Goal: Task Accomplishment & Management: Manage account settings

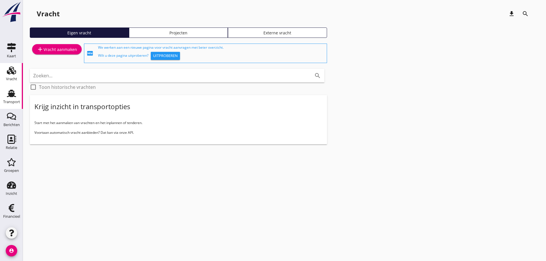
click at [15, 100] on div "Transport" at bounding box center [11, 102] width 17 height 8
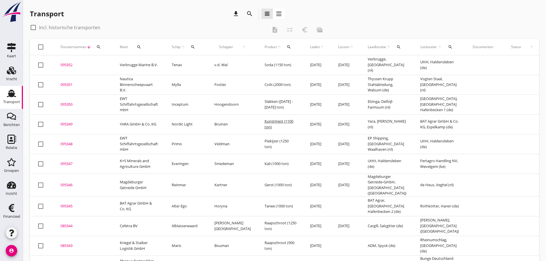
click at [100, 47] on icon "search" at bounding box center [98, 47] width 5 height 5
click at [101, 60] on input "Zoeken op dossiernummer..." at bounding box center [126, 63] width 60 height 9
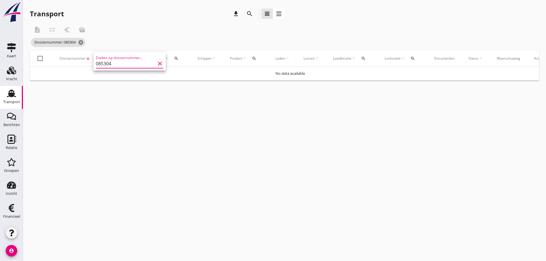
type input "085304"
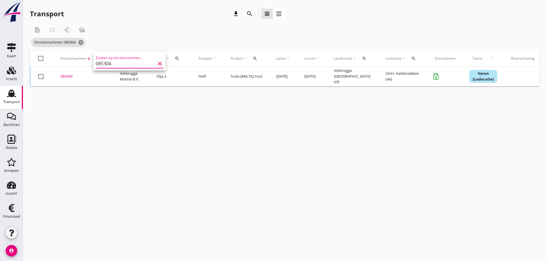
click at [68, 79] on div "085304" at bounding box center [84, 77] width 46 height 6
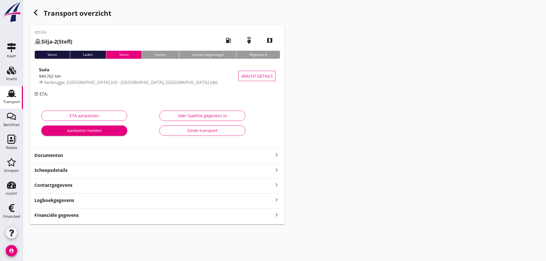
click at [276, 156] on icon "keyboard_arrow_right" at bounding box center [276, 154] width 7 height 7
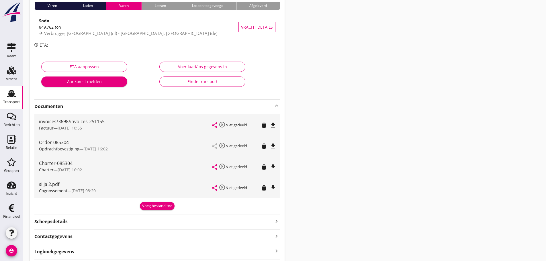
scroll to position [84, 0]
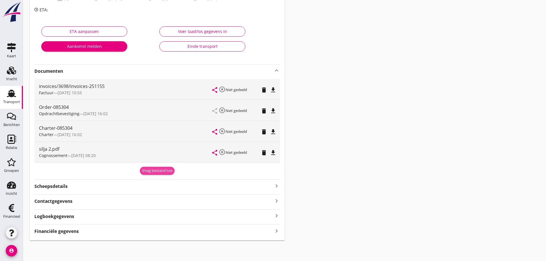
click at [156, 169] on div "Voeg bestand toe" at bounding box center [157, 171] width 30 height 6
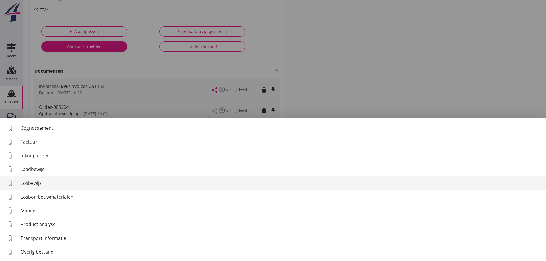
scroll to position [26, 0]
click at [34, 186] on link "attach_file Losbewijs" at bounding box center [273, 183] width 546 height 14
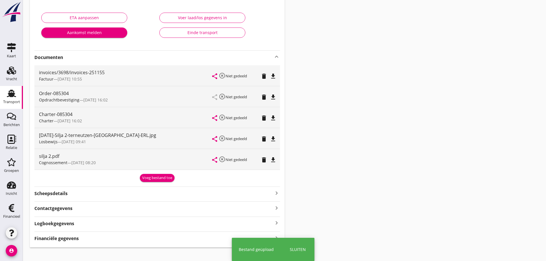
scroll to position [105, 0]
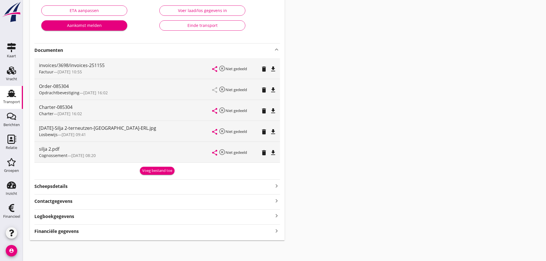
click at [59, 235] on div "085304 Silja-2 ([PERSON_NAME]) local_gas_station emergency_share map Varen Lade…" at bounding box center [157, 80] width 255 height 321
click at [73, 229] on strong "Financiële gegevens" at bounding box center [56, 231] width 44 height 7
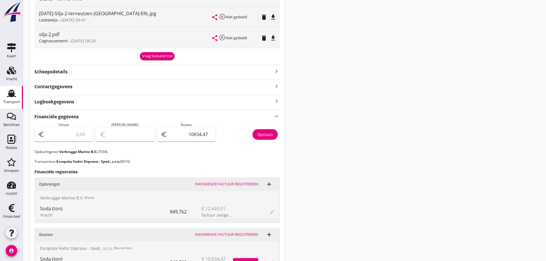
click at [8, 95] on icon "Transport" at bounding box center [11, 93] width 9 height 9
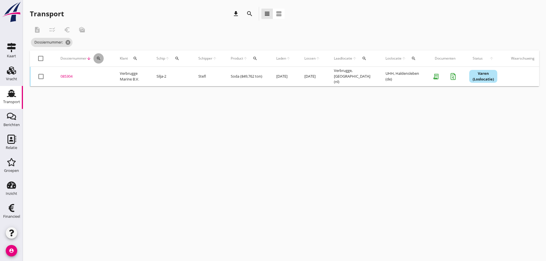
drag, startPoint x: 99, startPoint y: 58, endPoint x: 111, endPoint y: 74, distance: 20.3
click at [99, 59] on icon "search" at bounding box center [98, 58] width 5 height 5
drag, startPoint x: 111, startPoint y: 75, endPoint x: 110, endPoint y: 78, distance: 3.3
click at [110, 76] on input "Zoeken op dossiernummer..." at bounding box center [126, 75] width 60 height 9
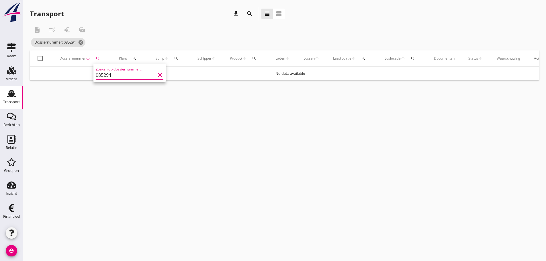
type input "085294"
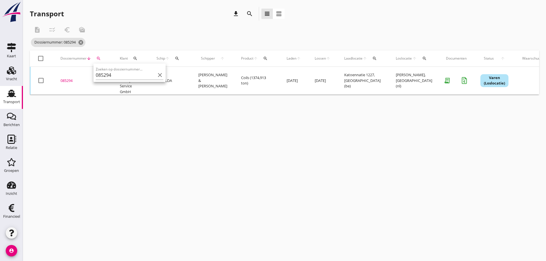
click at [70, 83] on div "085294" at bounding box center [84, 81] width 46 height 6
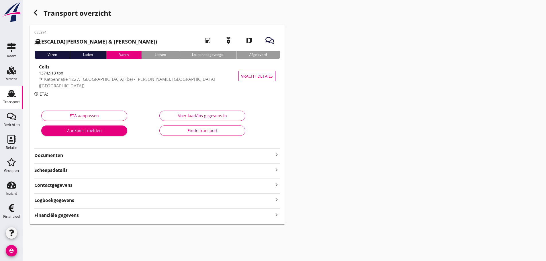
click at [79, 216] on strong "Financiële gegevens" at bounding box center [56, 215] width 44 height 7
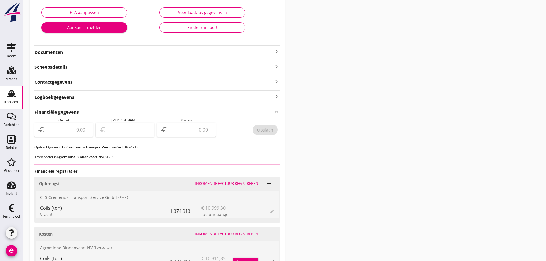
scroll to position [163, 0]
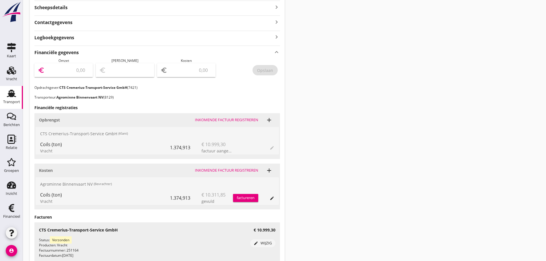
click at [74, 72] on input "number" at bounding box center [68, 70] width 44 height 9
type input "10999"
type input "10999.30"
click at [183, 68] on input "number" at bounding box center [191, 70] width 44 height 9
type input "10998.30"
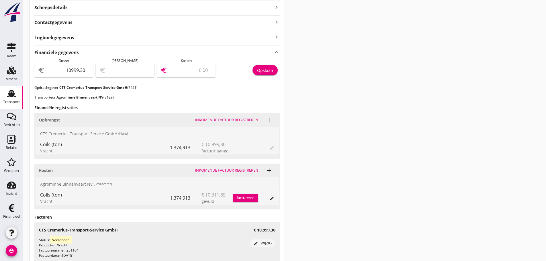
type input "1"
type input "10989.30"
type input "10"
type input "10896.30"
type input "103"
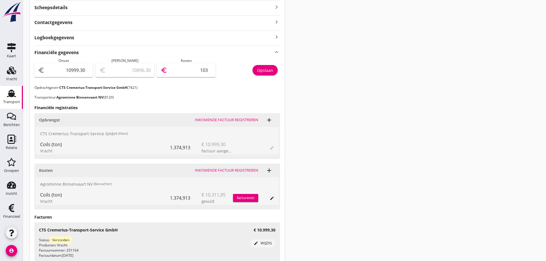
type input "9969.30"
type input "1030"
type input "691.30"
type input "10308"
type input "690.50"
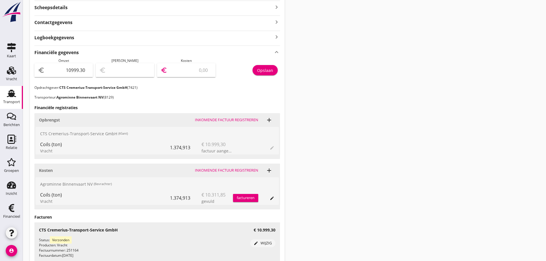
type input "10308.8"
type input "690.44"
type input "10308.86"
click at [266, 69] on div "Opslaan" at bounding box center [265, 70] width 16 height 6
click at [12, 98] on div "Transport" at bounding box center [11, 102] width 17 height 8
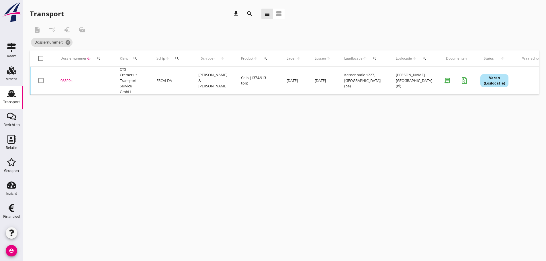
drag, startPoint x: 102, startPoint y: 59, endPoint x: 99, endPoint y: 61, distance: 3.7
click at [102, 59] on div "search" at bounding box center [99, 58] width 10 height 5
click at [105, 76] on input "Zoeken op dossiernummer..." at bounding box center [126, 75] width 60 height 9
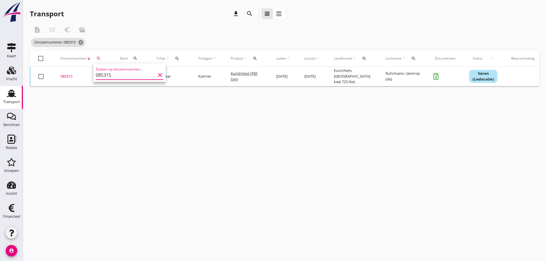
scroll to position [0, 0]
type input "085315"
click at [67, 77] on div "085315" at bounding box center [84, 77] width 46 height 6
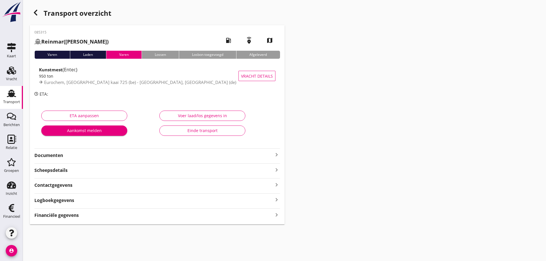
click at [276, 155] on icon "keyboard_arrow_right" at bounding box center [276, 154] width 7 height 7
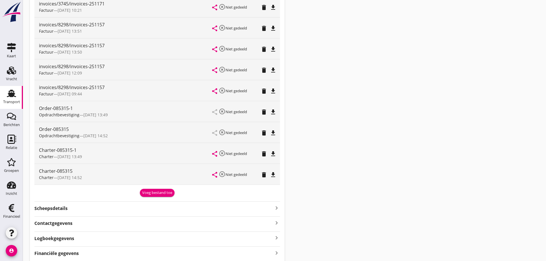
scroll to position [172, 0]
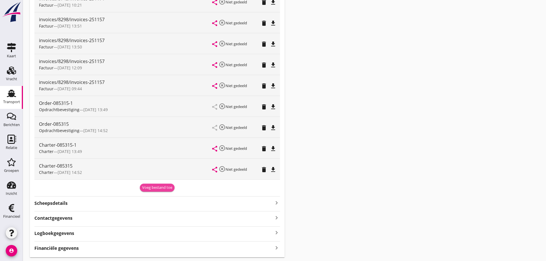
click at [165, 186] on div "Voeg bestand toe" at bounding box center [157, 188] width 30 height 6
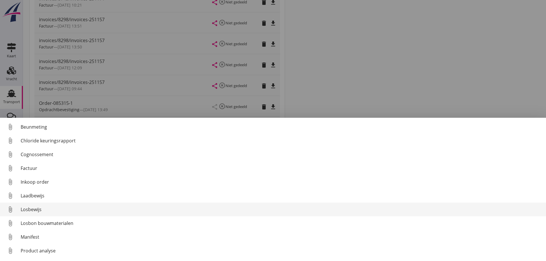
click at [33, 211] on div "Losbewijs" at bounding box center [281, 209] width 521 height 7
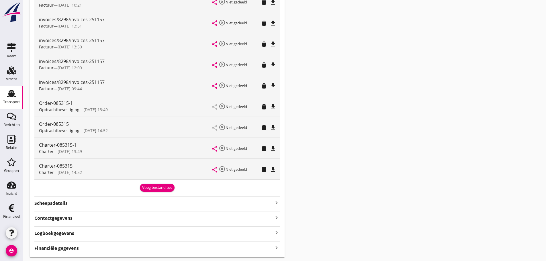
click at [157, 186] on div "Voeg bestand toe" at bounding box center [157, 188] width 30 height 6
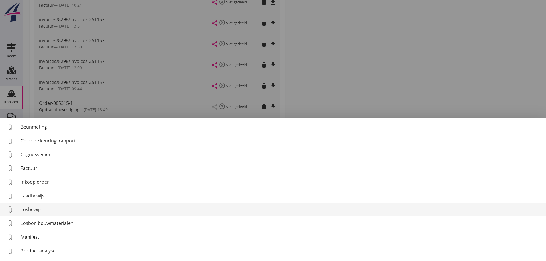
click at [44, 210] on div "Losbewijs" at bounding box center [281, 209] width 521 height 7
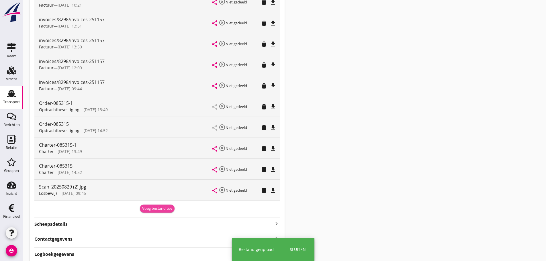
click at [159, 210] on div "Voeg bestand toe" at bounding box center [157, 209] width 30 height 6
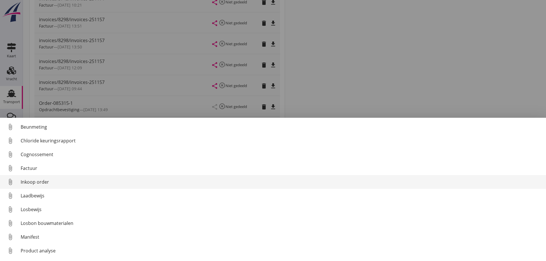
scroll to position [26, 0]
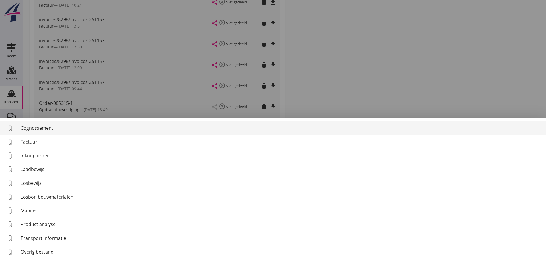
click at [41, 124] on link "attach_file Cognossement" at bounding box center [273, 128] width 546 height 14
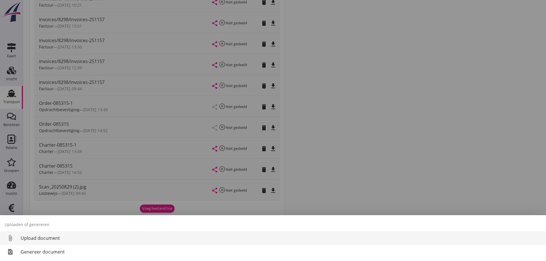
click at [50, 240] on div "Upload document" at bounding box center [281, 238] width 521 height 7
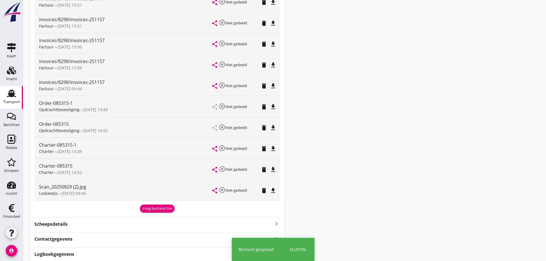
scroll to position [172, 0]
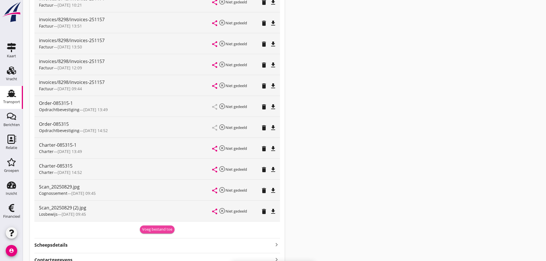
click at [147, 230] on div "Voeg bestand toe" at bounding box center [157, 230] width 30 height 6
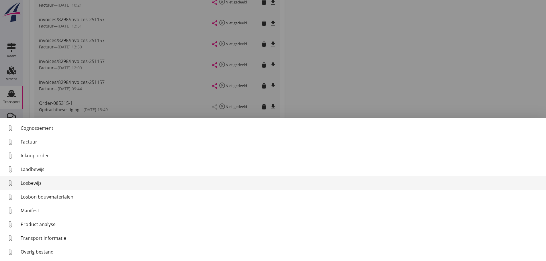
click at [27, 179] on link "attach_file Losbewijs" at bounding box center [273, 183] width 546 height 14
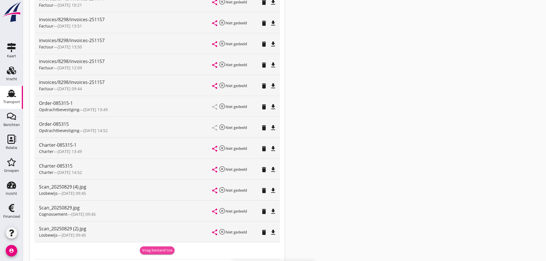
click at [158, 254] on button "Voeg bestand toe" at bounding box center [157, 251] width 35 height 8
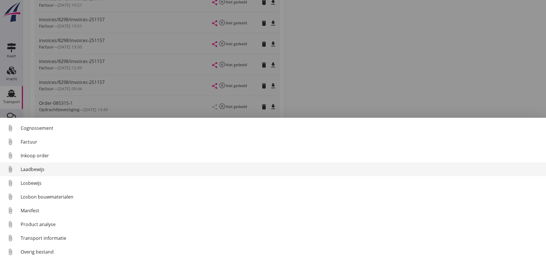
click at [32, 168] on div "Laadbewijs" at bounding box center [281, 169] width 521 height 7
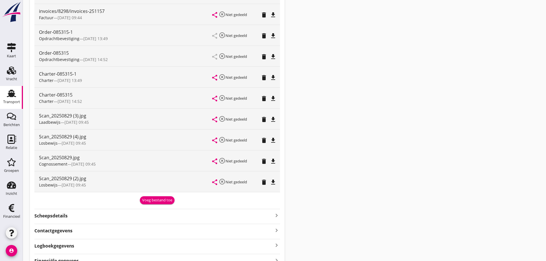
scroll to position [229, 0]
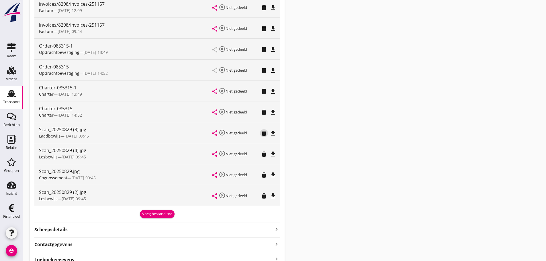
drag, startPoint x: 264, startPoint y: 135, endPoint x: 275, endPoint y: 139, distance: 11.8
click at [264, 135] on icon "delete" at bounding box center [264, 133] width 7 height 7
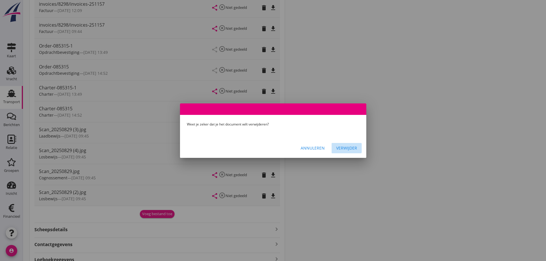
click at [352, 147] on div "Verwijder" at bounding box center [346, 148] width 21 height 6
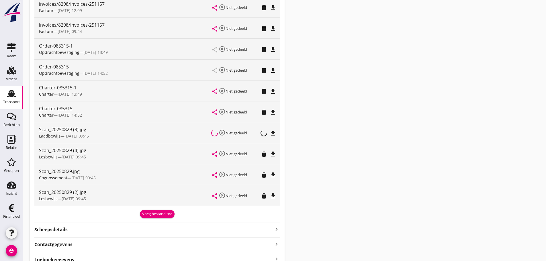
click at [152, 215] on div "Voeg bestand toe" at bounding box center [157, 214] width 30 height 6
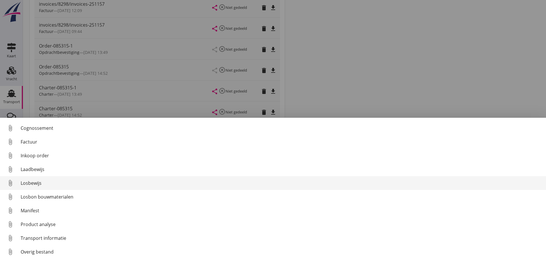
click at [33, 187] on link "attach_file Losbewijs" at bounding box center [273, 183] width 546 height 14
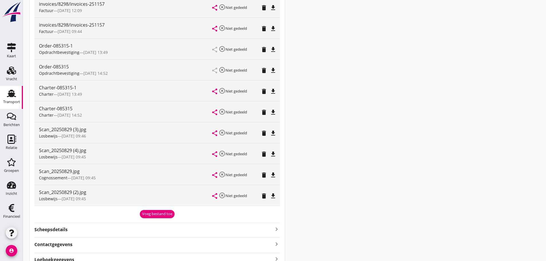
scroll to position [273, 0]
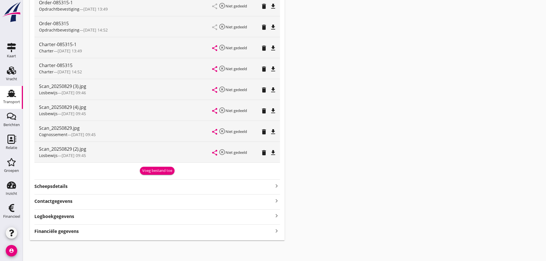
click at [235, 228] on div "Financiële gegevens keyboard_arrow_right" at bounding box center [157, 231] width 246 height 8
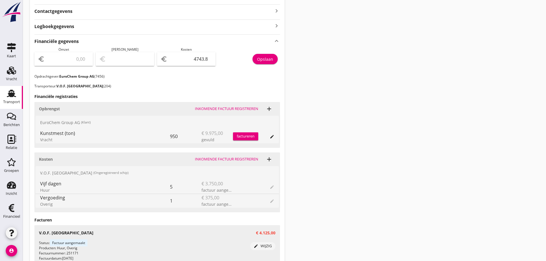
scroll to position [474, 0]
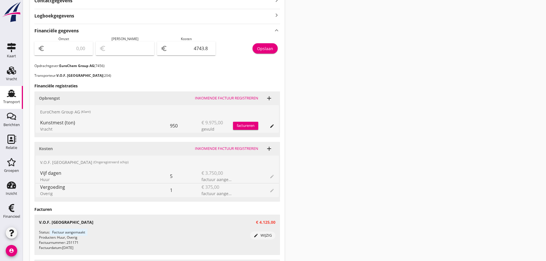
click at [66, 47] on input "number" at bounding box center [68, 48] width 44 height 9
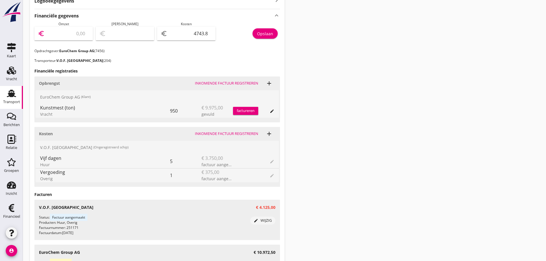
scroll to position [502, 0]
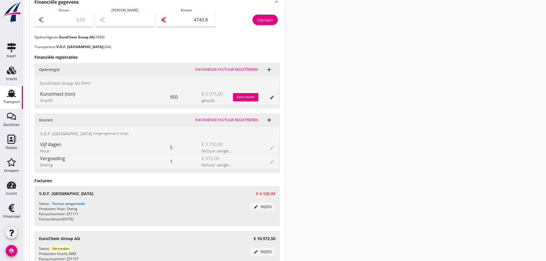
drag, startPoint x: 181, startPoint y: 18, endPoint x: 366, endPoint y: 19, distance: 185.0
type input "8868"
type input "8868.80"
click at [80, 19] on input "number" at bounding box center [68, 19] width 44 height 9
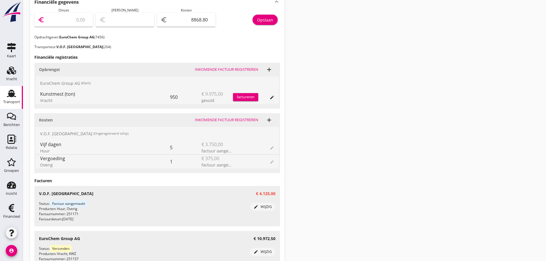
type input "1"
type input "-8867.80"
type input "10"
type input "-8858.80"
type input "109"
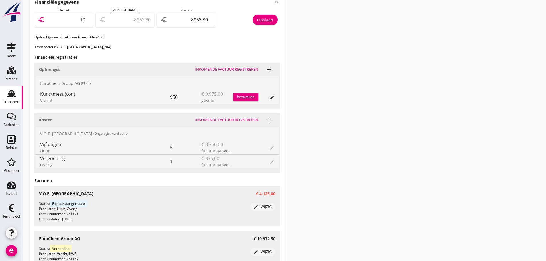
type input "-8759.80"
type input "1097"
type input "-7771.80"
type input "10972"
type input "2103.20"
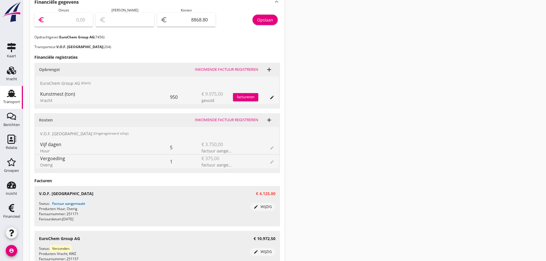
type input "10972.5"
type input "2103.70"
type input "10972.50"
click at [271, 20] on div "Opslaan" at bounding box center [265, 20] width 16 height 6
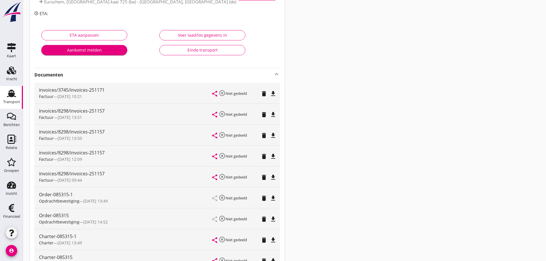
scroll to position [0, 0]
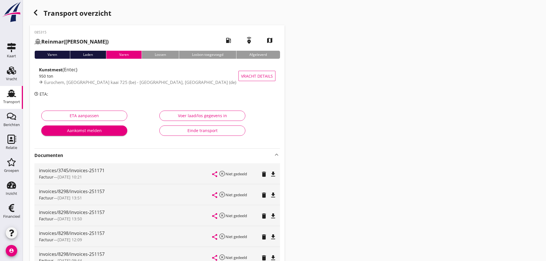
click at [9, 106] on link "Transport Transport" at bounding box center [11, 97] width 23 height 23
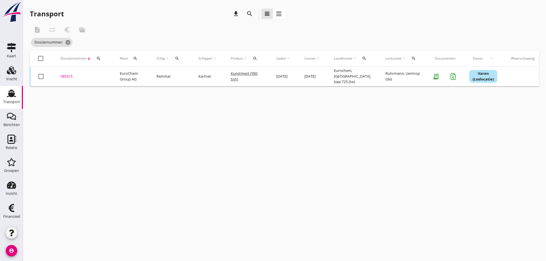
click at [100, 58] on icon "search" at bounding box center [98, 58] width 5 height 5
click at [107, 77] on input "Zoeken op dossiernummer..." at bounding box center [126, 75] width 60 height 9
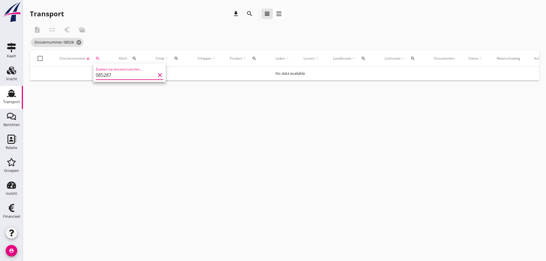
type input "085287"
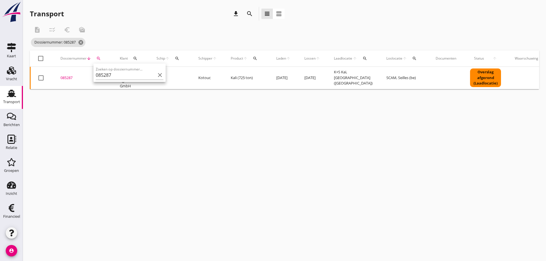
click at [64, 78] on div "085287" at bounding box center [84, 78] width 46 height 6
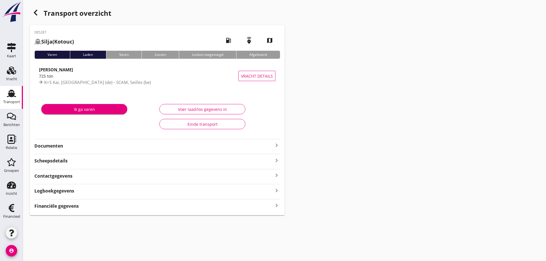
click at [68, 205] on strong "Financiële gegevens" at bounding box center [56, 206] width 44 height 7
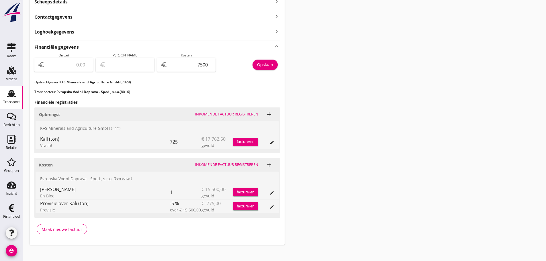
scroll to position [164, 0]
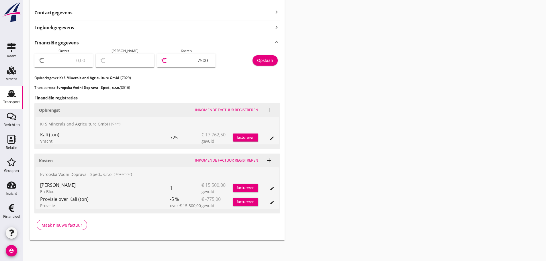
drag, startPoint x: 194, startPoint y: 59, endPoint x: 306, endPoint y: 59, distance: 111.6
click at [306, 59] on div "Transport overzicht 085287 Silja (Kotouc) local_gas_station emergency_share map…" at bounding box center [285, 41] width 524 height 411
click at [59, 60] on input "number" at bounding box center [68, 60] width 44 height 9
drag, startPoint x: 191, startPoint y: 57, endPoint x: 351, endPoint y: 58, distance: 159.5
click at [353, 57] on div "Transport overzicht 085287 Silja (Kotouc) local_gas_station emergency_share map…" at bounding box center [285, 41] width 524 height 411
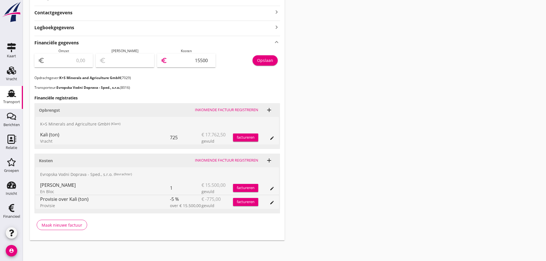
type input "15500"
click at [267, 60] on div "Opslaan" at bounding box center [265, 60] width 16 height 6
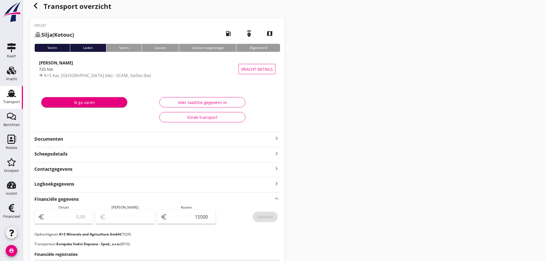
scroll to position [0, 0]
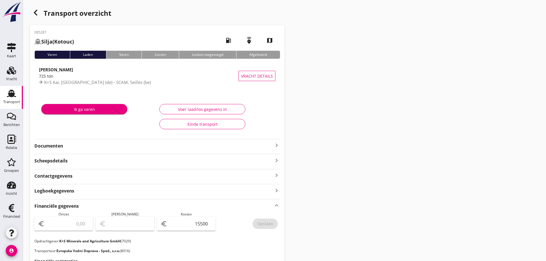
click at [36, 13] on use "button" at bounding box center [35, 13] width 3 height 6
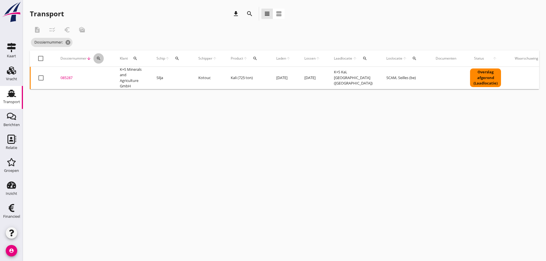
click at [102, 58] on div "search" at bounding box center [99, 58] width 10 height 5
click at [103, 76] on input "Zoeken op dossiernummer..." at bounding box center [126, 75] width 60 height 9
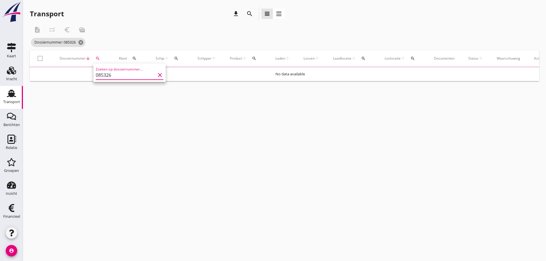
type input "085326"
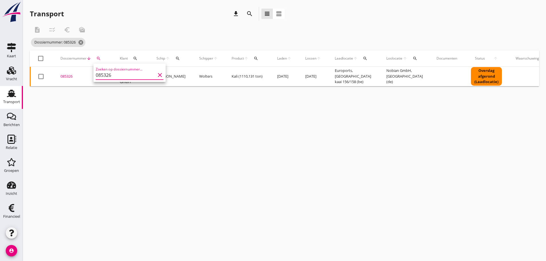
click at [72, 76] on div "085326" at bounding box center [84, 77] width 46 height 6
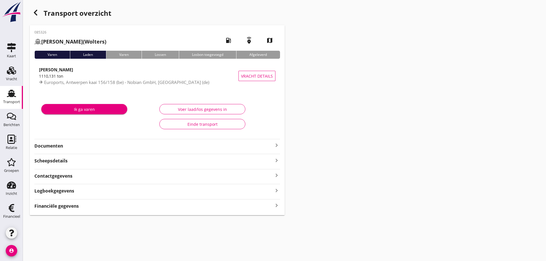
click at [85, 204] on div "Financiële gegevens keyboard_arrow_right" at bounding box center [157, 206] width 246 height 8
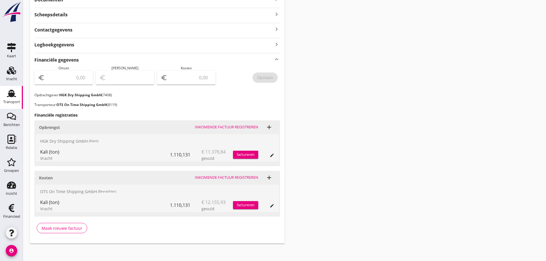
scroll to position [149, 0]
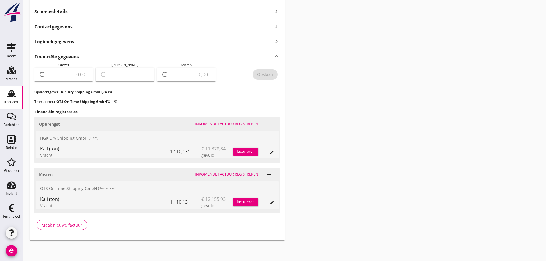
click at [181, 73] on input "number" at bounding box center [191, 74] width 44 height 9
type input "12155"
type input "12155.93"
click at [264, 73] on div "Opslaan" at bounding box center [265, 74] width 16 height 6
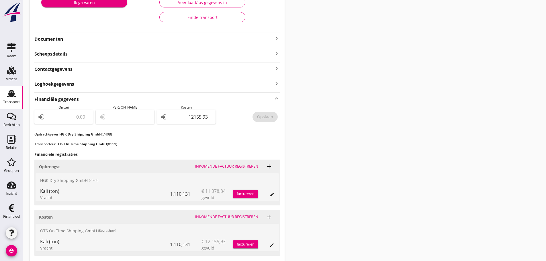
scroll to position [6, 0]
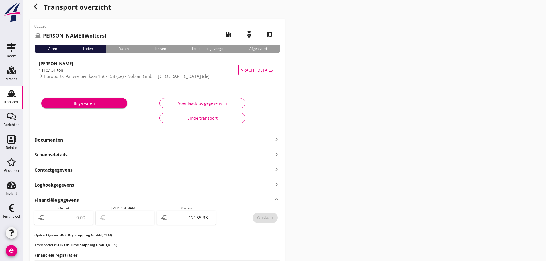
click at [36, 8] on use "button" at bounding box center [35, 7] width 3 height 6
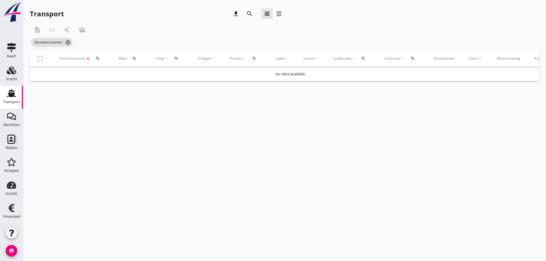
click at [98, 61] on icon "search" at bounding box center [98, 58] width 5 height 5
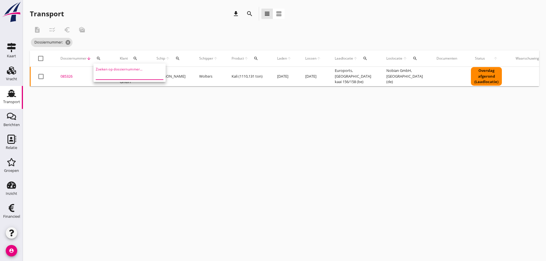
drag, startPoint x: 100, startPoint y: 77, endPoint x: 87, endPoint y: 77, distance: 13.2
click at [97, 77] on input "Zoeken op dossiernummer..." at bounding box center [126, 75] width 60 height 9
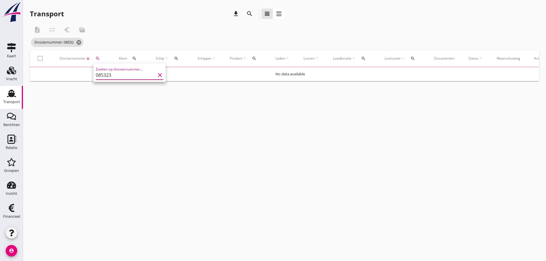
type input "085323"
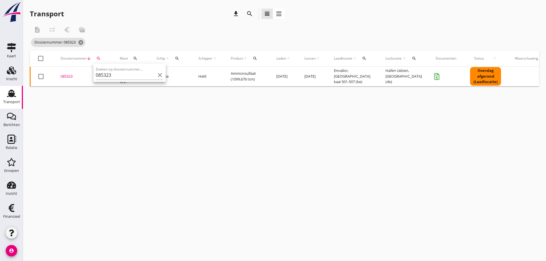
click at [69, 76] on div "085323" at bounding box center [84, 77] width 46 height 6
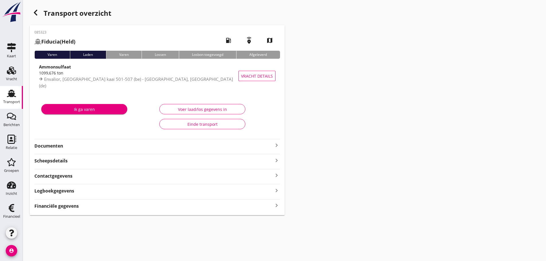
click at [66, 205] on strong "Financiële gegevens" at bounding box center [56, 206] width 44 height 7
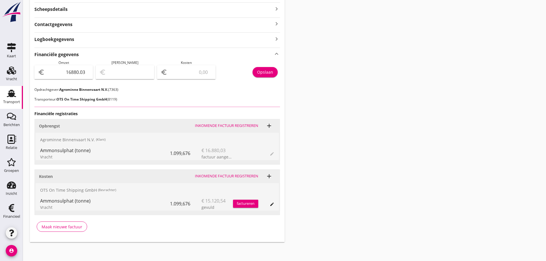
scroll to position [153, 0]
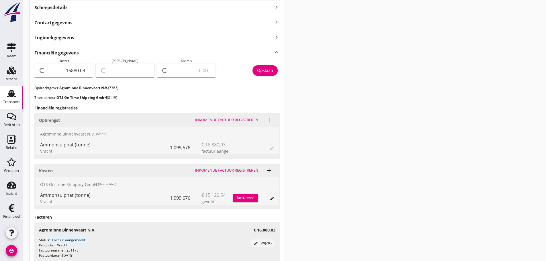
click at [188, 70] on input "number" at bounding box center [191, 70] width 44 height 9
type input "16879.03"
type input "1"
type input "16865.03"
type input "15"
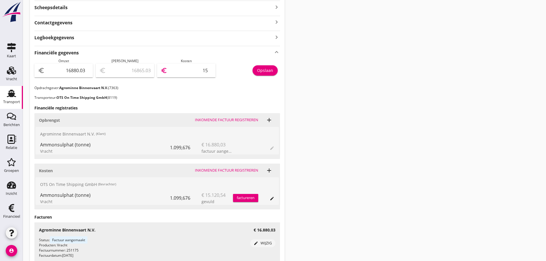
type input "16729.03"
type input "151"
type input "15368.03"
type input "1512"
type input "1760.03"
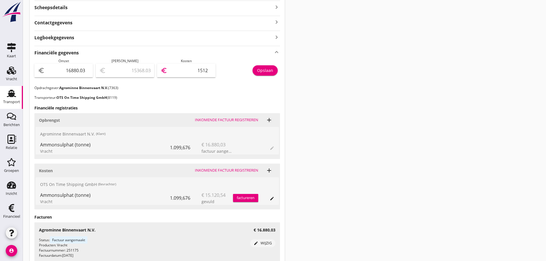
type input "15120"
type input "1759.53"
type input "15120.5"
type input "1759.48"
type input "15120.55"
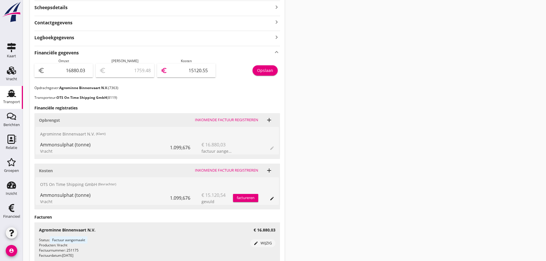
click at [270, 69] on div "Opslaan" at bounding box center [265, 70] width 16 height 6
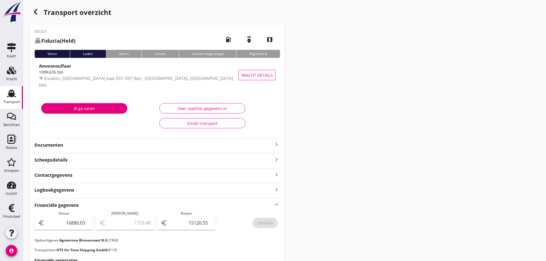
scroll to position [0, 0]
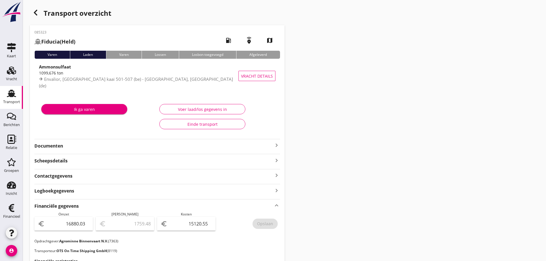
click at [38, 12] on icon "button" at bounding box center [35, 12] width 7 height 7
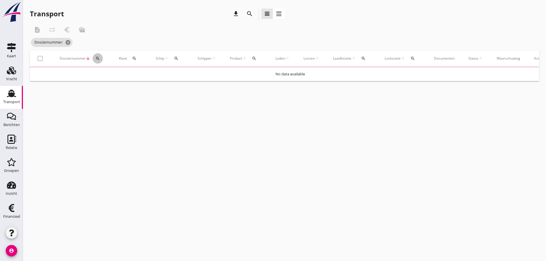
click at [97, 59] on icon "search" at bounding box center [98, 58] width 5 height 5
click at [100, 73] on input "Zoeken op dossiernummer..." at bounding box center [125, 75] width 60 height 9
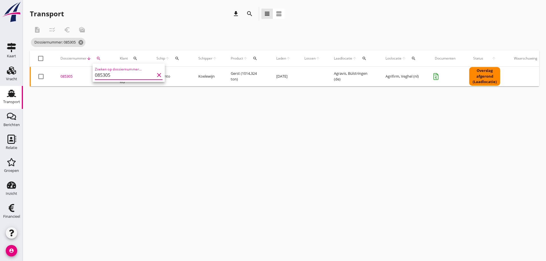
type input "085305"
click at [67, 76] on div "085305" at bounding box center [84, 77] width 46 height 6
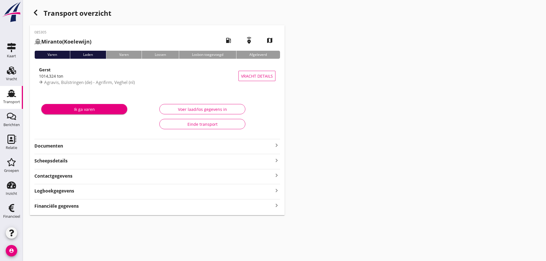
click at [81, 204] on div "Financiële gegevens keyboard_arrow_right" at bounding box center [157, 206] width 246 height 8
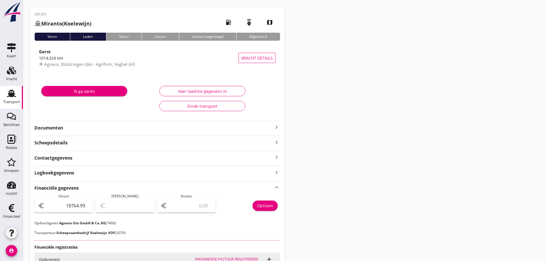
scroll to position [94, 0]
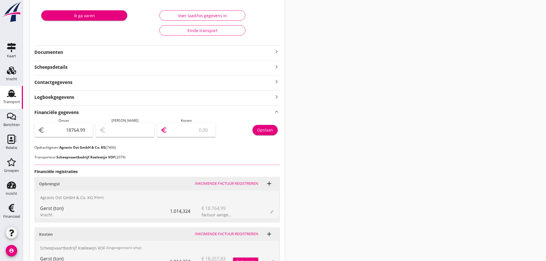
click at [180, 128] on input "number" at bounding box center [191, 130] width 44 height 9
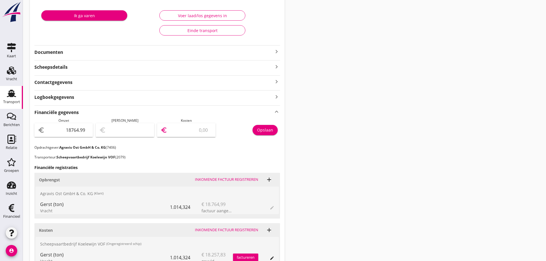
type input "18763.99"
type input "1"
type input "18747.99"
type input "17"
type input "18591.99"
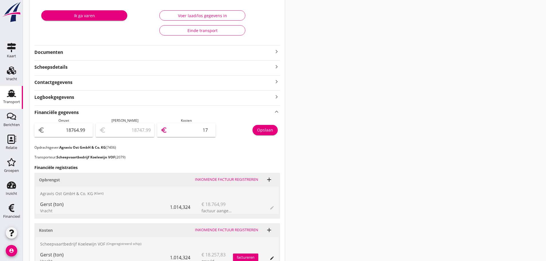
type input "173"
type input "17030.99"
type input "1734"
type input "1420.99"
type input "17344"
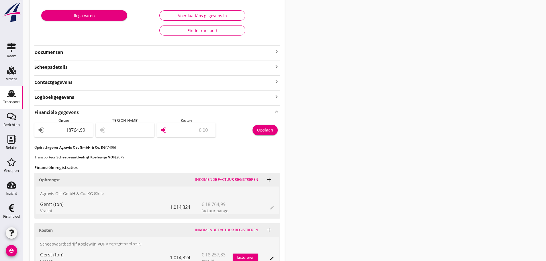
type input "1420.09"
type input "17344.9"
type input "1420.05"
type input "17344.94"
click at [262, 129] on div "Opslaan" at bounding box center [265, 130] width 16 height 6
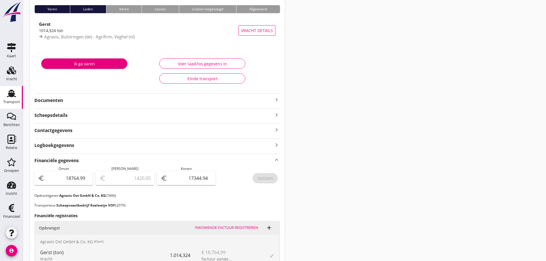
scroll to position [45, 0]
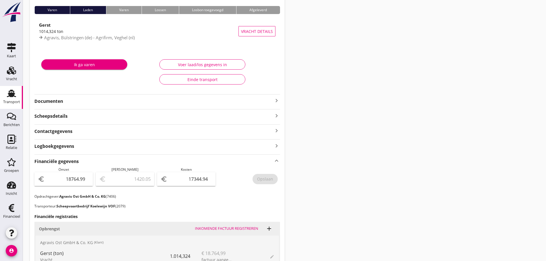
click at [280, 99] on div "085305 Miranto (Koelewijn) local_gas_station emergency_share map Varen Laden Va…" at bounding box center [157, 196] width 255 height 432
click at [278, 97] on div "Documenten keyboard_arrow_right" at bounding box center [157, 101] width 246 height 8
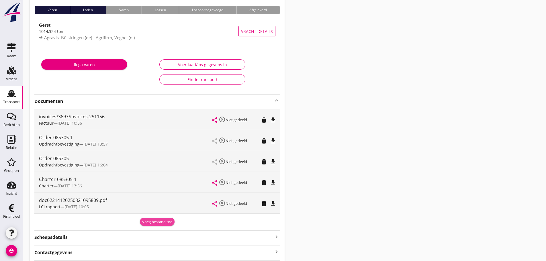
click at [163, 222] on div "Voeg bestand toe" at bounding box center [157, 222] width 30 height 6
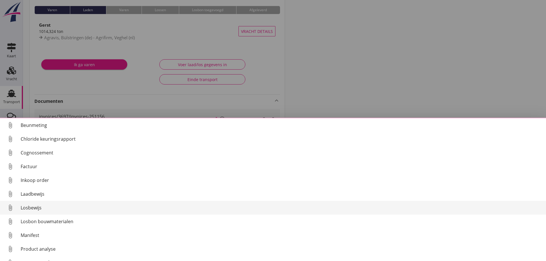
click at [37, 207] on div "attach_file Beunmeting attach_file Chloride keuringsrapport attach_file Cognoss…" at bounding box center [273, 189] width 546 height 143
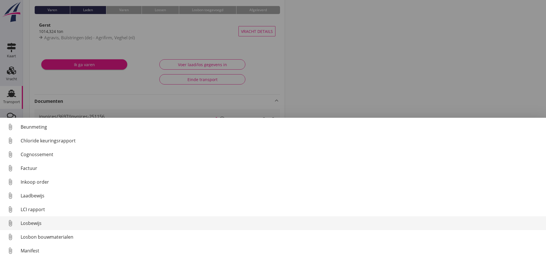
click at [40, 223] on link "attach_file Losbewijs" at bounding box center [273, 224] width 546 height 14
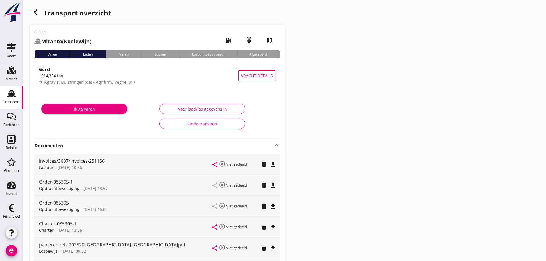
scroll to position [0, 0]
click at [39, 15] on icon "button" at bounding box center [35, 12] width 7 height 7
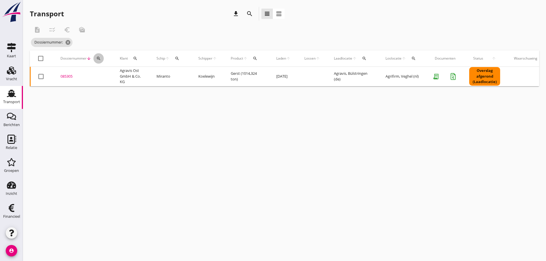
click at [95, 57] on div "search" at bounding box center [99, 58] width 10 height 5
drag, startPoint x: 104, startPoint y: 70, endPoint x: 104, endPoint y: 76, distance: 6.0
click at [104, 72] on div "Zoeken op dossiernummer..." at bounding box center [130, 73] width 68 height 13
click at [104, 76] on input "Zoeken op dossiernummer..." at bounding box center [126, 75] width 60 height 9
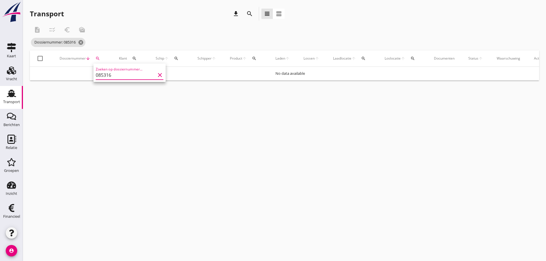
type input "085316"
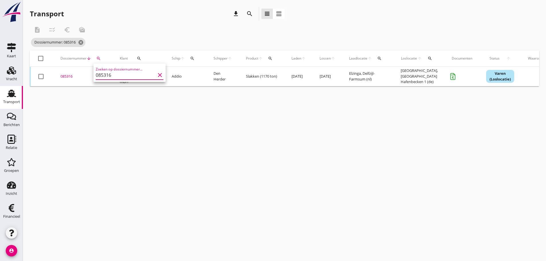
click at [65, 75] on div "085316" at bounding box center [84, 77] width 46 height 6
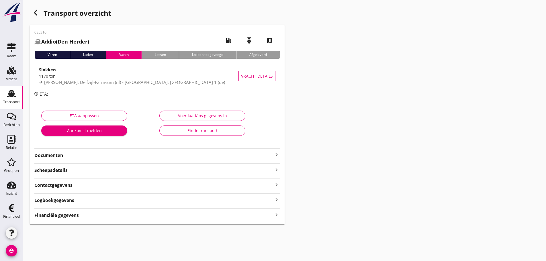
click at [85, 217] on div "Financiële gegevens keyboard_arrow_right" at bounding box center [157, 215] width 246 height 8
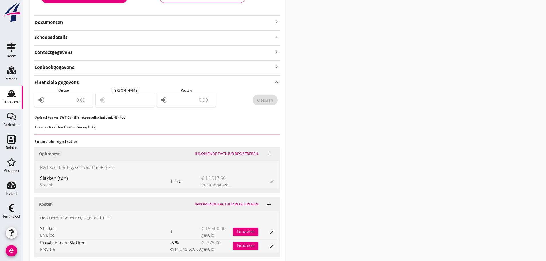
scroll to position [177, 0]
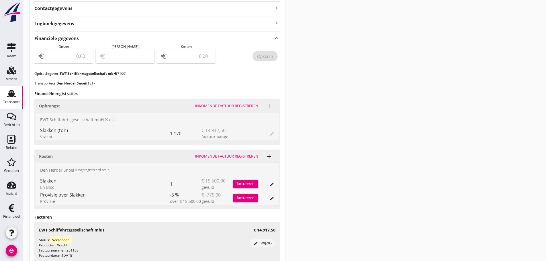
click at [59, 53] on input "number" at bounding box center [68, 56] width 44 height 9
type input "14917"
type input "14917.50"
click at [177, 57] on input "number" at bounding box center [191, 56] width 44 height 9
type input "14916.50"
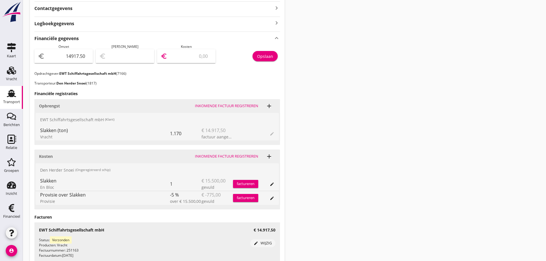
type input "1"
type input "14903.50"
type input "14"
type input "14770.50"
type input "147"
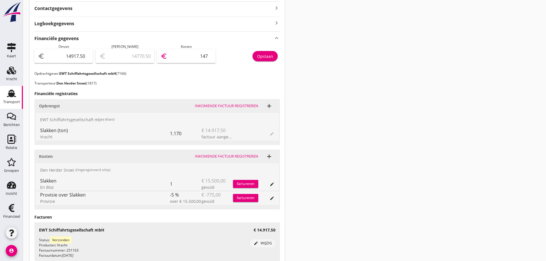
type input "13445.50"
type input "1472"
type input "192.50"
type input "14725"
click at [265, 58] on div "Opslaan" at bounding box center [265, 56] width 16 height 6
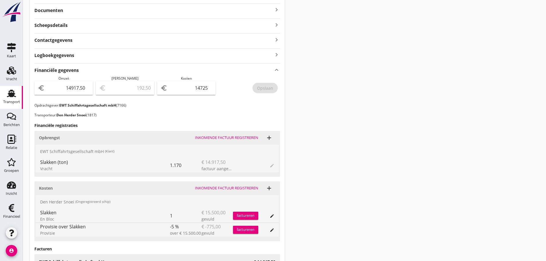
scroll to position [140, 0]
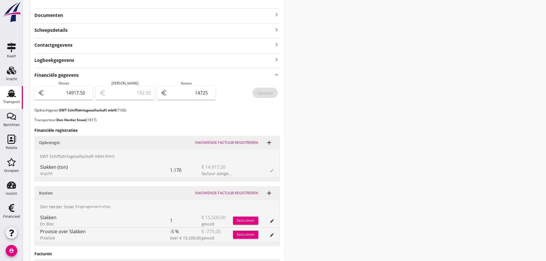
click at [278, 12] on icon "keyboard_arrow_right" at bounding box center [276, 14] width 7 height 7
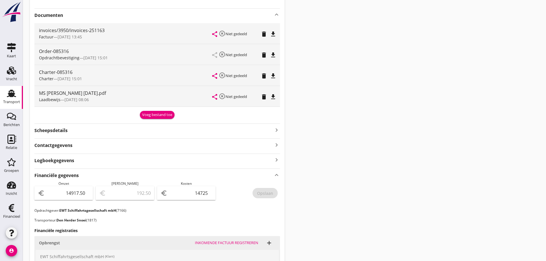
click at [146, 115] on div "Voeg bestand toe" at bounding box center [157, 115] width 30 height 6
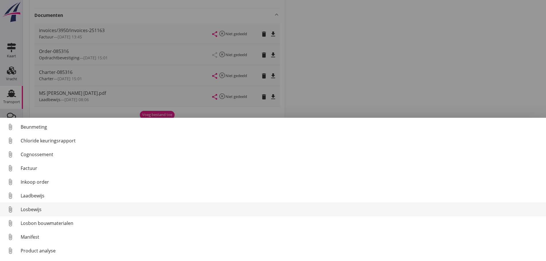
click at [32, 205] on link "attach_file Losbewijs" at bounding box center [273, 210] width 546 height 14
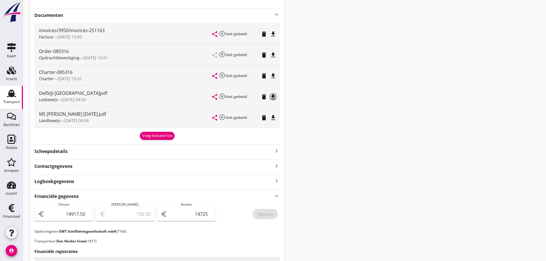
click at [272, 98] on icon "file_download" at bounding box center [273, 97] width 7 height 7
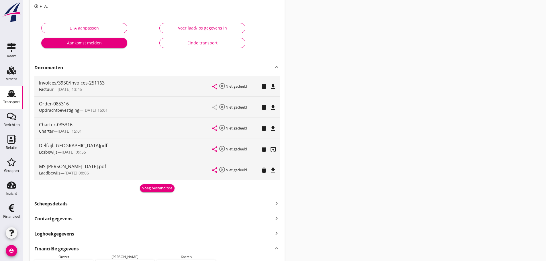
scroll to position [0, 0]
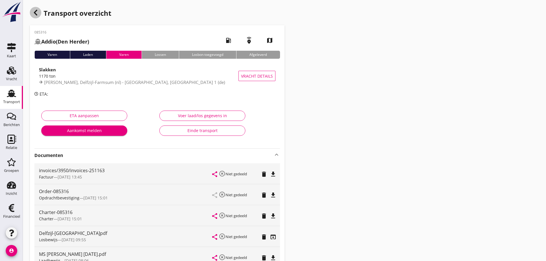
click at [37, 14] on icon "button" at bounding box center [35, 12] width 7 height 7
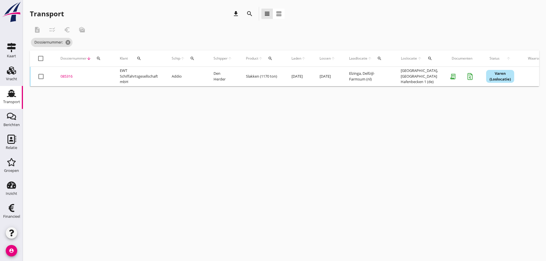
click at [100, 58] on icon "search" at bounding box center [98, 58] width 5 height 5
drag, startPoint x: 107, startPoint y: 79, endPoint x: 91, endPoint y: 74, distance: 16.9
click at [104, 79] on input "Zoeken op dossiernummer..." at bounding box center [126, 75] width 60 height 9
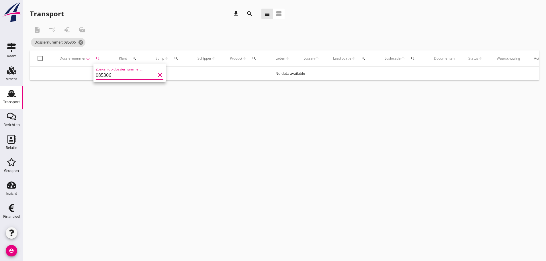
type input "085306"
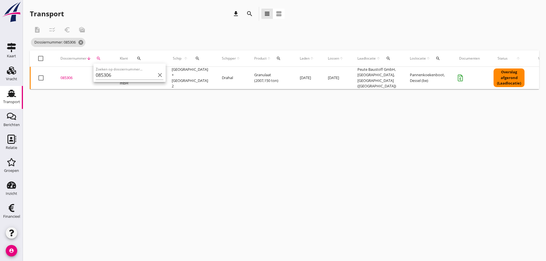
click at [65, 77] on div "085306" at bounding box center [84, 78] width 46 height 6
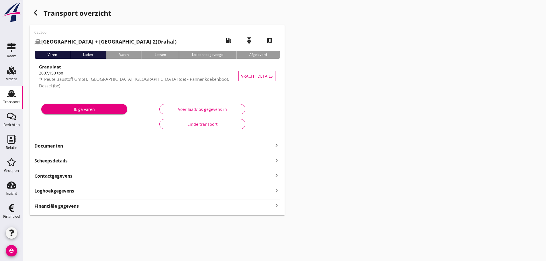
click at [77, 206] on strong "Financiële gegevens" at bounding box center [56, 206] width 44 height 7
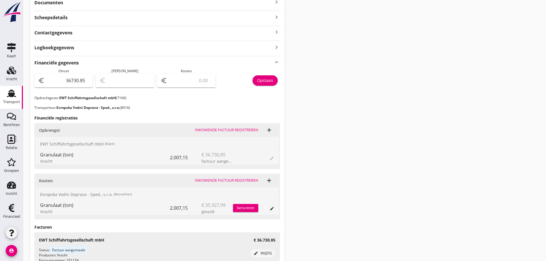
scroll to position [203, 0]
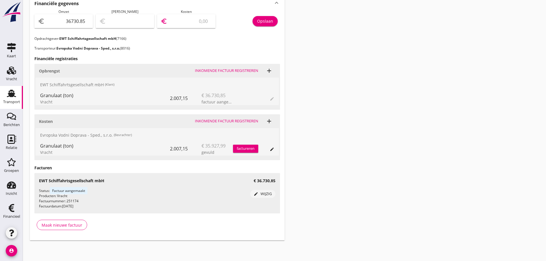
click at [177, 22] on input "number" at bounding box center [191, 21] width 44 height 9
type input "36727.85"
type input "3"
type input "36693.85"
type input "37"
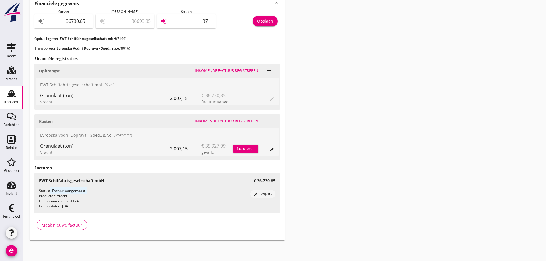
type input "36353.85"
type input "377"
type input "32960.85"
type input "3770"
type input "-977.15"
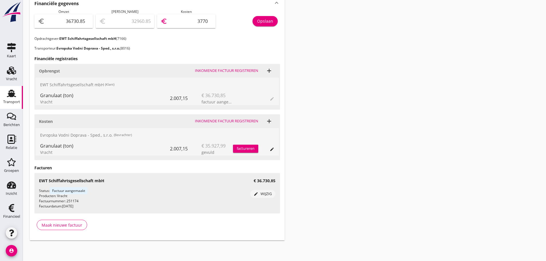
type input "37708"
type input "-977.55"
type input "37708.4"
type input "-977.62"
type input "37708.47"
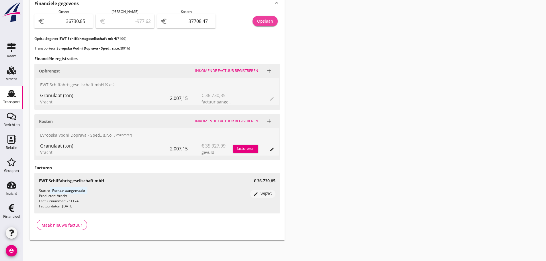
click at [269, 21] on div "Opslaan" at bounding box center [265, 21] width 16 height 6
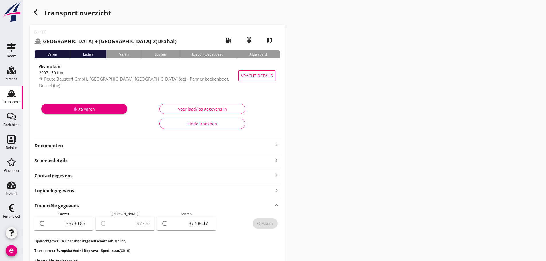
scroll to position [0, 0]
click at [33, 8] on div "button" at bounding box center [35, 12] width 11 height 11
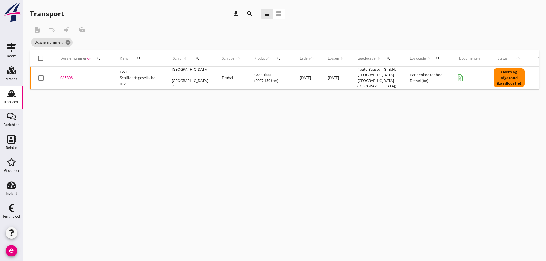
click at [63, 75] on div "085306" at bounding box center [84, 78] width 46 height 6
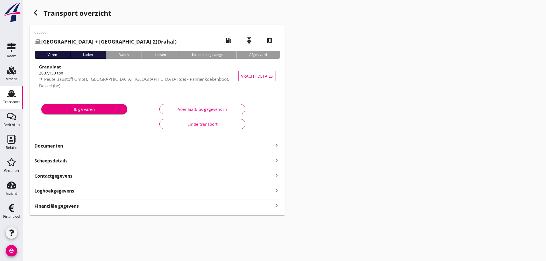
click at [277, 204] on icon "keyboard_arrow_right" at bounding box center [276, 206] width 7 height 8
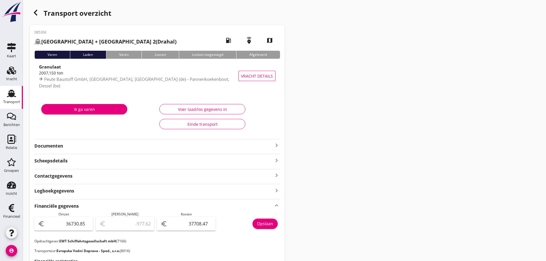
click at [37, 10] on icon "button" at bounding box center [35, 12] width 7 height 7
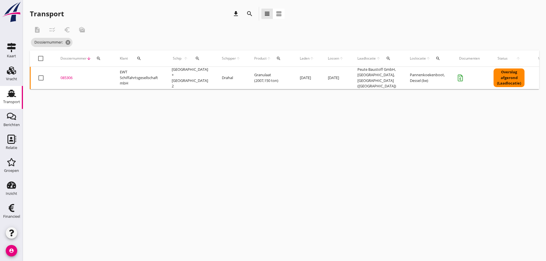
click at [101, 57] on icon "search" at bounding box center [98, 58] width 5 height 5
drag, startPoint x: 104, startPoint y: 71, endPoint x: 105, endPoint y: 74, distance: 2.9
click at [104, 73] on input "Zoeken op dossiernummer..." at bounding box center [126, 75] width 60 height 9
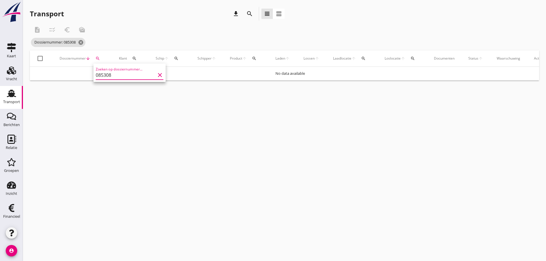
type input "085308"
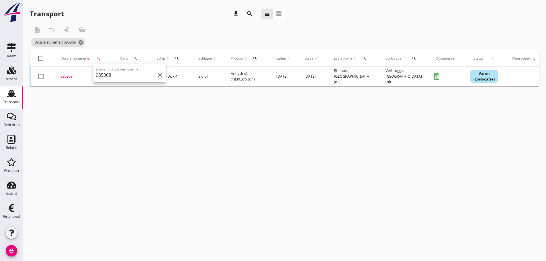
drag, startPoint x: 65, startPoint y: 76, endPoint x: 79, endPoint y: 78, distance: 14.5
click at [66, 76] on div "085308" at bounding box center [84, 77] width 46 height 6
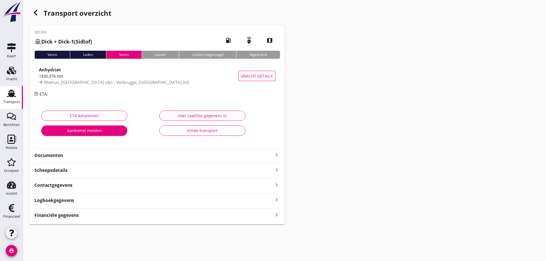
click at [277, 217] on icon "keyboard_arrow_right" at bounding box center [276, 215] width 7 height 8
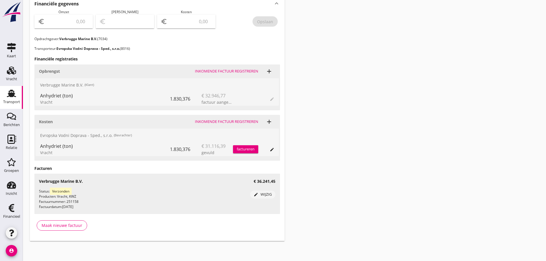
scroll to position [212, 0]
click at [184, 21] on input "number" at bounding box center [191, 20] width 44 height 9
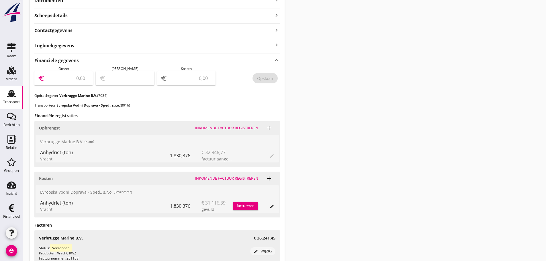
drag, startPoint x: 62, startPoint y: 79, endPoint x: 66, endPoint y: 81, distance: 4.3
click at [66, 81] on input "number" at bounding box center [68, 78] width 44 height 9
type input "36241"
type input "36241.45"
click at [195, 81] on input "number" at bounding box center [191, 78] width 44 height 9
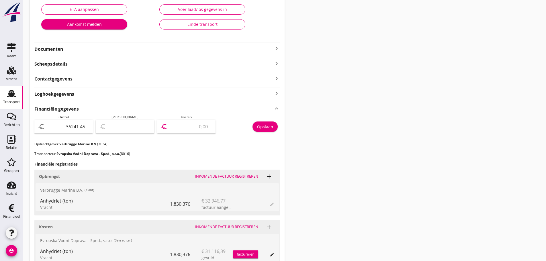
scroll to position [40, 0]
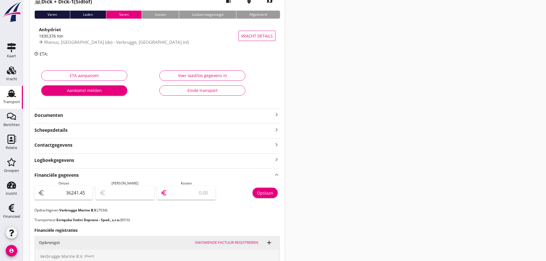
click at [277, 116] on icon "keyboard_arrow_right" at bounding box center [276, 114] width 7 height 7
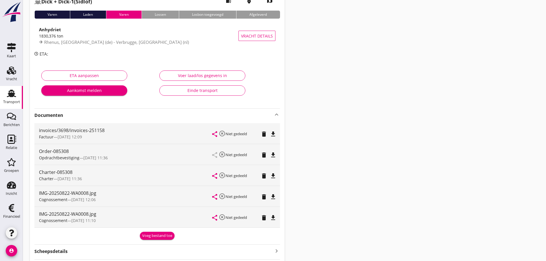
click at [165, 236] on div "Voeg bestand toe" at bounding box center [157, 236] width 30 height 6
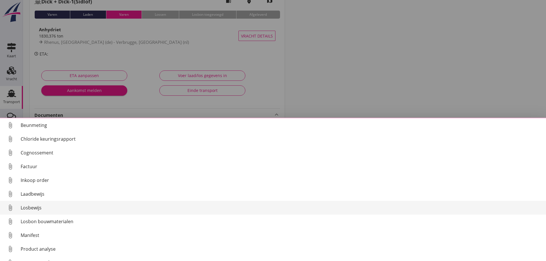
click at [38, 209] on div "Losbewijs" at bounding box center [281, 208] width 521 height 7
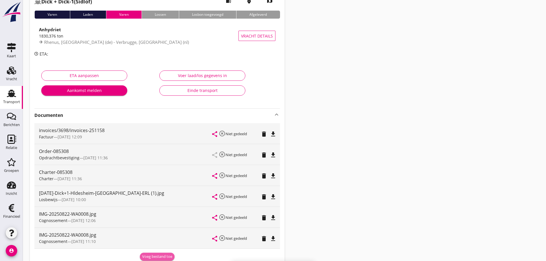
drag, startPoint x: 152, startPoint y: 257, endPoint x: 118, endPoint y: 248, distance: 35.1
click at [152, 257] on div "Voeg bestand toe" at bounding box center [157, 257] width 30 height 6
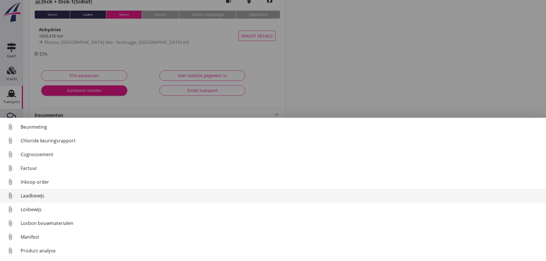
click at [37, 198] on div "Laadbewijs" at bounding box center [281, 195] width 521 height 7
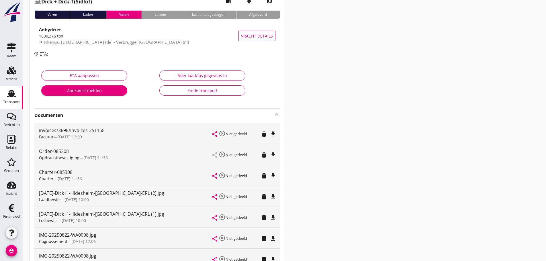
click at [8, 102] on div "Transport" at bounding box center [11, 102] width 17 height 4
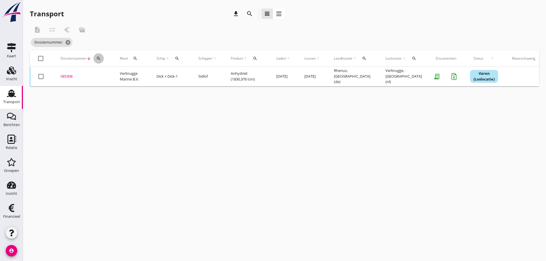
click at [100, 59] on icon "search" at bounding box center [98, 58] width 5 height 5
click at [105, 75] on input "Zoeken op dossiernummer..." at bounding box center [126, 75] width 60 height 9
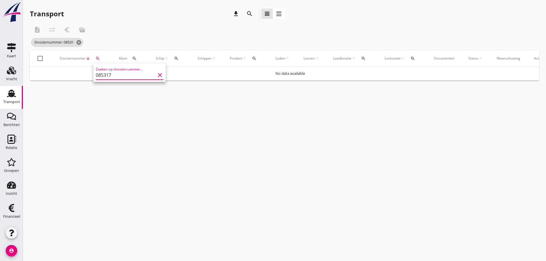
type input "085317"
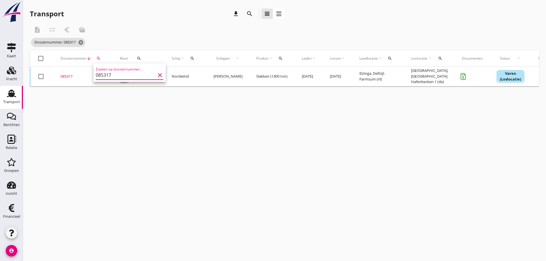
click at [73, 75] on div "085317" at bounding box center [84, 77] width 46 height 6
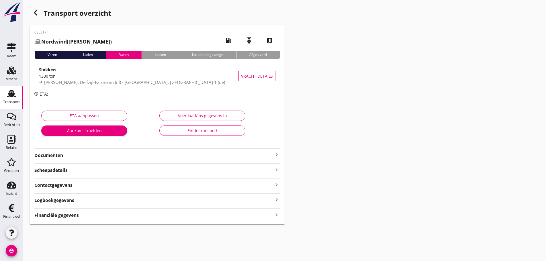
click at [277, 153] on icon "keyboard_arrow_right" at bounding box center [276, 154] width 7 height 7
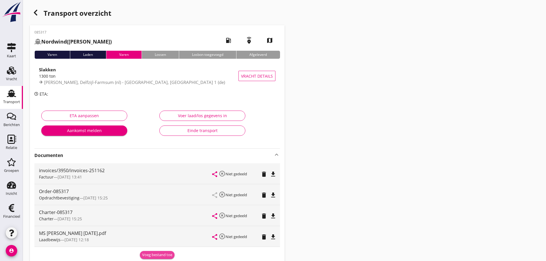
click at [165, 257] on div "Voeg bestand toe" at bounding box center [157, 255] width 30 height 6
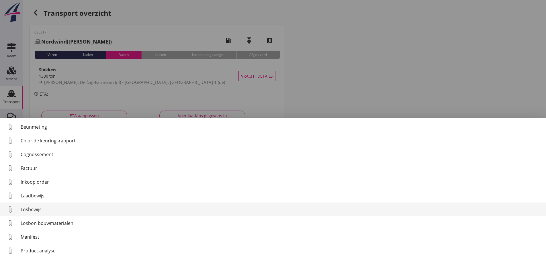
click at [42, 212] on div "Losbewijs" at bounding box center [281, 209] width 521 height 7
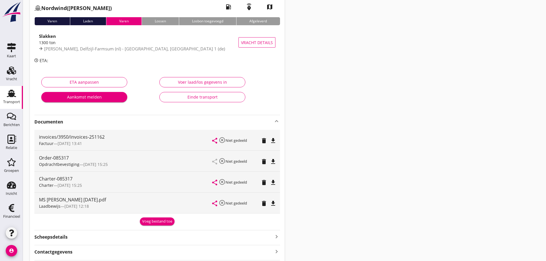
scroll to position [84, 0]
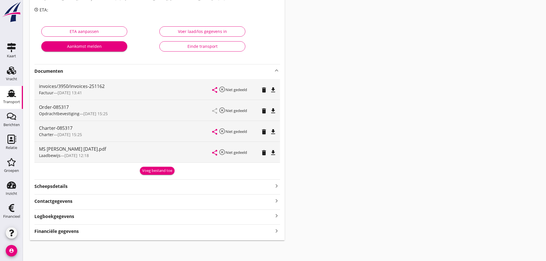
click at [88, 231] on div "Financiële gegevens keyboard_arrow_right" at bounding box center [157, 231] width 246 height 8
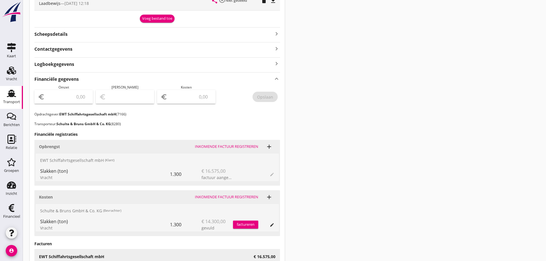
scroll to position [142, 0]
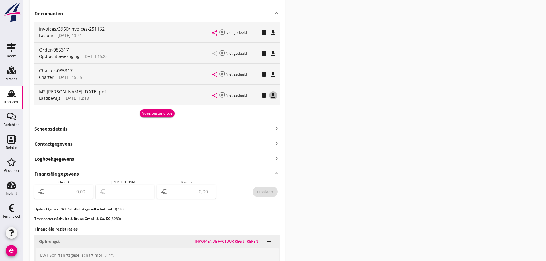
click at [273, 98] on icon "file_download" at bounding box center [273, 95] width 7 height 7
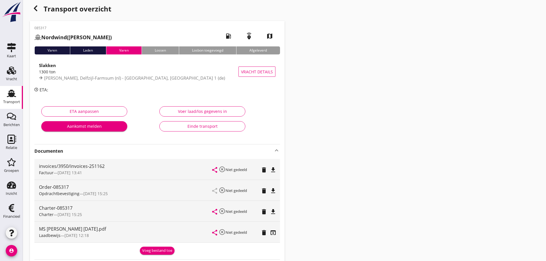
scroll to position [29, 0]
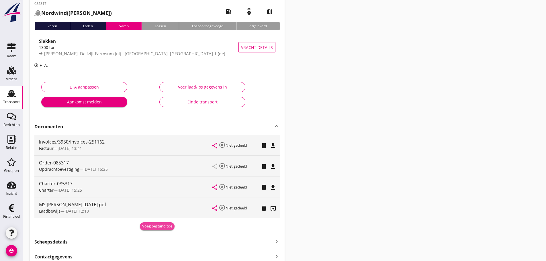
click at [156, 227] on div "Voeg bestand toe" at bounding box center [157, 227] width 30 height 6
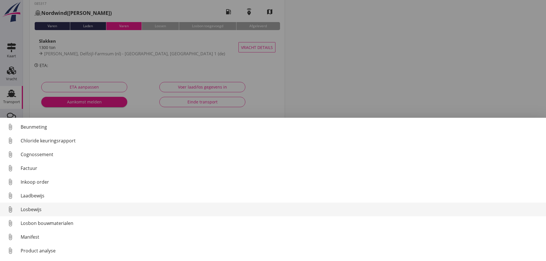
click at [26, 211] on div "Losbewijs" at bounding box center [281, 209] width 521 height 7
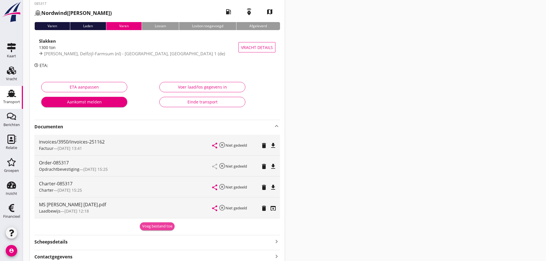
click at [165, 225] on div "Voeg bestand toe" at bounding box center [157, 227] width 30 height 6
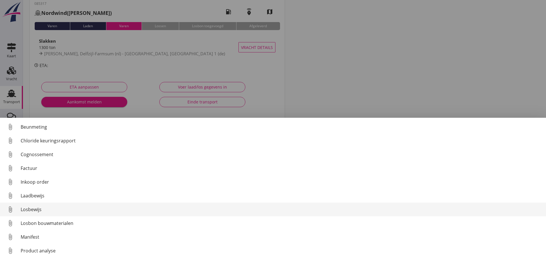
click at [29, 208] on div "Losbewijs" at bounding box center [281, 209] width 521 height 7
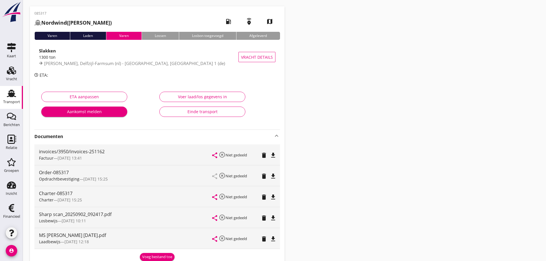
scroll to position [0, 0]
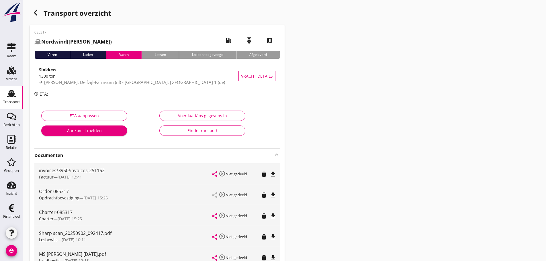
click at [32, 14] on div "button" at bounding box center [35, 12] width 11 height 11
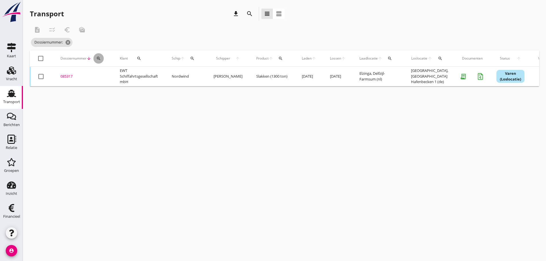
drag, startPoint x: 100, startPoint y: 58, endPoint x: 103, endPoint y: 71, distance: 13.5
click at [100, 59] on icon "search" at bounding box center [98, 58] width 5 height 5
drag, startPoint x: 108, startPoint y: 78, endPoint x: 99, endPoint y: 77, distance: 9.8
click at [106, 79] on input "Zoeken op dossiernummer..." at bounding box center [126, 75] width 60 height 9
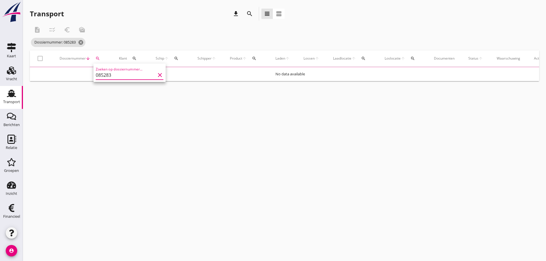
type input "085283"
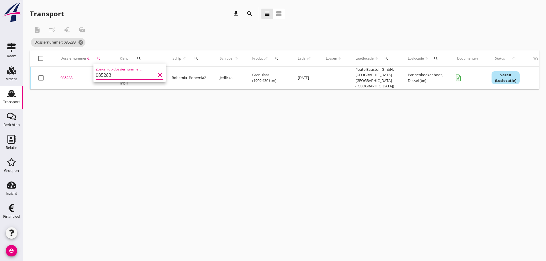
click at [65, 78] on div "085283" at bounding box center [84, 78] width 46 height 6
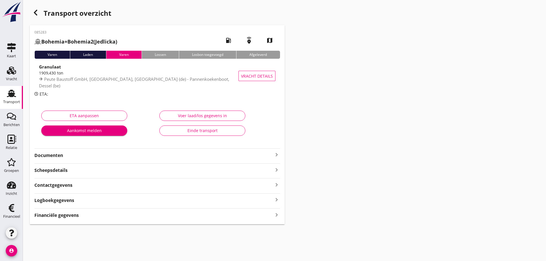
click at [230, 213] on div "Financiële gegevens keyboard_arrow_right" at bounding box center [157, 215] width 246 height 8
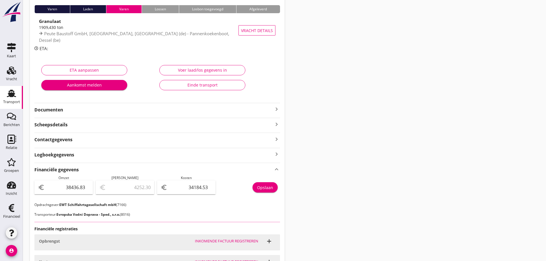
scroll to position [103, 0]
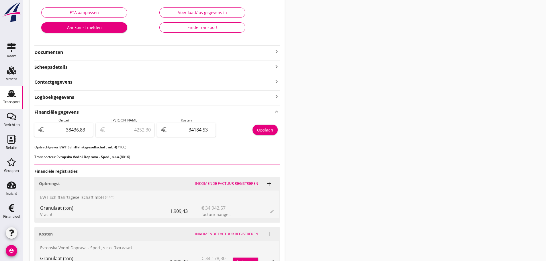
click at [274, 52] on icon "keyboard_arrow_right" at bounding box center [276, 51] width 7 height 7
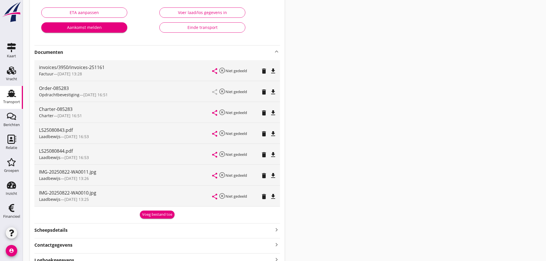
click at [164, 215] on div "Voeg bestand toe" at bounding box center [157, 215] width 30 height 6
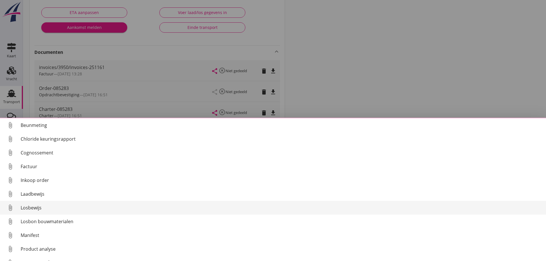
click at [37, 205] on div "Losbewijs" at bounding box center [281, 208] width 521 height 7
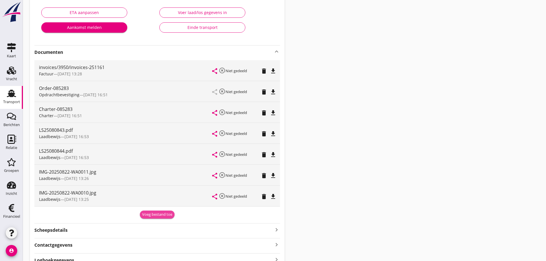
click at [153, 213] on div "Voeg bestand toe" at bounding box center [157, 215] width 30 height 6
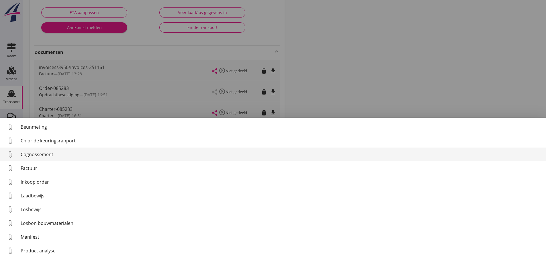
click at [36, 155] on div "Cognossement" at bounding box center [281, 154] width 521 height 7
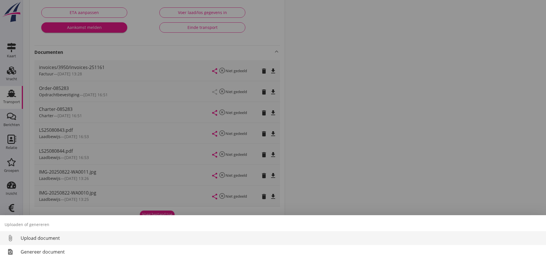
click at [38, 239] on div "Upload document" at bounding box center [281, 238] width 521 height 7
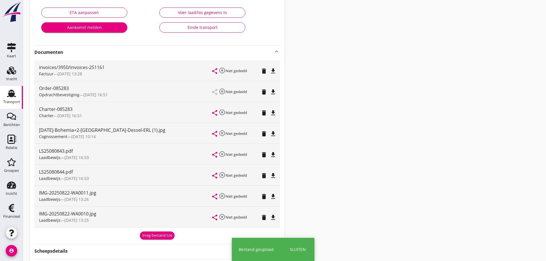
click at [156, 238] on div "Voeg bestand toe" at bounding box center [157, 236] width 30 height 6
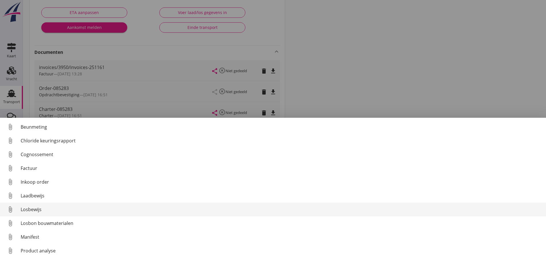
click at [34, 213] on div "Losbewijs" at bounding box center [281, 209] width 521 height 7
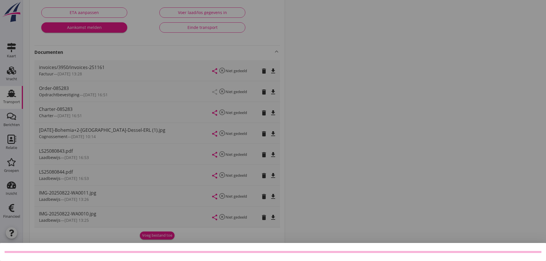
drag, startPoint x: 95, startPoint y: 137, endPoint x: 109, endPoint y: 254, distance: 117.9
click at [109, 253] on div "Weet je zeker dat je het document wilt verwijderen? Annuleren Verwijder Documen…" at bounding box center [273, 226] width 546 height 658
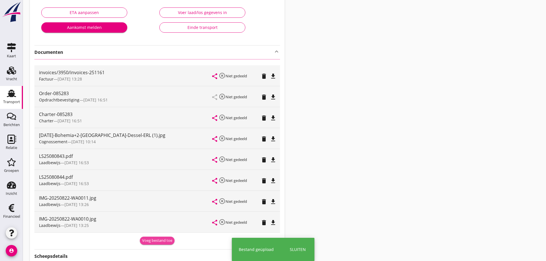
click at [160, 240] on div "Voeg bestand toe" at bounding box center [157, 241] width 30 height 6
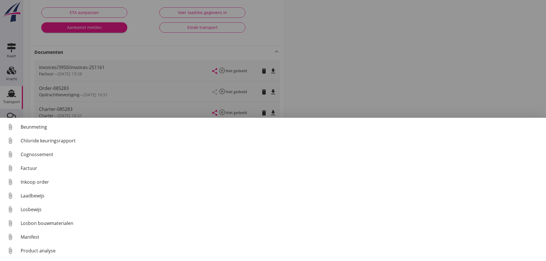
drag, startPoint x: 359, startPoint y: 33, endPoint x: 290, endPoint y: 86, distance: 87.2
click at [359, 34] on div at bounding box center [273, 130] width 546 height 261
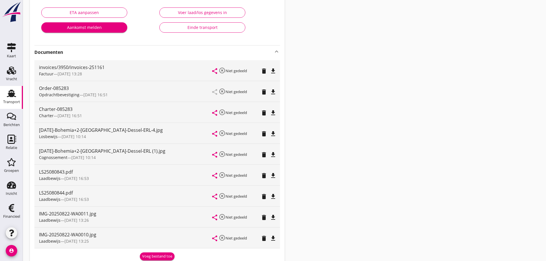
drag, startPoint x: 278, startPoint y: 196, endPoint x: 273, endPoint y: 198, distance: 4.7
click at [277, 197] on div "LS25080844.pdf Laadbewijs — [DATE] 16:53 share highlight_off Niet gedeeld delet…" at bounding box center [157, 196] width 246 height 21
click at [273, 198] on icon "file_download" at bounding box center [273, 196] width 7 height 7
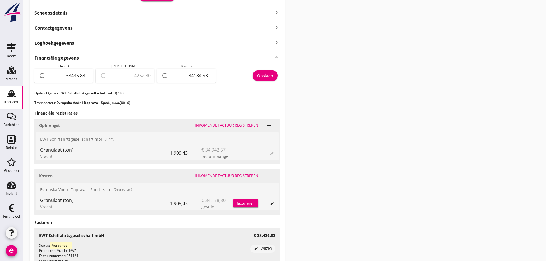
scroll to position [417, 0]
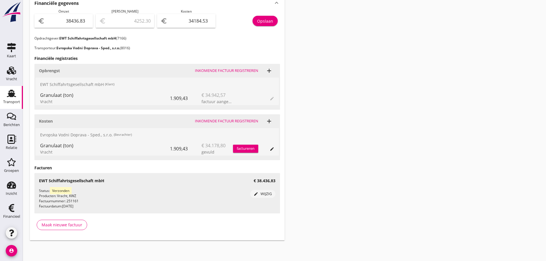
click at [8, 99] on div "Transport" at bounding box center [11, 102] width 17 height 8
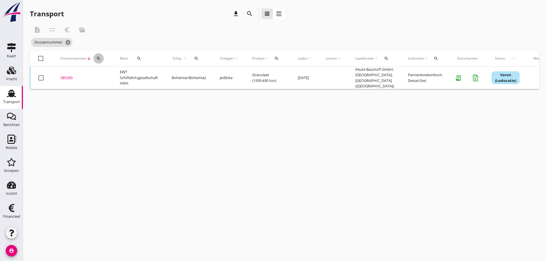
click at [98, 57] on icon "search" at bounding box center [98, 58] width 5 height 5
click at [105, 76] on input "Zoeken op dossiernummer..." at bounding box center [126, 75] width 60 height 9
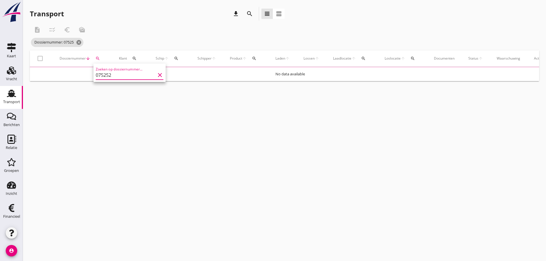
type input "075252"
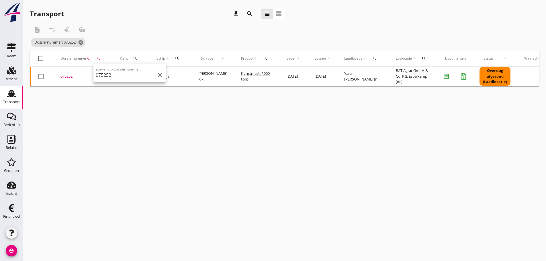
click at [69, 77] on div "075252" at bounding box center [84, 77] width 46 height 6
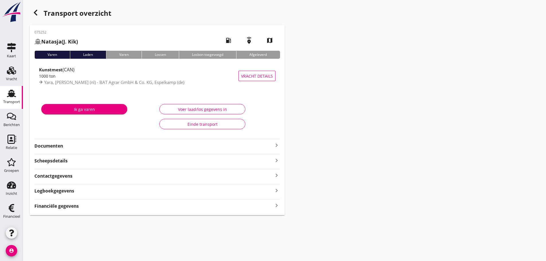
click at [73, 207] on strong "Financiële gegevens" at bounding box center [56, 206] width 44 height 7
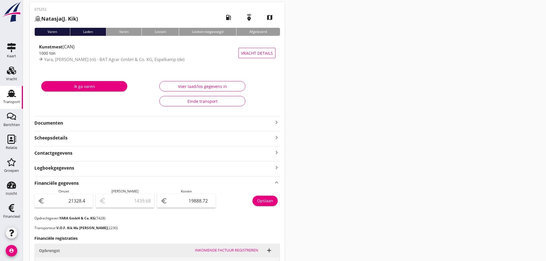
scroll to position [143, 0]
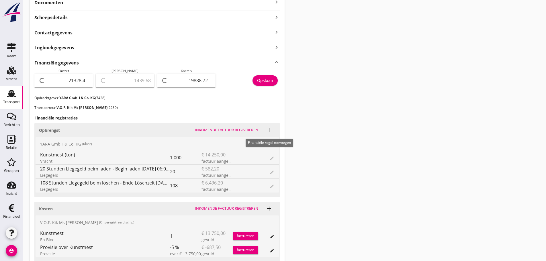
click at [270, 130] on icon "add" at bounding box center [269, 130] width 7 height 7
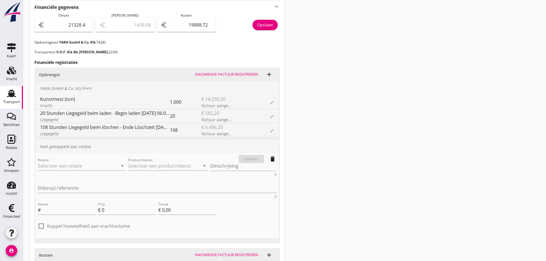
scroll to position [201, 0]
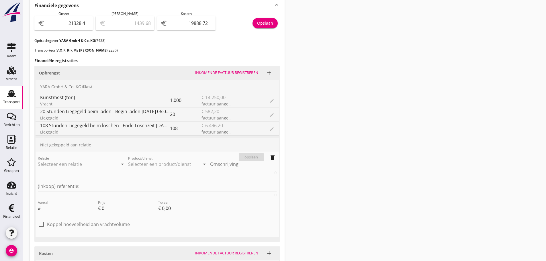
click at [77, 165] on input "Relatie" at bounding box center [74, 164] width 72 height 9
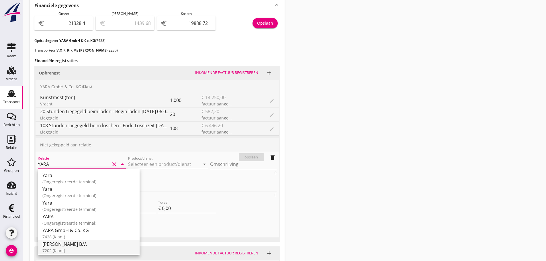
click at [65, 248] on div "7202 (Klant)" at bounding box center [88, 251] width 93 height 6
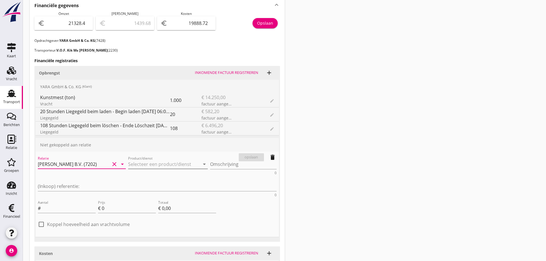
type input "[PERSON_NAME] B.V. (7202)"
click at [128, 161] on input "Product/dienst" at bounding box center [164, 164] width 72 height 9
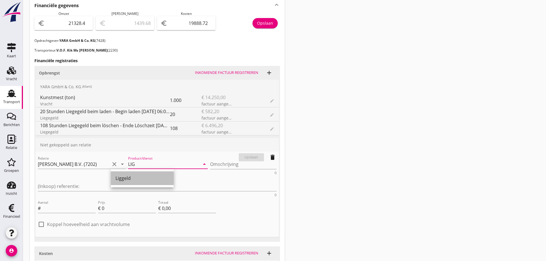
click at [124, 178] on div "Liggeld" at bounding box center [143, 178] width 54 height 7
type input "Liggeld"
click at [210, 164] on textarea "Omschrijving" at bounding box center [243, 164] width 67 height 9
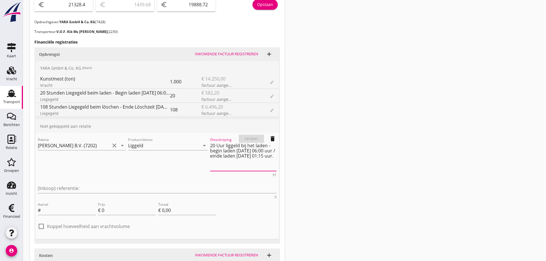
scroll to position [229, 0]
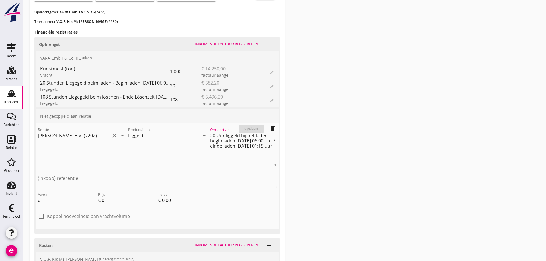
type textarea "20 Uur liggeld bij het laden - begin laden [DATE] 06:00 uur / einde laden [DATE…"
click at [57, 207] on div at bounding box center [67, 208] width 58 height 3
click at [57, 196] on input "Aantal" at bounding box center [69, 200] width 54 height 9
type input "20"
type input "2"
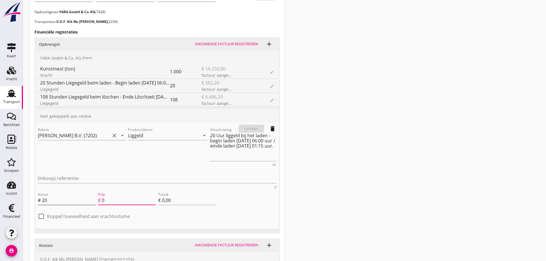
type input "€ 40,00"
type input "29"
type input "€ 580,00"
type input "€ 0,00"
type input "29.1"
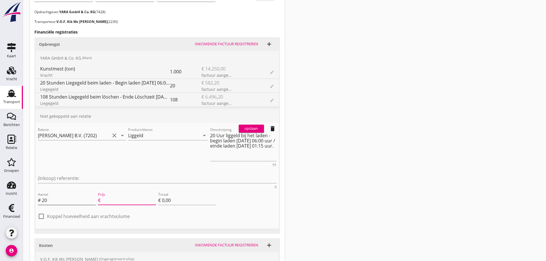
type input "€ 582,00"
type input "29.11"
type input "€ 582,20"
type input "29.11"
click at [253, 129] on div "opslaan" at bounding box center [251, 129] width 21 height 6
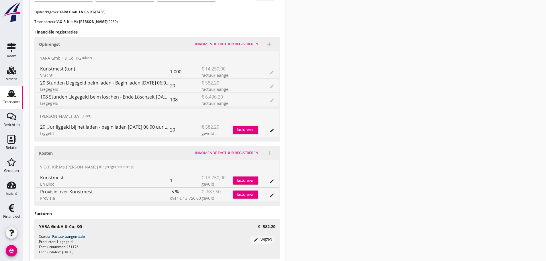
click at [247, 131] on div "factureren" at bounding box center [245, 130] width 25 height 6
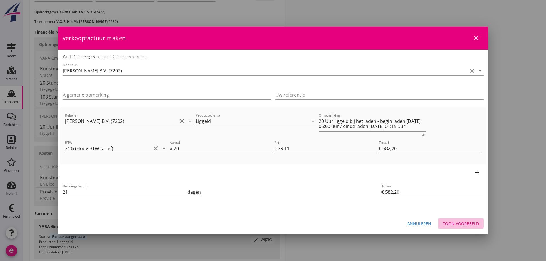
click at [473, 224] on div "Toon voorbeeld" at bounding box center [461, 224] width 36 height 6
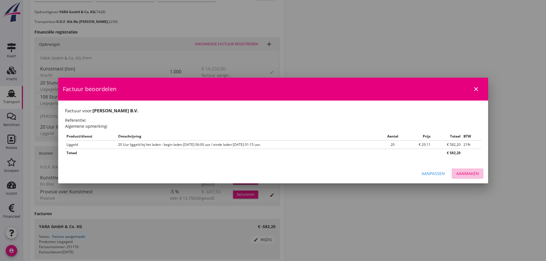
click at [471, 172] on div "Aanmaken" at bounding box center [468, 174] width 23 height 6
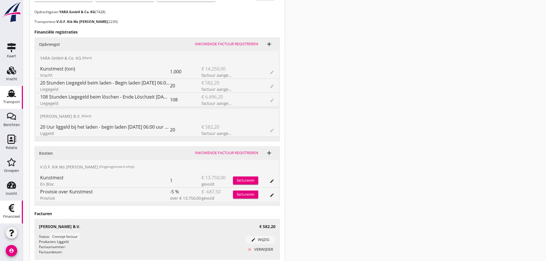
click at [11, 215] on div "Financieel" at bounding box center [11, 217] width 17 height 4
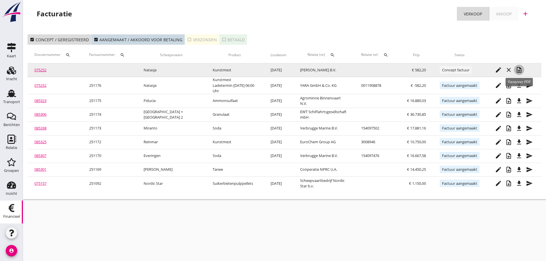
click at [520, 70] on icon "note_add" at bounding box center [519, 70] width 7 height 7
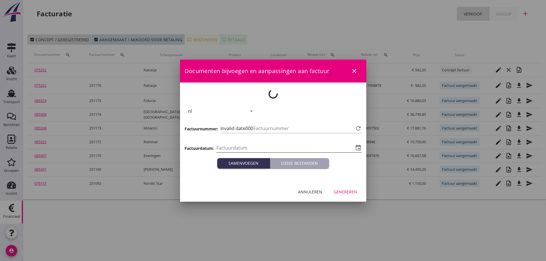
click at [248, 149] on input "Factuurdatum" at bounding box center [285, 147] width 137 height 9
type input "[DATE]"
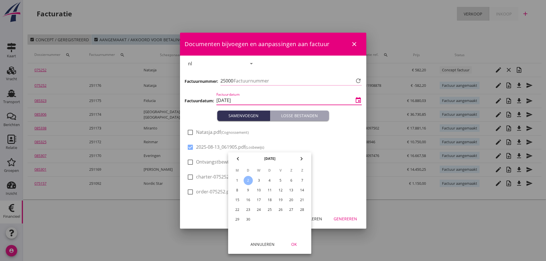
type input "1177"
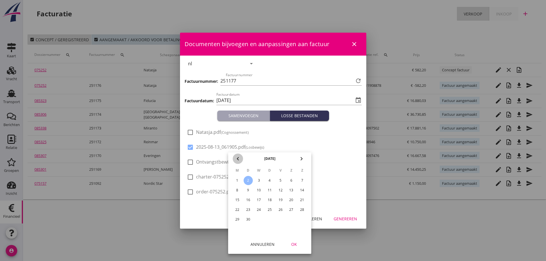
drag, startPoint x: 238, startPoint y: 158, endPoint x: 238, endPoint y: 164, distance: 5.7
click at [238, 159] on icon "chevron_left" at bounding box center [238, 158] width 7 height 7
drag, startPoint x: 281, startPoint y: 218, endPoint x: 295, endPoint y: 243, distance: 28.8
click at [281, 218] on div "29" at bounding box center [280, 219] width 9 height 9
type input "[DATE]"
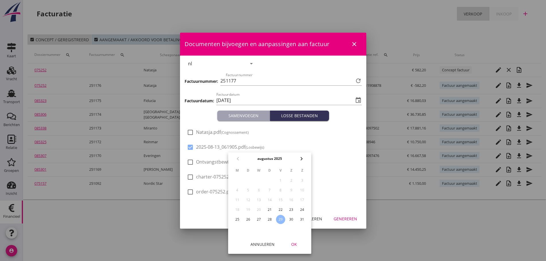
click at [193, 145] on div at bounding box center [191, 148] width 10 height 10
checkbox input "false"
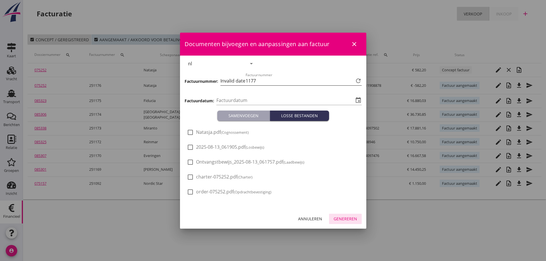
drag, startPoint x: 348, startPoint y: 219, endPoint x: 233, endPoint y: 85, distance: 176.6
click at [259, 76] on div "Documenten bijvoegen en aanpassingen aan factuur close nl arrow_drop_down prior…" at bounding box center [273, 131] width 186 height 196
click at [238, 100] on input "Factuurdatum" at bounding box center [285, 100] width 137 height 9
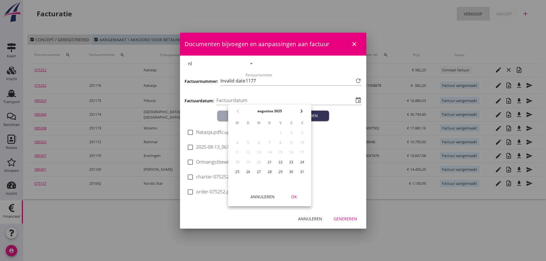
click at [282, 172] on div "29" at bounding box center [280, 172] width 9 height 9
type input "[DATE]"
click at [291, 196] on div "OK" at bounding box center [294, 197] width 16 height 6
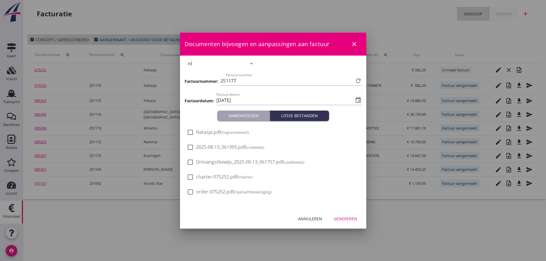
click at [346, 220] on div "Genereren" at bounding box center [346, 219] width 24 height 6
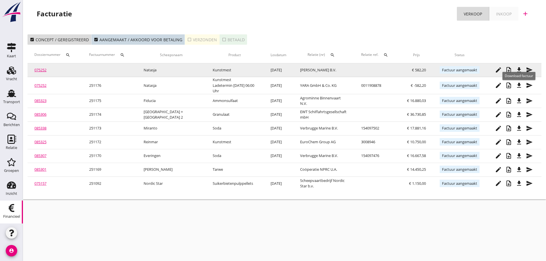
click at [521, 70] on icon "file_download" at bounding box center [519, 70] width 7 height 7
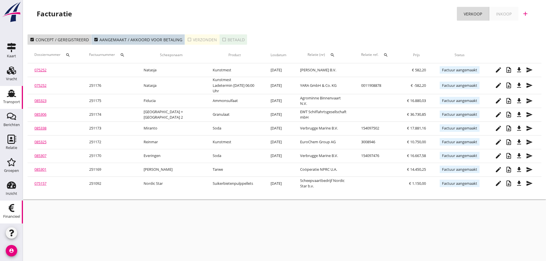
click at [8, 99] on div "Transport" at bounding box center [11, 102] width 17 height 8
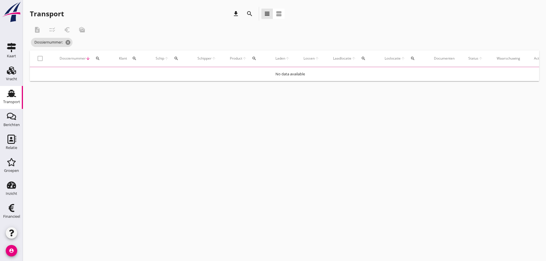
click at [95, 57] on div "search" at bounding box center [98, 58] width 10 height 5
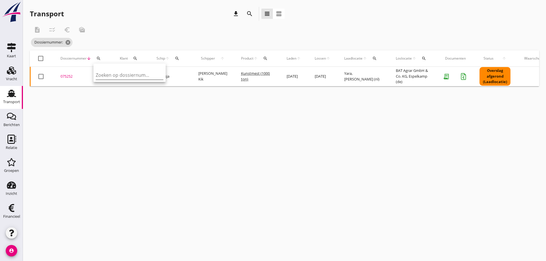
click at [100, 78] on input "Zoeken op dossiernummer..." at bounding box center [126, 75] width 60 height 9
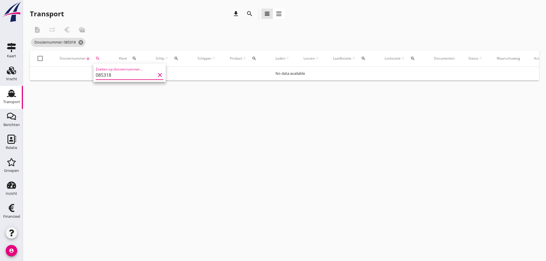
type input "085318"
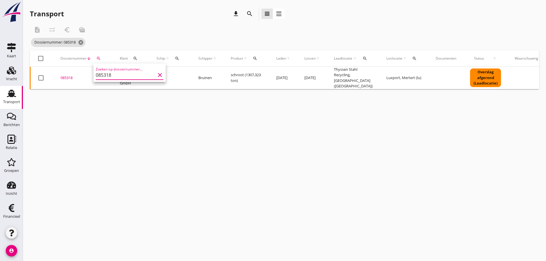
click at [71, 75] on div "085318" at bounding box center [84, 78] width 46 height 6
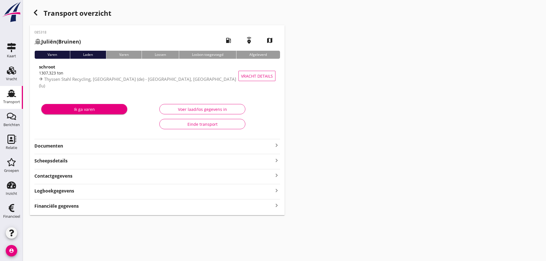
click at [70, 205] on strong "Financiële gegevens" at bounding box center [56, 206] width 44 height 7
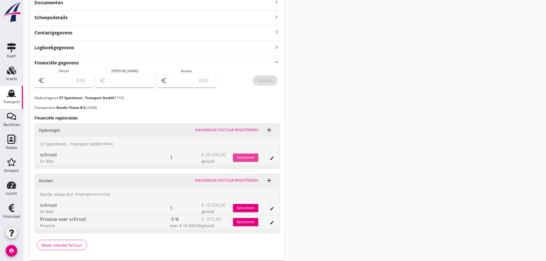
click at [240, 158] on div "factureren" at bounding box center [245, 158] width 25 height 6
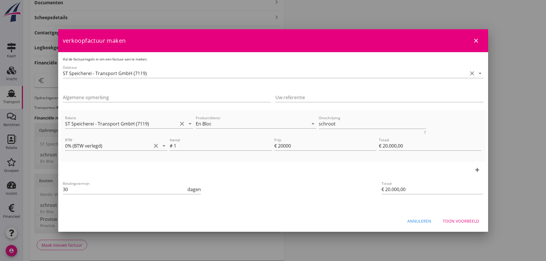
click at [3, 189] on div "21% (Hoog BTW tarief) 9% (Laag BTW tarief) 0% (BTW vrij) 0% (BTW verlegd) En Bl…" at bounding box center [273, 69] width 546 height 425
type input "21"
drag, startPoint x: 348, startPoint y: 128, endPoint x: 211, endPoint y: 118, distance: 137.8
click at [211, 118] on div "Relatie ST Speicherei - Transport GmbH (7119) clear arrow_drop_down Product/die…" at bounding box center [273, 125] width 419 height 22
click at [369, 123] on textarea "Omschrijving" at bounding box center [372, 123] width 107 height 9
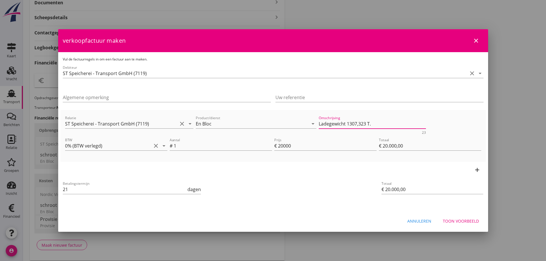
type textarea "Ladegewicht 1307,323 T."
click at [463, 226] on button "Toon voorbeeld" at bounding box center [461, 221] width 45 height 10
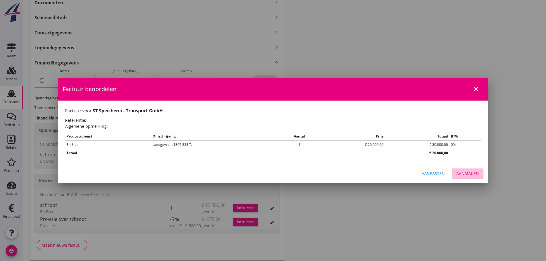
click at [465, 176] on div "Aanmaken" at bounding box center [468, 174] width 23 height 6
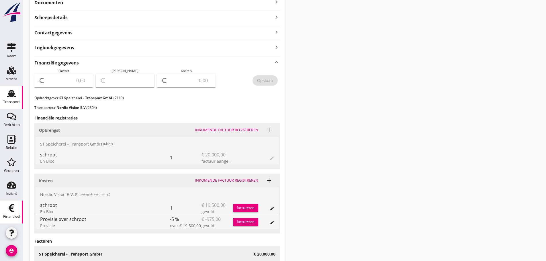
click at [9, 211] on icon "Financieel" at bounding box center [11, 208] width 9 height 9
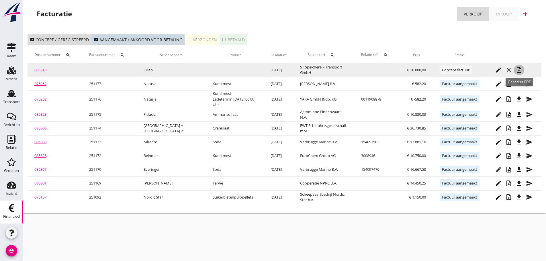
click at [521, 69] on icon "note_add" at bounding box center [519, 70] width 7 height 7
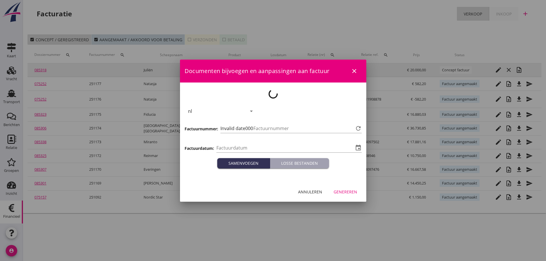
type input "[DATE]"
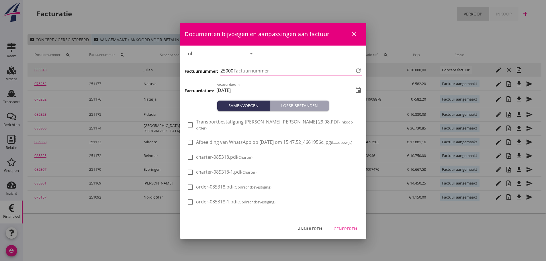
type input "1178"
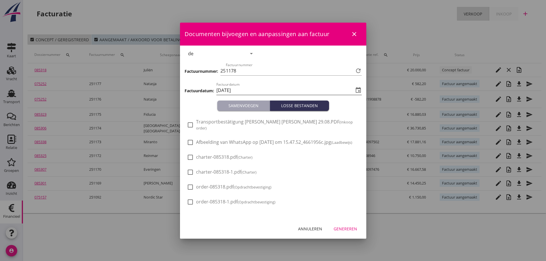
click at [289, 86] on input "[DATE]" at bounding box center [285, 90] width 137 height 9
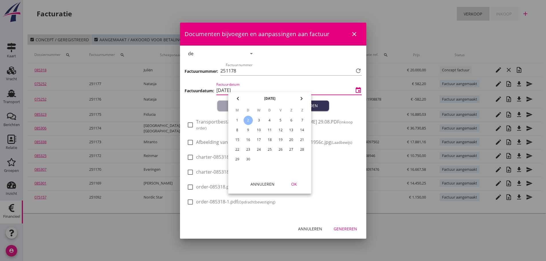
click at [241, 101] on icon "chevron_left" at bounding box center [238, 98] width 7 height 7
drag, startPoint x: 280, startPoint y: 160, endPoint x: 283, endPoint y: 164, distance: 4.5
click at [281, 161] on div "29" at bounding box center [280, 159] width 9 height 9
type input "[DATE]"
click at [295, 184] on div "OK" at bounding box center [294, 184] width 16 height 6
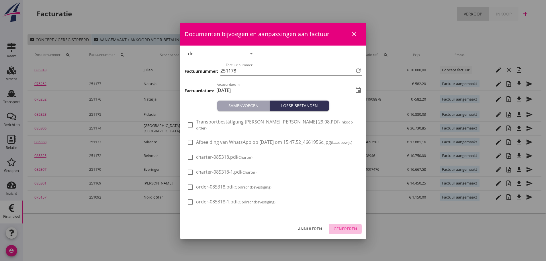
click at [345, 232] on div "Genereren" at bounding box center [346, 229] width 24 height 6
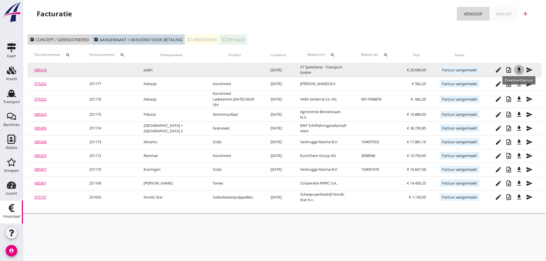
click at [520, 70] on icon "file_download" at bounding box center [519, 70] width 7 height 7
click at [500, 69] on icon "edit" at bounding box center [498, 70] width 7 height 7
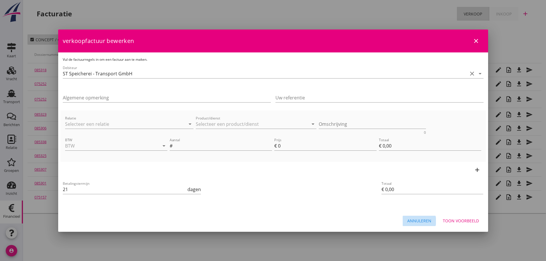
click at [425, 219] on div "Annuleren" at bounding box center [420, 221] width 24 height 6
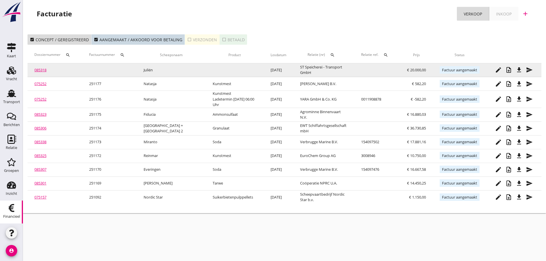
click at [39, 69] on link "085318" at bounding box center [40, 69] width 12 height 5
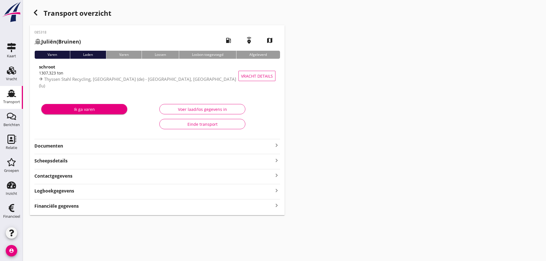
click at [65, 207] on strong "Financiële gegevens" at bounding box center [56, 206] width 44 height 7
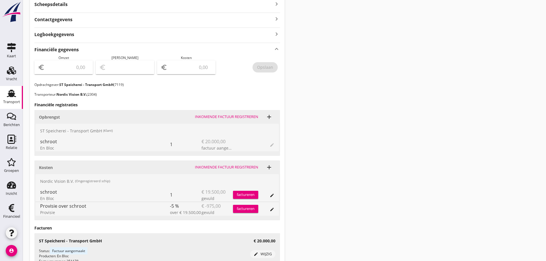
scroll to position [172, 0]
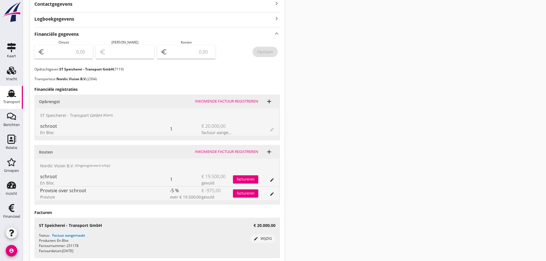
click at [265, 238] on div "edit wijzig" at bounding box center [263, 239] width 21 height 6
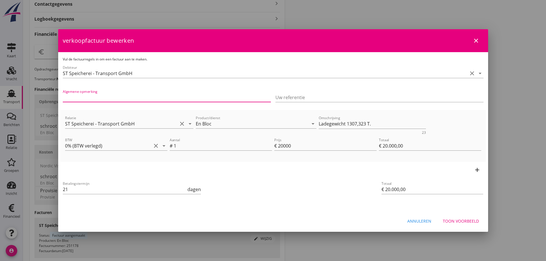
click at [86, 100] on input "Algemene opmerking" at bounding box center [167, 97] width 208 height 9
drag, startPoint x: 172, startPoint y: 100, endPoint x: -3, endPoint y: 102, distance: 175.6
click at [0, 102] on html "21% (Hoog BTW tarief) 9% (Laag BTW tarief) 0% (BTW vrij) 0% (BTW verlegd) En Bl…" at bounding box center [273, 67] width 546 height 478
type input "MwSt. Umkehrung der Steurschuldnerschaft 0 %"
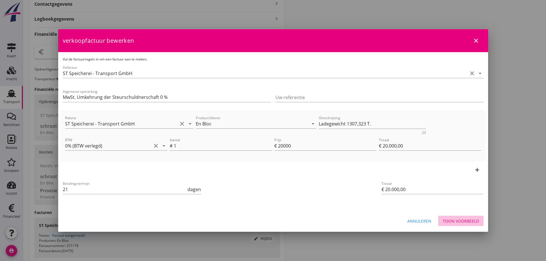
click at [465, 223] on div "Toon voorbeeld" at bounding box center [461, 221] width 36 height 6
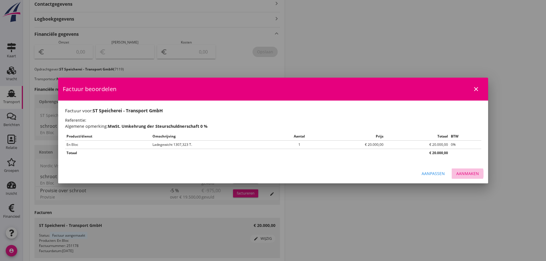
click at [460, 174] on div "Aanmaken" at bounding box center [468, 174] width 23 height 6
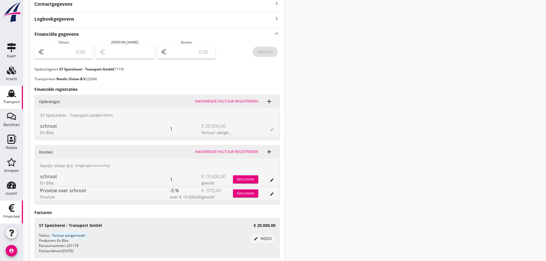
click at [14, 215] on div "Financieel" at bounding box center [11, 217] width 17 height 4
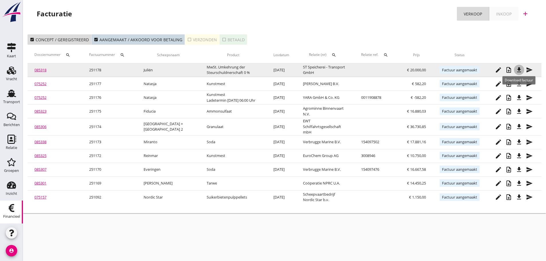
click at [520, 71] on icon "file_download" at bounding box center [519, 70] width 7 height 7
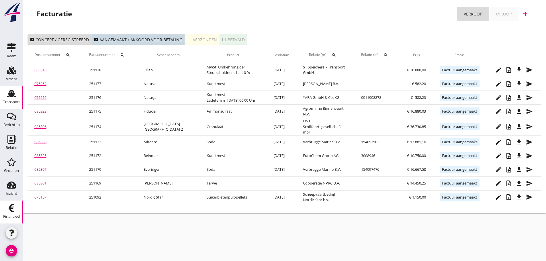
click at [14, 103] on div "Transport" at bounding box center [11, 102] width 17 height 4
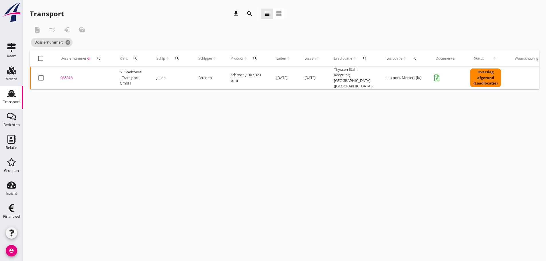
drag, startPoint x: 100, startPoint y: 58, endPoint x: 101, endPoint y: 77, distance: 19.6
click at [100, 59] on icon "search" at bounding box center [98, 58] width 5 height 5
click at [101, 77] on input "Zoeken op dossiernummer..." at bounding box center [126, 75] width 60 height 9
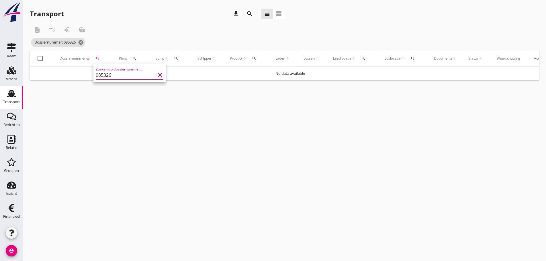
type input "085326"
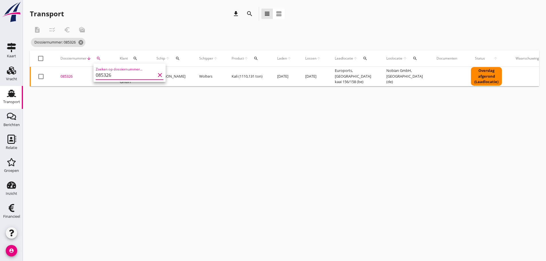
click at [66, 76] on div "085326" at bounding box center [84, 77] width 46 height 6
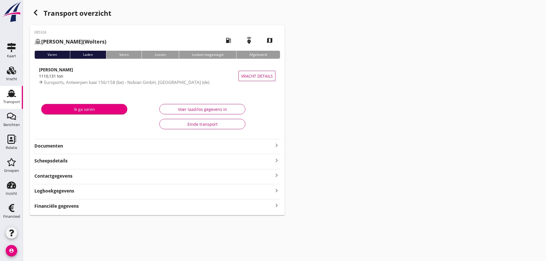
click at [277, 208] on icon "keyboard_arrow_right" at bounding box center [276, 206] width 7 height 8
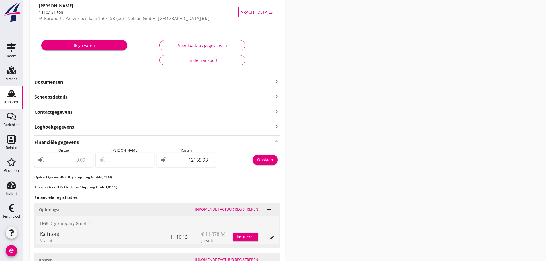
scroll to position [143, 0]
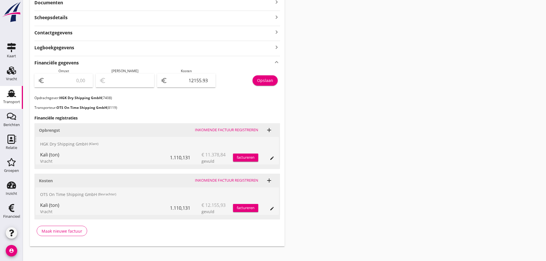
click at [251, 157] on div "factureren" at bounding box center [245, 158] width 25 height 6
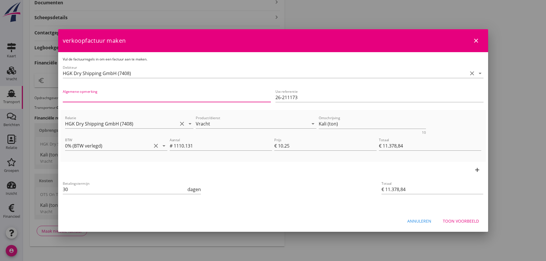
click at [129, 96] on input "Algemene opmerking" at bounding box center [167, 97] width 208 height 9
paste input "MwSt. Umkehrung der Steurschuldnerschaft 0 %"
type input "MwSt. Umkehrung der Steurschuldnerschaft 0 %"
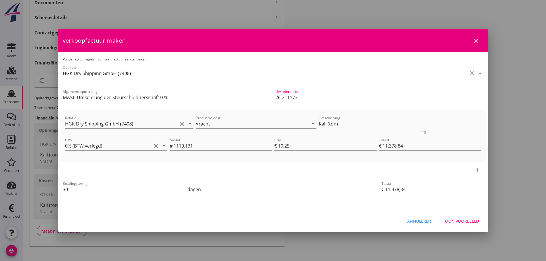
drag, startPoint x: 303, startPoint y: 96, endPoint x: 145, endPoint y: 93, distance: 158.4
click at [145, 93] on div "Algemene opmerking MwSt. Umkehrung der Steurschuldnerschaft 0 % Uw referentie 2…" at bounding box center [274, 98] width 426 height 24
drag, startPoint x: 69, startPoint y: 192, endPoint x: 34, endPoint y: 189, distance: 35.1
click at [34, 189] on div "21% (Hoog BTW tarief) 9% (Laag BTW tarief) 0% (BTW vrij) 0% (BTW verlegd) Vrach…" at bounding box center [273, 62] width 546 height 411
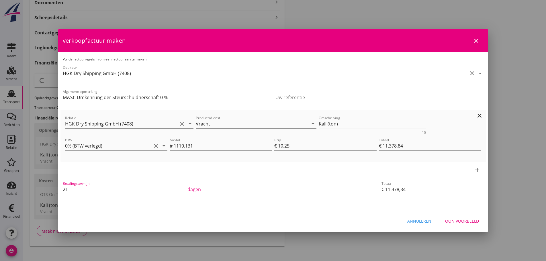
type input "21"
drag, startPoint x: 347, startPoint y: 126, endPoint x: 175, endPoint y: 126, distance: 171.8
click at [175, 126] on div "Relatie HGK Dry Shipping GmbH (7408) clear arrow_drop_down Product/dienst Vrach…" at bounding box center [273, 125] width 419 height 22
click at [460, 223] on div "Toon voorbeeld" at bounding box center [461, 221] width 36 height 6
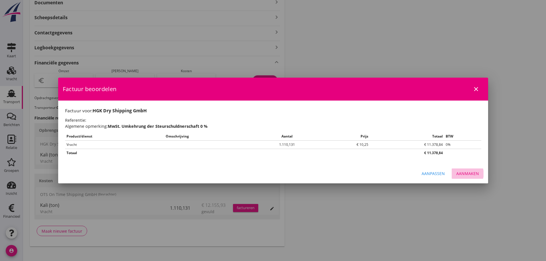
click at [470, 177] on button "Aanmaken" at bounding box center [468, 174] width 32 height 10
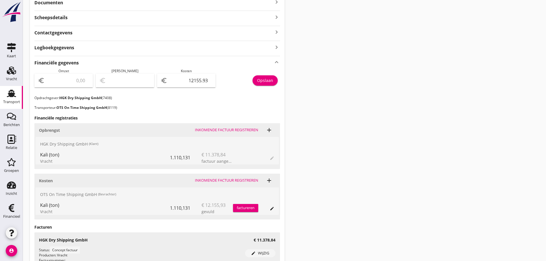
click at [62, 86] on div "euro" at bounding box center [63, 81] width 59 height 14
type input "1"
type input "-12154.93"
type input "11"
type input "-12144.93"
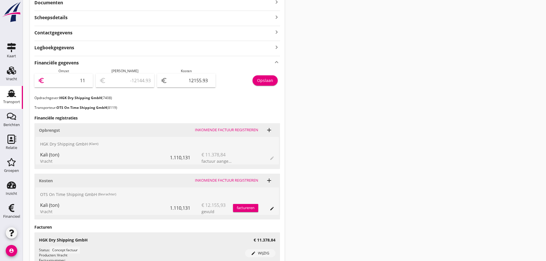
type input "113"
type input "-12042.93"
type input "1137"
type input "-11018.93"
type input "11378"
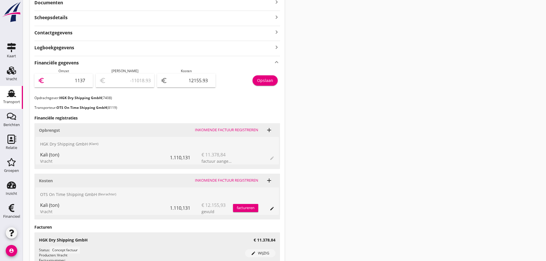
type input "-777.93"
type input "11378.8"
type input "-777.13"
type input "11378.84"
type input "-777.09"
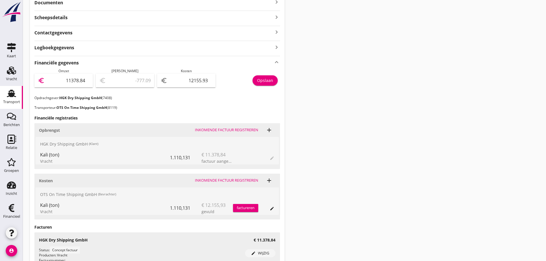
type input "11378.84"
click at [274, 80] on button "Opslaan" at bounding box center [265, 80] width 25 height 10
click at [16, 214] on div "Financieel" at bounding box center [11, 217] width 17 height 8
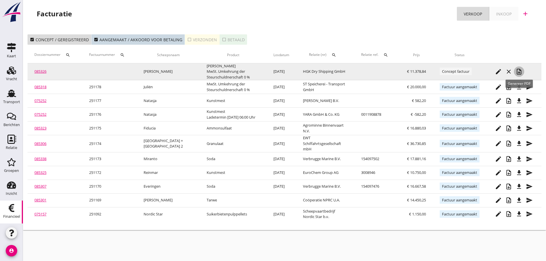
click at [523, 73] on icon "note_add" at bounding box center [519, 71] width 7 height 7
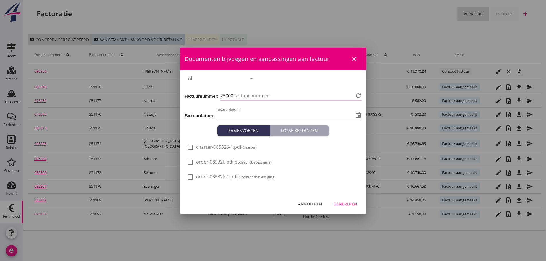
type input "[DATE]"
type input "1179"
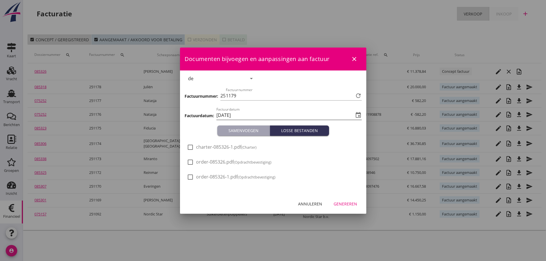
click at [244, 117] on input "[DATE]" at bounding box center [285, 115] width 137 height 9
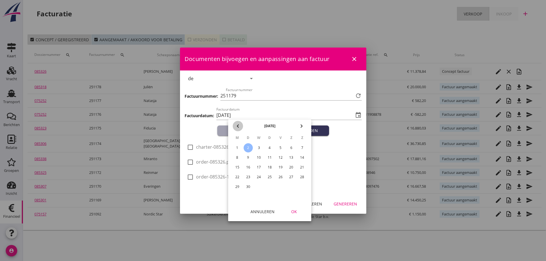
click at [241, 125] on icon "chevron_left" at bounding box center [238, 126] width 7 height 7
drag, startPoint x: 283, startPoint y: 184, endPoint x: 282, endPoint y: 188, distance: 3.2
click at [283, 185] on div "29" at bounding box center [280, 186] width 9 height 9
type input "[DATE]"
click at [295, 211] on div "OK" at bounding box center [294, 212] width 16 height 6
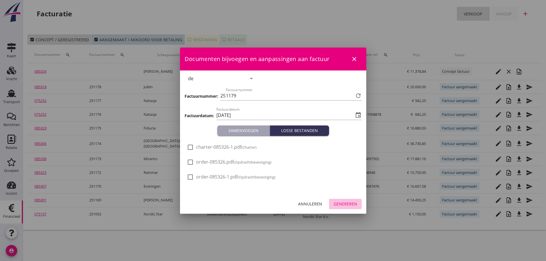
click at [346, 203] on div "Genereren" at bounding box center [346, 204] width 24 height 6
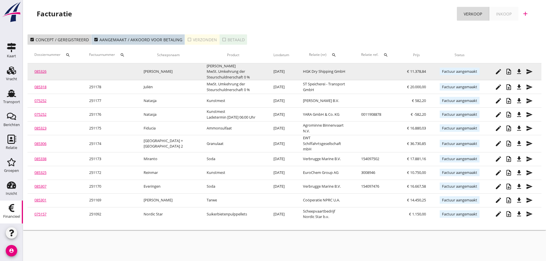
click at [523, 70] on div "file_download" at bounding box center [519, 71] width 10 height 7
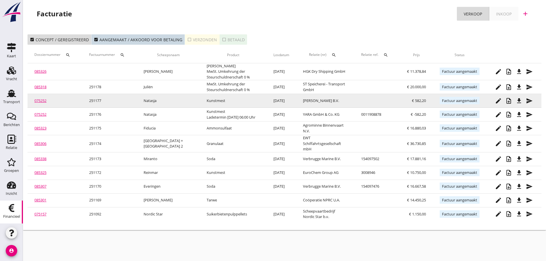
drag, startPoint x: 28, startPoint y: 104, endPoint x: 16, endPoint y: 103, distance: 11.5
click at [28, 104] on td "075252" at bounding box center [55, 101] width 55 height 14
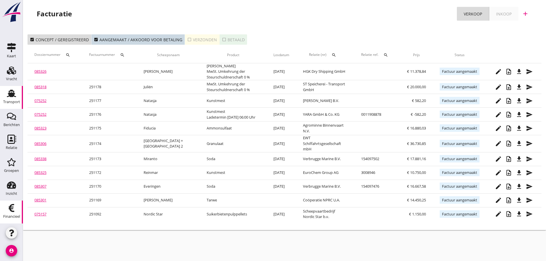
click at [8, 99] on div "Transport" at bounding box center [11, 102] width 17 height 8
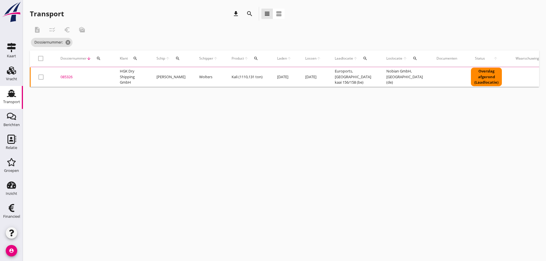
click at [98, 61] on button "search" at bounding box center [99, 58] width 10 height 10
click at [107, 77] on input "Zoeken op dossiernummer..." at bounding box center [126, 75] width 60 height 9
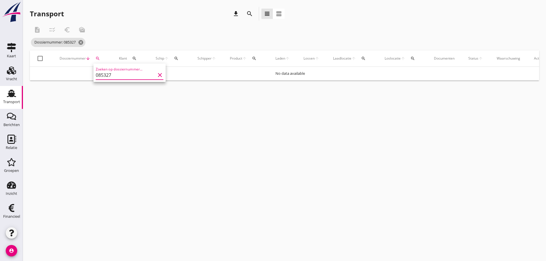
type input "085327"
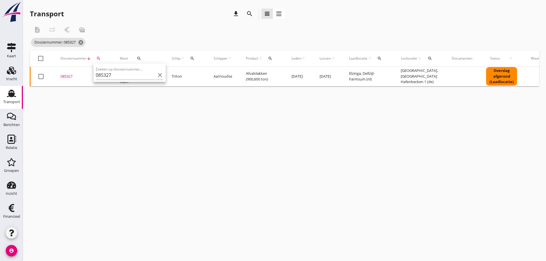
click at [69, 76] on div "085327" at bounding box center [84, 77] width 46 height 6
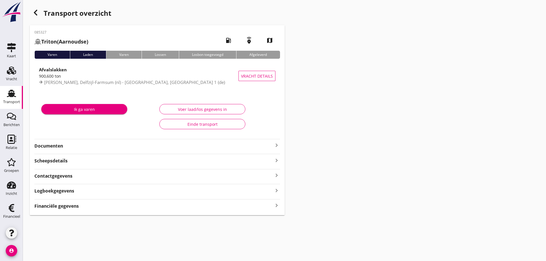
click at [82, 209] on div "Financiële gegevens keyboard_arrow_right" at bounding box center [157, 206] width 246 height 8
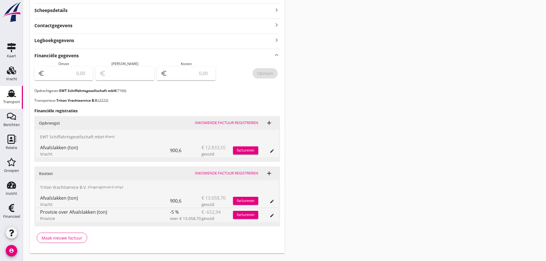
scroll to position [151, 0]
click at [246, 150] on div "factureren" at bounding box center [245, 150] width 25 height 6
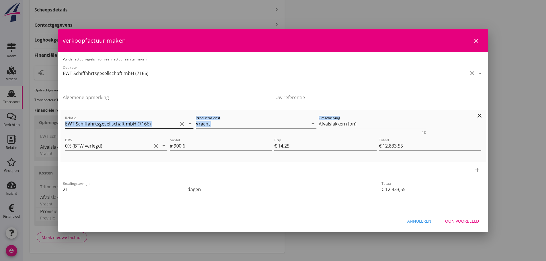
drag, startPoint x: 199, startPoint y: 121, endPoint x: 175, endPoint y: 124, distance: 23.4
click at [176, 121] on div "Relatie EWT Schiffahrtsgesellschaft mbH (7166) clear arrow_drop_down Product/di…" at bounding box center [273, 125] width 419 height 22
click at [373, 113] on div "Relatie EWT Schiffahrtsgesellschaft mbH (7166) clear arrow_drop_down Product/di…" at bounding box center [273, 135] width 421 height 47
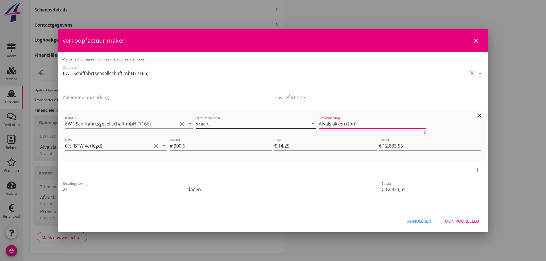
drag, startPoint x: 306, startPoint y: 124, endPoint x: 281, endPoint y: 124, distance: 25.0
click at [281, 124] on div "Relatie EWT Schiffahrtsgesellschaft mbH (7166) clear arrow_drop_down Product/di…" at bounding box center [273, 125] width 419 height 22
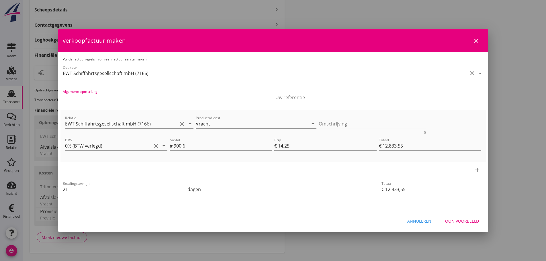
click at [137, 98] on input "Algemene opmerking" at bounding box center [167, 97] width 208 height 9
paste input "MwSt. Umkehrung der Steurschuldnerschaft 0 %"
type input "MwSt. Umkehrung der Steurschuldnerschaft 0 %"
click at [229, 192] on div "Betalingstermijn 21 dagen" at bounding box center [202, 190] width 281 height 22
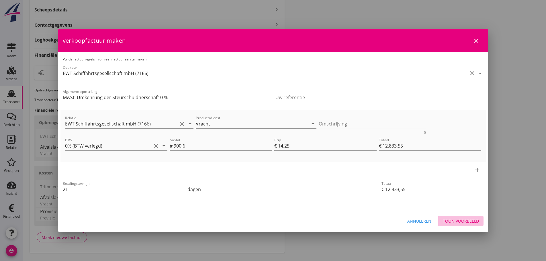
click at [461, 223] on div "Toon voorbeeld" at bounding box center [461, 221] width 36 height 6
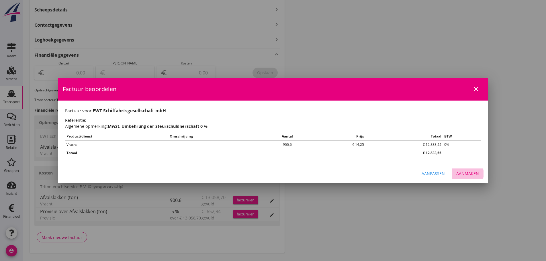
click at [464, 174] on div "Aanmaken" at bounding box center [468, 174] width 23 height 6
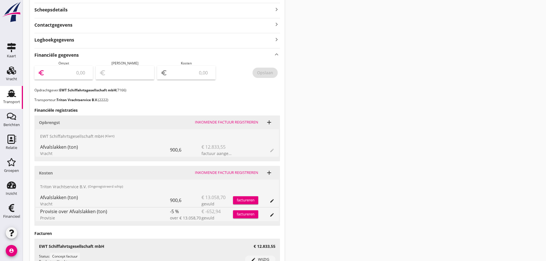
drag, startPoint x: 68, startPoint y: 73, endPoint x: 67, endPoint y: 75, distance: 3.1
click at [68, 73] on input "number" at bounding box center [68, 72] width 44 height 9
type input "12833"
type input "12833.55"
click at [16, 215] on div "Financieel" at bounding box center [11, 217] width 17 height 4
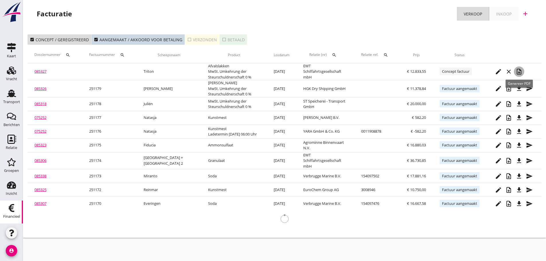
click at [520, 70] on icon "note_add" at bounding box center [519, 71] width 7 height 7
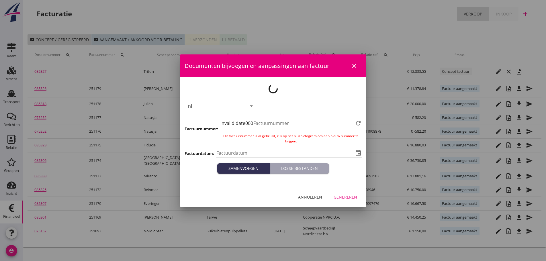
type input "[DATE]"
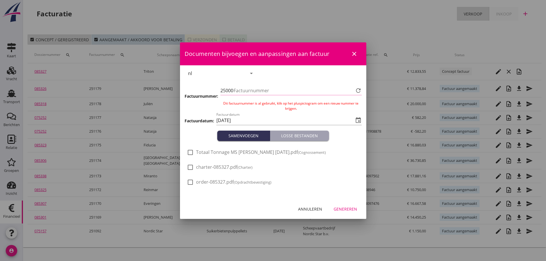
type input "1180"
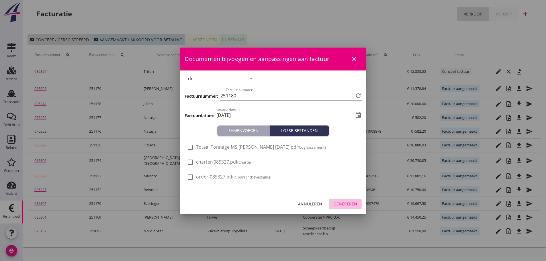
click at [346, 205] on div "Genereren" at bounding box center [346, 204] width 24 height 6
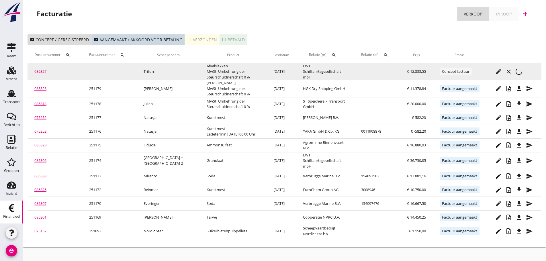
click at [525, 76] on td "edit close note_add" at bounding box center [514, 71] width 55 height 17
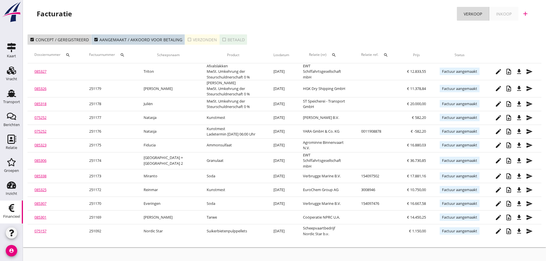
click at [46, 71] on link "085327" at bounding box center [40, 71] width 12 height 5
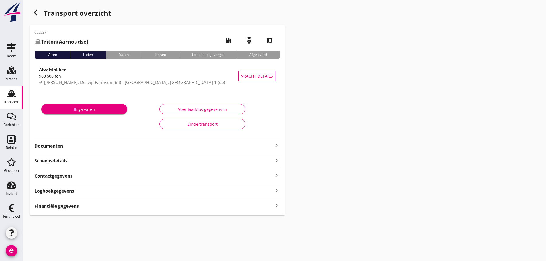
click at [62, 203] on strong "Financiële gegevens" at bounding box center [56, 206] width 44 height 7
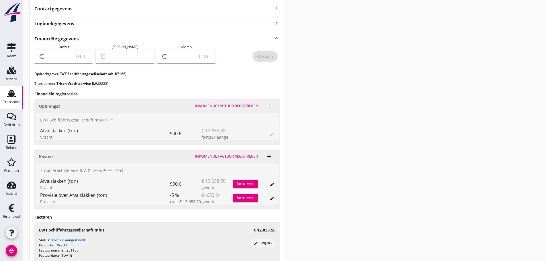
click at [247, 186] on div "factureren" at bounding box center [245, 184] width 25 height 6
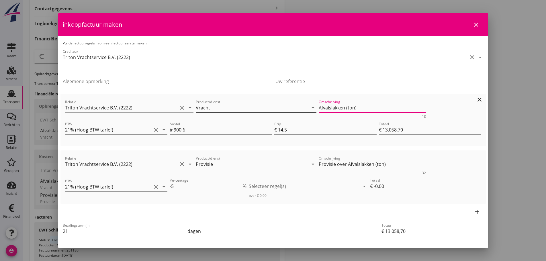
drag, startPoint x: 363, startPoint y: 108, endPoint x: 259, endPoint y: 109, distance: 103.6
click at [266, 107] on div "Relatie Triton Vrachtservice B.V. (2222) clear arrow_drop_down Product/dienst V…" at bounding box center [273, 109] width 419 height 22
drag, startPoint x: 355, startPoint y: 166, endPoint x: 236, endPoint y: 166, distance: 118.5
click at [236, 166] on div "Relatie Triton Vrachtservice B.V. (2222) clear arrow_drop_down Product/dienst P…" at bounding box center [273, 165] width 419 height 22
click at [478, 154] on icon "clear" at bounding box center [479, 156] width 7 height 7
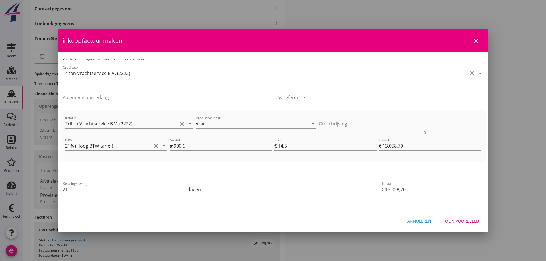
click at [459, 220] on div "Toon voorbeeld" at bounding box center [461, 221] width 36 height 6
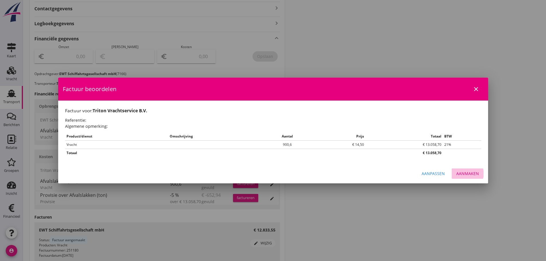
click at [472, 173] on div "Aanmaken" at bounding box center [468, 174] width 23 height 6
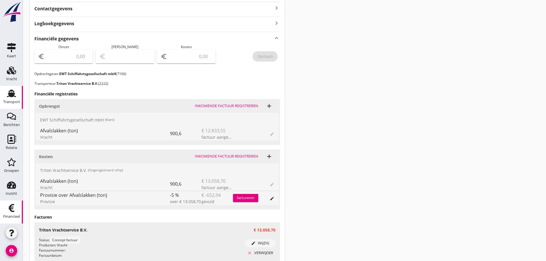
drag, startPoint x: 15, startPoint y: 209, endPoint x: 19, endPoint y: 217, distance: 8.6
click at [15, 210] on icon "Financieel" at bounding box center [11, 208] width 9 height 9
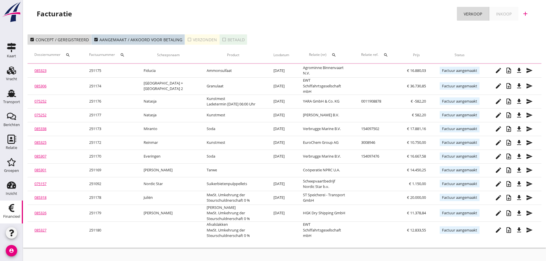
click at [507, 17] on link "Inkoop" at bounding box center [504, 14] width 29 height 14
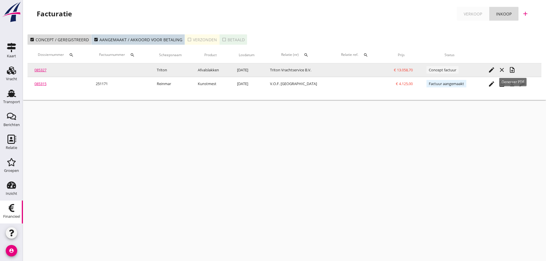
click at [513, 71] on icon "note_add" at bounding box center [512, 70] width 7 height 7
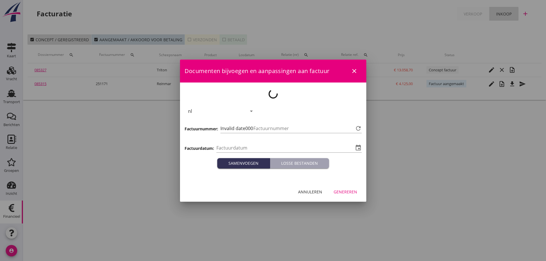
type input "[DATE]"
type input "1181"
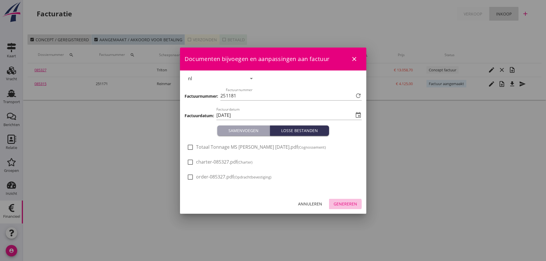
click at [345, 203] on div "Genereren" at bounding box center [346, 204] width 24 height 6
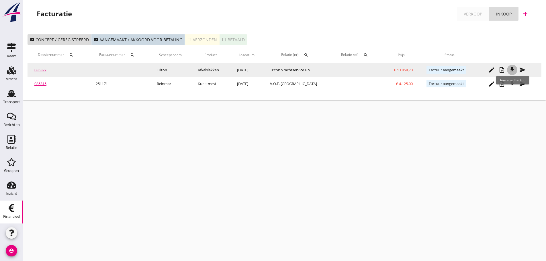
click at [513, 71] on icon "file_download" at bounding box center [512, 70] width 7 height 7
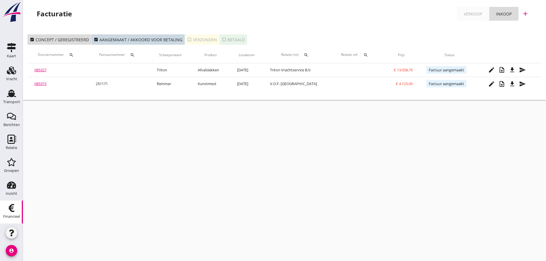
click at [477, 13] on div "Verkoop" at bounding box center [473, 14] width 18 height 6
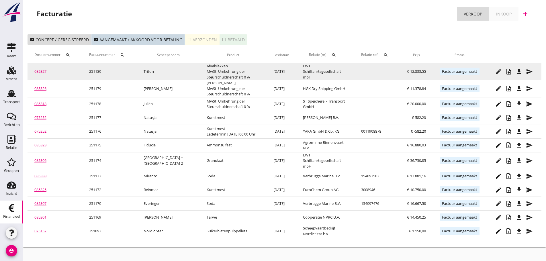
click at [520, 75] on icon "file_download" at bounding box center [519, 71] width 7 height 7
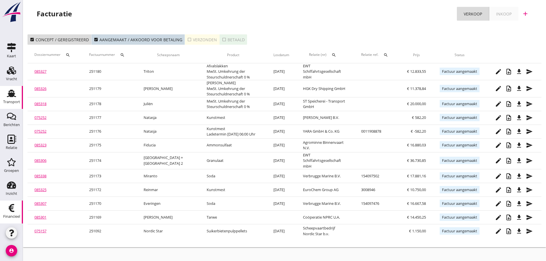
click at [14, 100] on div "Transport" at bounding box center [11, 102] width 17 height 8
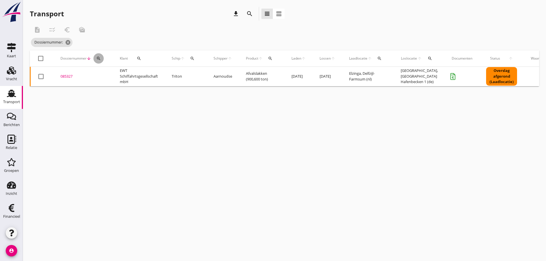
drag, startPoint x: 98, startPoint y: 58, endPoint x: 100, endPoint y: 69, distance: 11.4
click at [99, 58] on icon "search" at bounding box center [98, 58] width 5 height 5
drag, startPoint x: 101, startPoint y: 73, endPoint x: 95, endPoint y: 77, distance: 7.9
click at [101, 73] on input "Zoeken op dossiernummer..." at bounding box center [126, 75] width 60 height 9
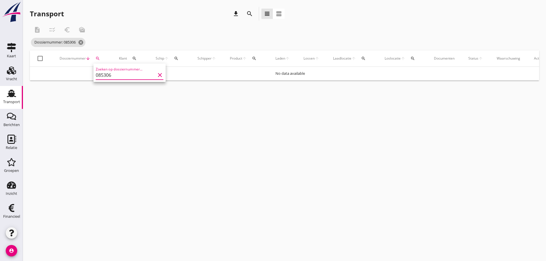
type input "085306"
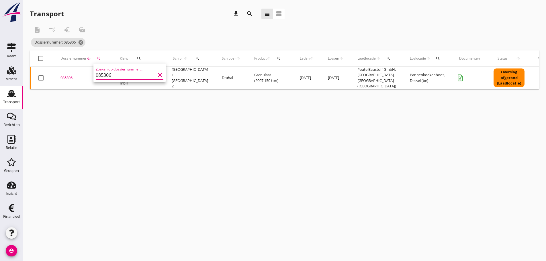
click at [62, 77] on div "085306" at bounding box center [84, 78] width 46 height 6
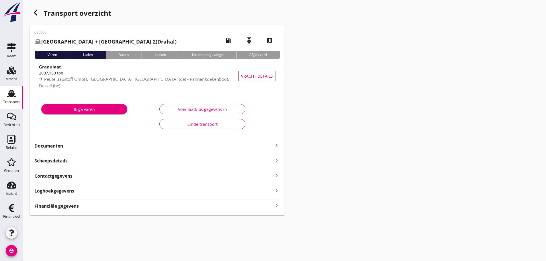
click at [52, 209] on strong "Financiële gegevens" at bounding box center [56, 206] width 44 height 7
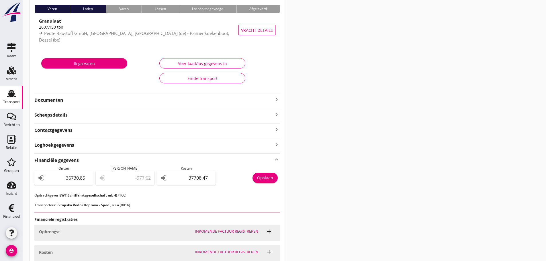
scroll to position [94, 0]
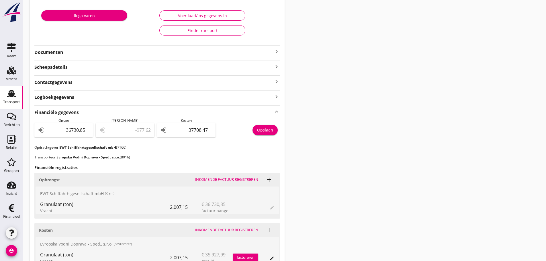
click at [279, 51] on icon "keyboard_arrow_right" at bounding box center [276, 51] width 7 height 7
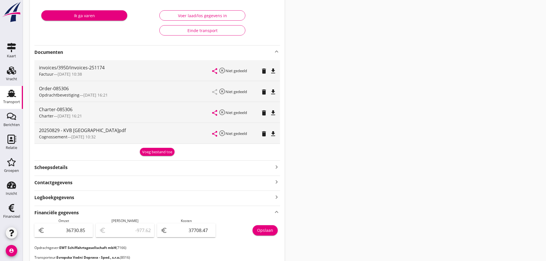
click at [157, 152] on div "Voeg bestand toe" at bounding box center [157, 152] width 30 height 6
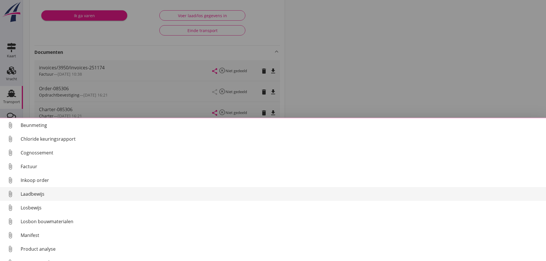
click at [49, 197] on div "Laadbewijs" at bounding box center [281, 194] width 521 height 7
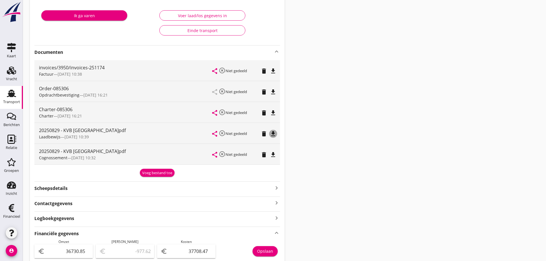
click at [272, 135] on icon "file_download" at bounding box center [273, 134] width 7 height 7
drag, startPoint x: 18, startPoint y: 214, endPoint x: 12, endPoint y: 218, distance: 6.8
click at [18, 214] on div "Financieel" at bounding box center [11, 217] width 17 height 8
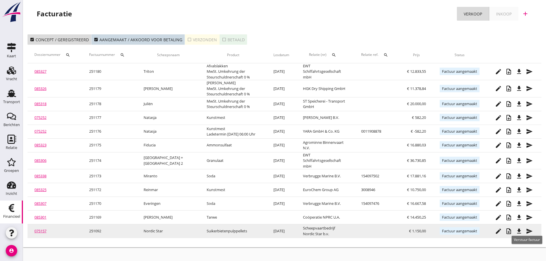
click at [530, 228] on icon "send" at bounding box center [529, 231] width 7 height 7
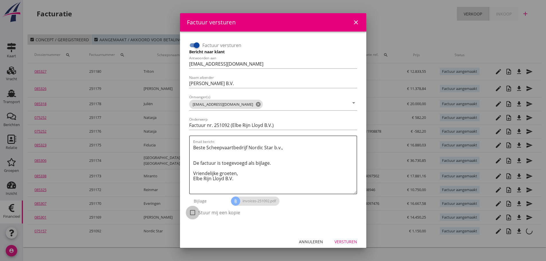
click at [195, 211] on div at bounding box center [193, 213] width 10 height 10
checkbox input "true"
click at [344, 240] on div "Versturen" at bounding box center [346, 242] width 23 height 6
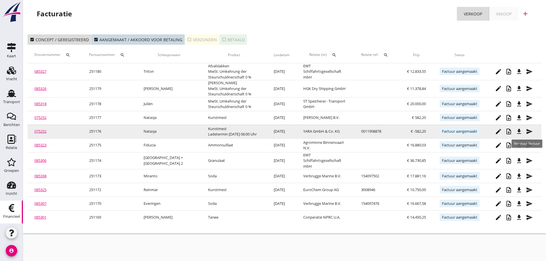
click at [533, 134] on icon "send" at bounding box center [529, 131] width 7 height 7
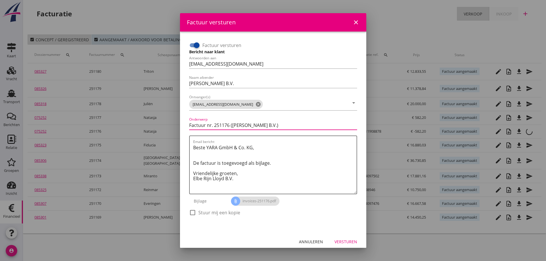
drag, startPoint x: 205, startPoint y: 125, endPoint x: 160, endPoint y: 124, distance: 45.3
click at [160, 124] on div "Factuur versturen close Factuur versturen Bericht naar klant Antwoorden aan [EM…" at bounding box center [273, 130] width 546 height 261
type input "Gutschrift Nr. 251176 ([PERSON_NAME] B.V.)"
click at [193, 214] on div at bounding box center [193, 213] width 10 height 10
checkbox input "true"
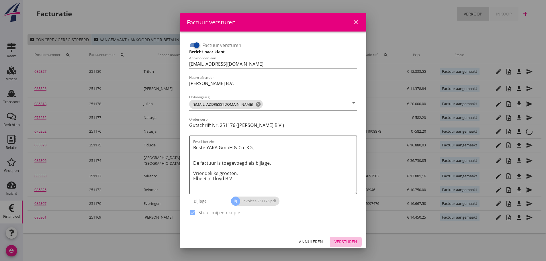
click at [342, 243] on div "Versturen" at bounding box center [346, 242] width 23 height 6
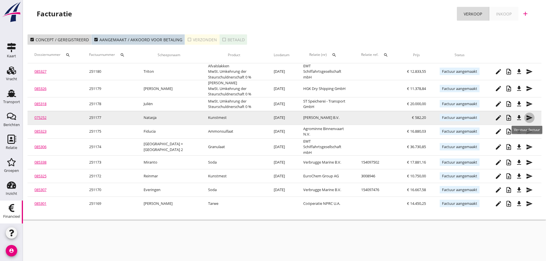
click at [529, 117] on icon "send" at bounding box center [529, 117] width 7 height 7
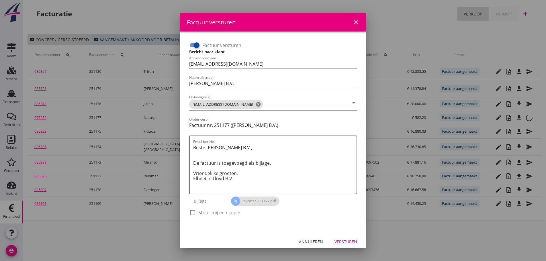
click at [194, 212] on div at bounding box center [193, 213] width 10 height 10
checkbox input "true"
click at [350, 243] on div "Versturen" at bounding box center [346, 242] width 23 height 6
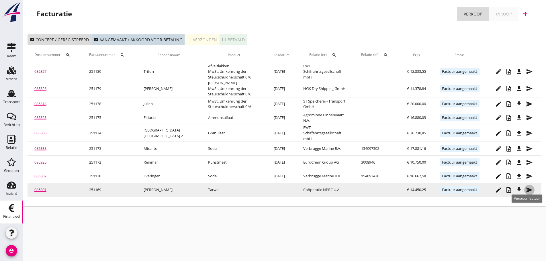
click at [530, 187] on icon "send" at bounding box center [529, 190] width 7 height 7
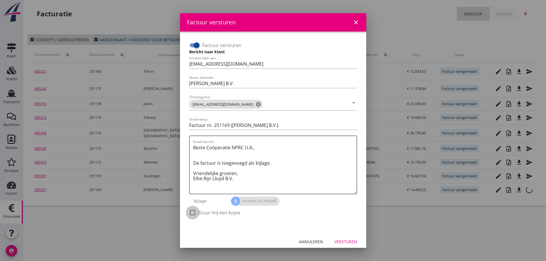
click at [194, 211] on div at bounding box center [193, 213] width 10 height 10
checkbox input "true"
click at [346, 242] on div "Versturen" at bounding box center [346, 242] width 23 height 6
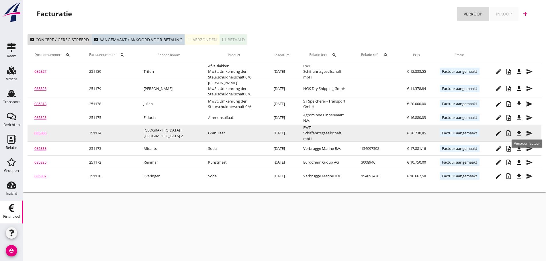
click at [528, 131] on icon "send" at bounding box center [529, 133] width 7 height 7
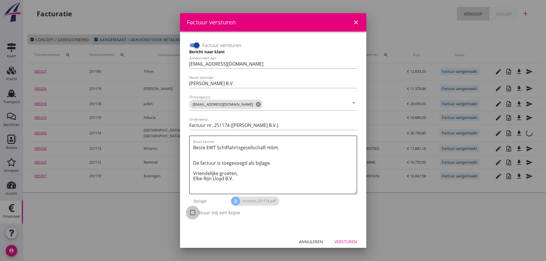
click at [195, 212] on div at bounding box center [193, 213] width 10 height 10
checkbox input "true"
click at [352, 242] on div "Versturen" at bounding box center [346, 242] width 23 height 6
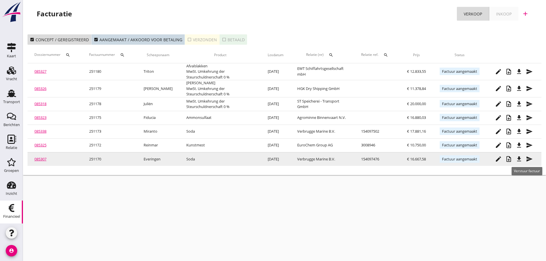
click at [532, 161] on icon "send" at bounding box center [529, 159] width 7 height 7
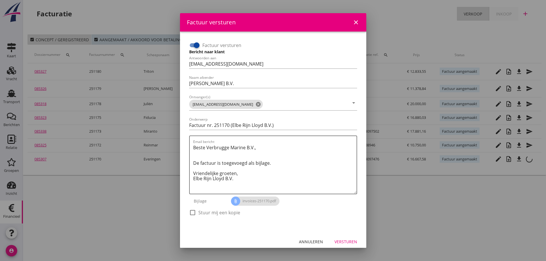
click at [191, 212] on div at bounding box center [193, 213] width 10 height 10
checkbox input "true"
click at [345, 243] on div "Versturen" at bounding box center [346, 242] width 23 height 6
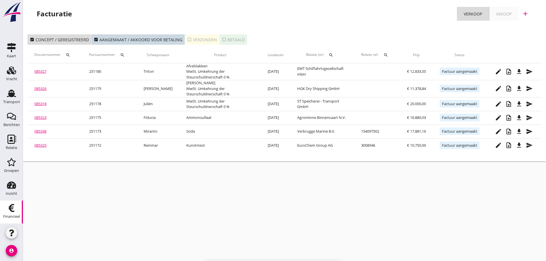
click at [496, 16] on link "Inkoop" at bounding box center [504, 14] width 29 height 14
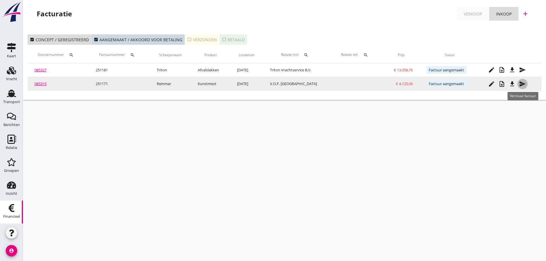
click at [524, 83] on icon "send" at bounding box center [523, 84] width 7 height 7
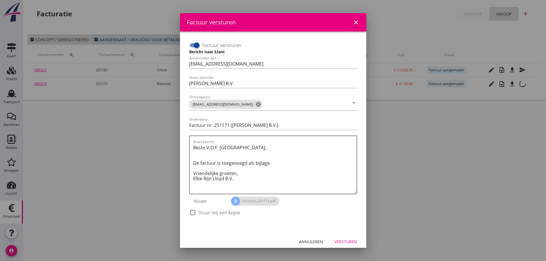
drag, startPoint x: 190, startPoint y: 210, endPoint x: 242, endPoint y: 225, distance: 54.4
click at [191, 212] on div at bounding box center [193, 213] width 10 height 10
checkbox input "true"
click at [345, 244] on div "Versturen" at bounding box center [346, 242] width 23 height 6
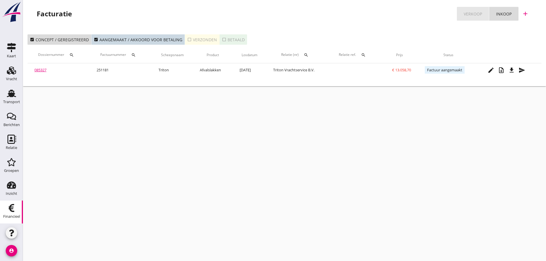
click at [478, 11] on div "Verkoop" at bounding box center [473, 14] width 18 height 6
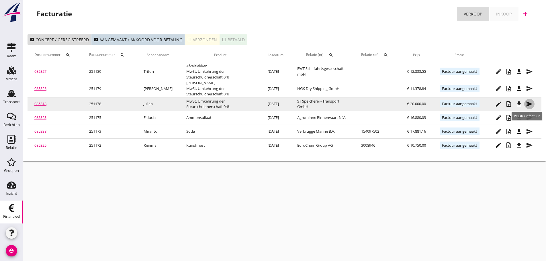
click at [532, 105] on icon "send" at bounding box center [529, 104] width 7 height 7
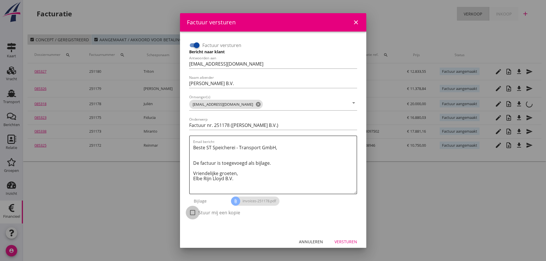
drag, startPoint x: 193, startPoint y: 212, endPoint x: 250, endPoint y: 222, distance: 57.7
click at [194, 212] on div at bounding box center [193, 213] width 10 height 10
checkbox input "true"
click at [344, 242] on div "Versturen" at bounding box center [346, 242] width 23 height 6
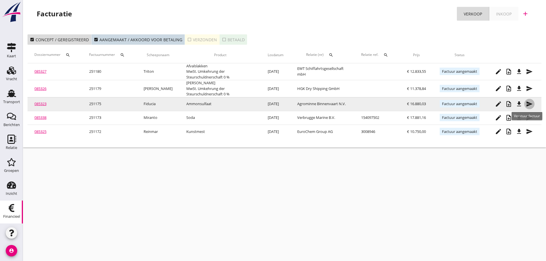
click at [529, 106] on icon "send" at bounding box center [529, 104] width 7 height 7
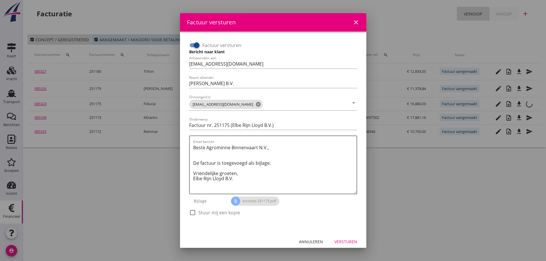
click at [216, 212] on label "Stuur mij een kopie" at bounding box center [220, 213] width 42 height 6
checkbox input "true"
click at [344, 244] on div "Versturen" at bounding box center [346, 242] width 23 height 6
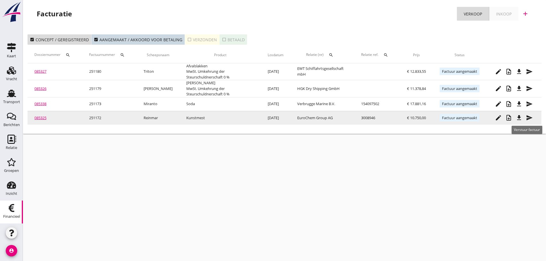
click at [530, 119] on icon "send" at bounding box center [529, 117] width 7 height 7
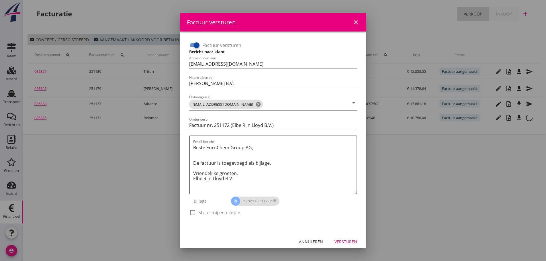
drag, startPoint x: 191, startPoint y: 212, endPoint x: 229, endPoint y: 217, distance: 39.0
click at [192, 213] on div at bounding box center [193, 213] width 10 height 10
checkbox input "true"
click at [347, 244] on div "Versturen" at bounding box center [346, 242] width 23 height 6
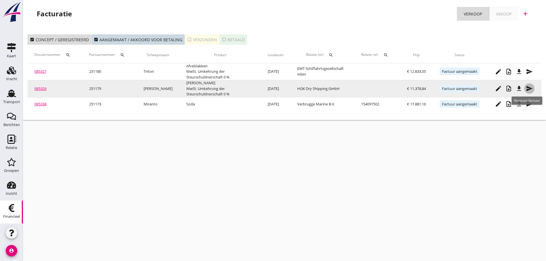
click at [528, 88] on icon "send" at bounding box center [529, 88] width 7 height 7
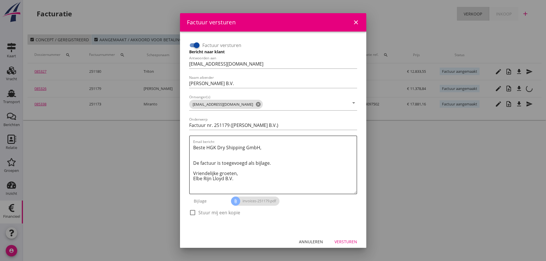
drag, startPoint x: 196, startPoint y: 213, endPoint x: 201, endPoint y: 214, distance: 4.5
click at [198, 213] on div "check_box_outline_blank Stuur mij een kopie" at bounding box center [214, 212] width 51 height 7
click at [356, 240] on button "Versturen" at bounding box center [346, 242] width 32 height 10
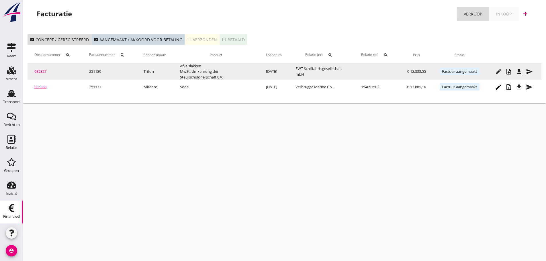
click at [530, 74] on icon "send" at bounding box center [529, 71] width 7 height 7
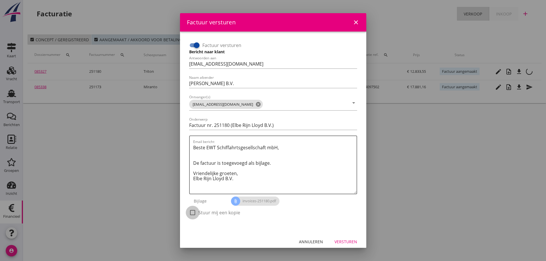
drag, startPoint x: 194, startPoint y: 211, endPoint x: 298, endPoint y: 227, distance: 104.7
click at [197, 212] on div at bounding box center [193, 213] width 10 height 10
checkbox input "true"
click at [341, 239] on div "Versturen" at bounding box center [346, 242] width 23 height 6
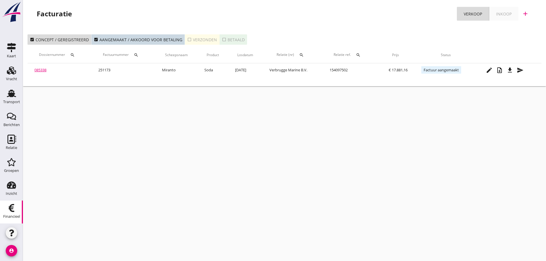
click at [506, 10] on link "Inkoop" at bounding box center [504, 14] width 29 height 14
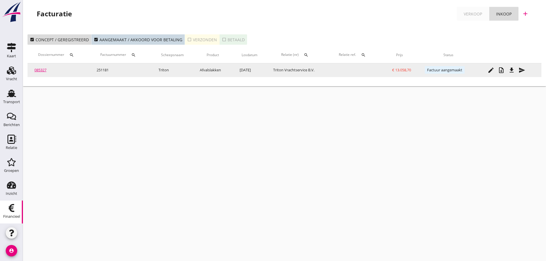
click at [523, 73] on icon "send" at bounding box center [522, 70] width 7 height 7
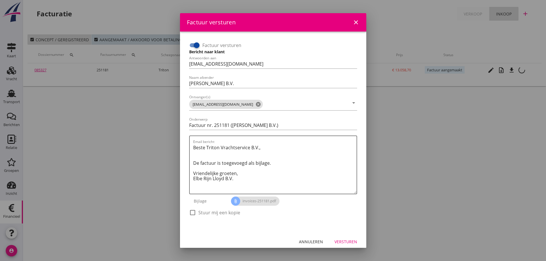
drag, startPoint x: 225, startPoint y: 214, endPoint x: 310, endPoint y: 233, distance: 86.6
click at [226, 214] on label "Stuur mij een kopie" at bounding box center [220, 213] width 42 height 6
checkbox input "true"
click at [351, 243] on div "Versturen" at bounding box center [346, 242] width 23 height 6
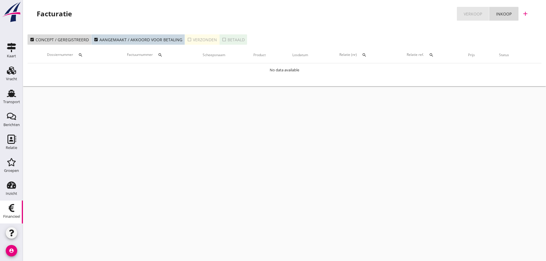
click at [484, 14] on link "Verkoop" at bounding box center [473, 14] width 32 height 14
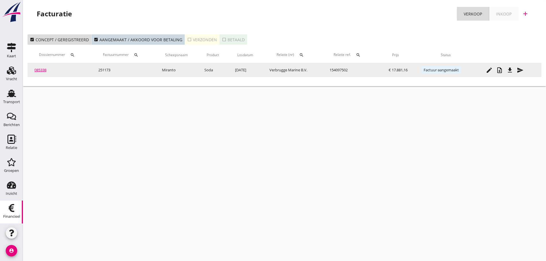
click at [524, 70] on icon "send" at bounding box center [520, 70] width 7 height 7
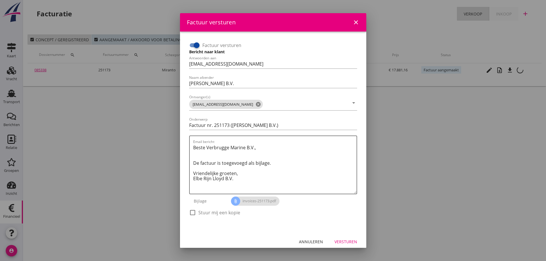
click at [200, 215] on label "Stuur mij een kopie" at bounding box center [220, 213] width 42 height 6
checkbox input "true"
click at [343, 240] on div "Versturen" at bounding box center [346, 242] width 23 height 6
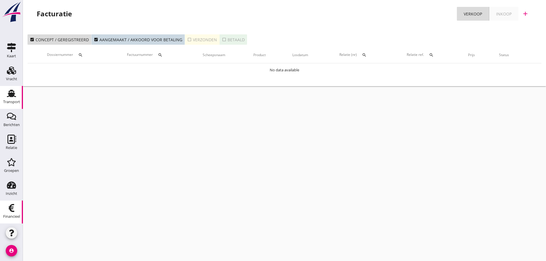
click at [19, 96] on link "Transport Transport" at bounding box center [11, 97] width 23 height 23
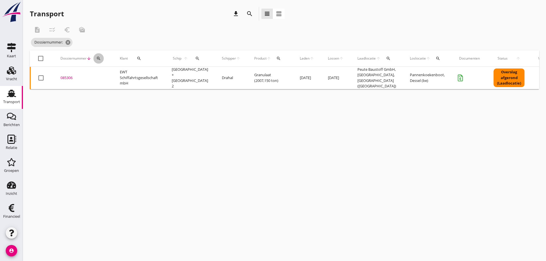
click at [97, 60] on icon "search" at bounding box center [98, 58] width 5 height 5
click at [100, 72] on input "Zoeken op dossiernummer..." at bounding box center [126, 75] width 60 height 9
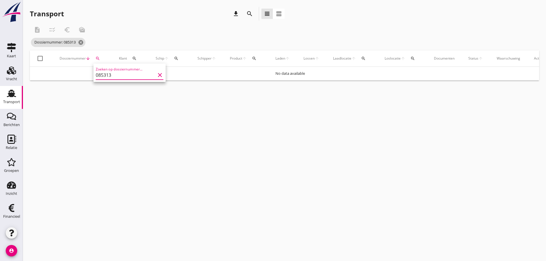
type input "085313"
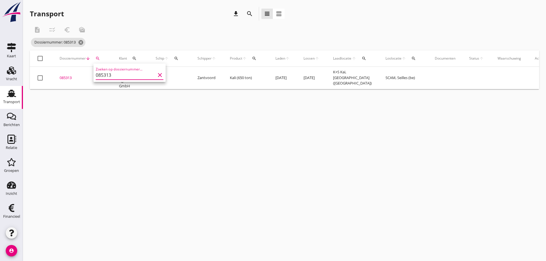
drag, startPoint x: 61, startPoint y: 78, endPoint x: 66, endPoint y: 79, distance: 4.7
click at [63, 78] on div "085313" at bounding box center [83, 78] width 46 height 6
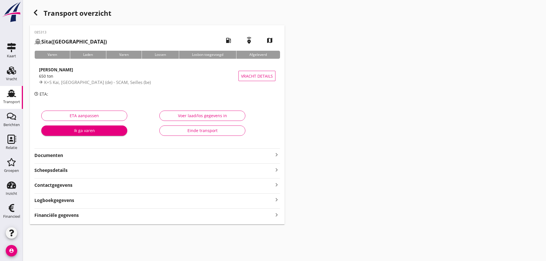
click at [88, 215] on div "Financiële gegevens keyboard_arrow_right" at bounding box center [157, 215] width 246 height 8
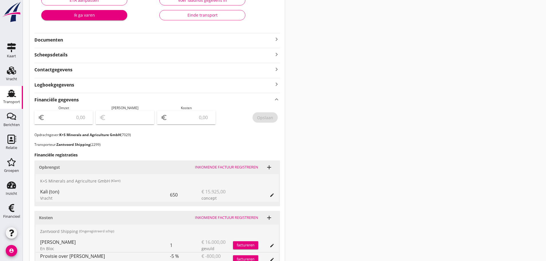
scroll to position [87, 0]
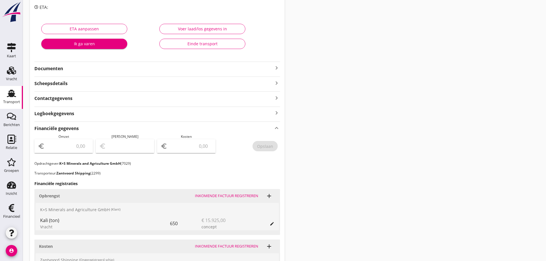
click at [207, 29] on div "Voer laad/los gegevens in" at bounding box center [202, 29] width 76 height 6
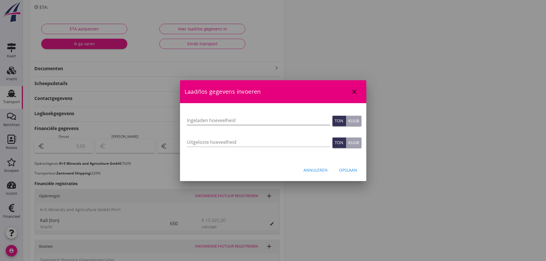
click at [210, 120] on input "Ingeladen hoeveelheid" at bounding box center [258, 120] width 143 height 9
type input "650"
click at [349, 169] on div "Opslaan" at bounding box center [348, 170] width 18 height 6
type input "0"
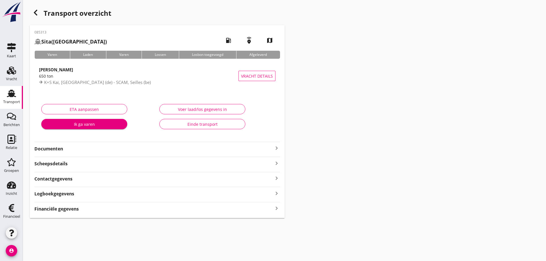
scroll to position [0, 0]
drag, startPoint x: 272, startPoint y: 209, endPoint x: 276, endPoint y: 208, distance: 4.2
click at [274, 209] on div "Financiële gegevens keyboard_arrow_right" at bounding box center [157, 209] width 246 height 8
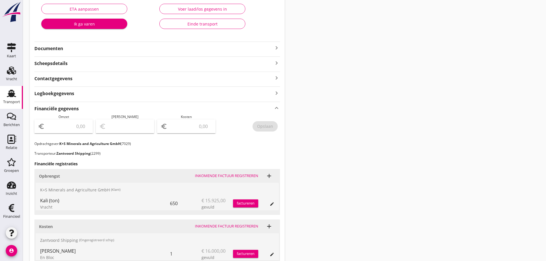
scroll to position [86, 0]
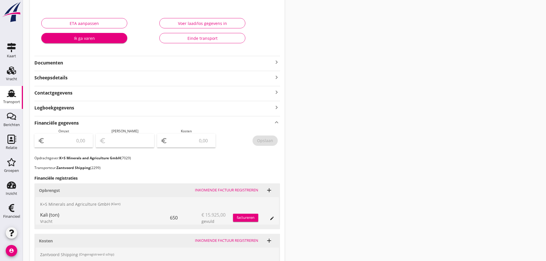
click at [277, 63] on icon "keyboard_arrow_right" at bounding box center [276, 62] width 7 height 7
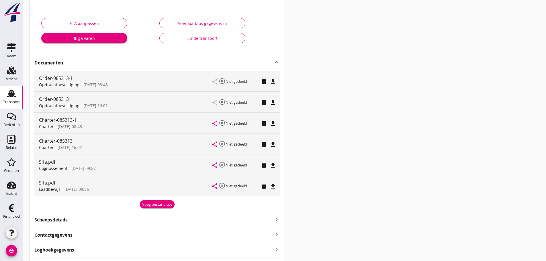
click at [306, 138] on div "Transport overzicht 085313 Sita (Zantvoord) local_gas_station emergency_share m…" at bounding box center [285, 192] width 524 height 556
click at [404, 141] on div "Transport overzicht 085313 Sita (Zantvoord) local_gas_station emergency_share m…" at bounding box center [285, 192] width 524 height 556
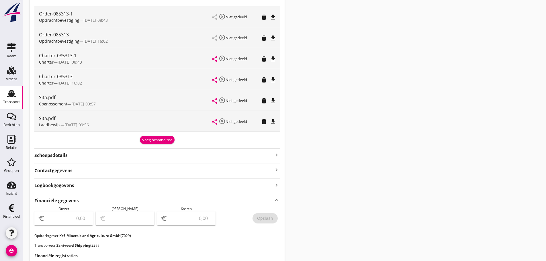
scroll to position [137, 0]
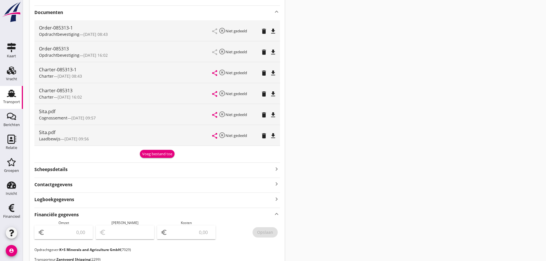
click at [99, 34] on span "[DATE] 08:43" at bounding box center [95, 34] width 24 height 5
click at [276, 29] on icon "file_download" at bounding box center [273, 31] width 7 height 7
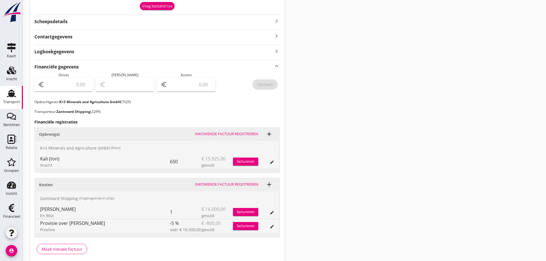
scroll to position [287, 0]
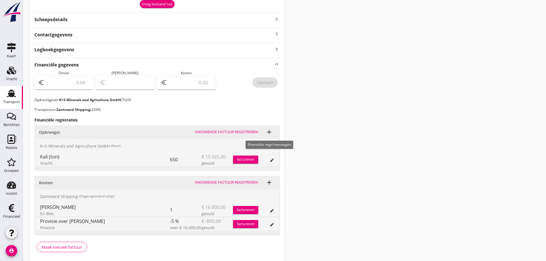
click at [271, 130] on icon "add" at bounding box center [269, 132] width 7 height 7
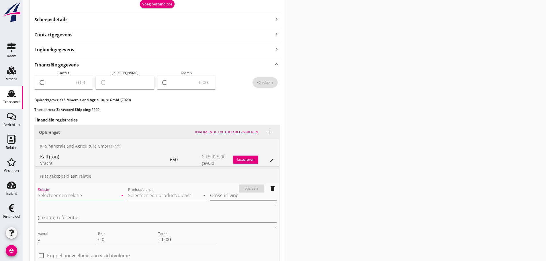
click at [73, 196] on input "Relatie" at bounding box center [74, 195] width 72 height 9
click at [66, 204] on div "K+S Minerals and Agriculture GmbH" at bounding box center [81, 206] width 78 height 7
type input "K+S Minerals and Agriculture GmbH (7029)"
click at [140, 194] on input "Product/dienst" at bounding box center [164, 195] width 72 height 9
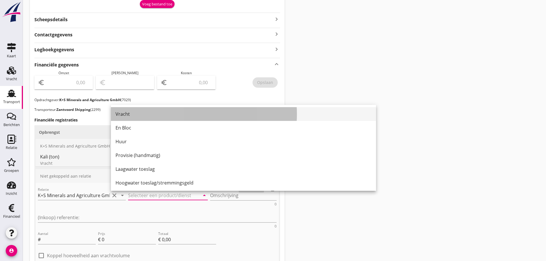
click at [130, 116] on div "Vracht" at bounding box center [244, 114] width 256 height 7
type input "Vracht"
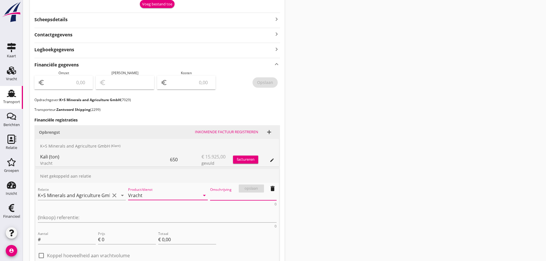
click at [210, 198] on textarea "Omschrijving" at bounding box center [243, 195] width 67 height 9
click at [62, 235] on input "Aantal" at bounding box center [69, 239] width 54 height 9
type input "1"
type input "€ 1,00"
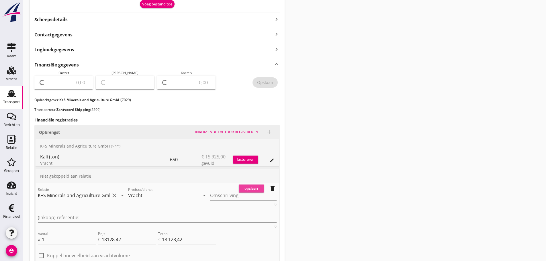
click at [258, 186] on div "opslaan" at bounding box center [251, 189] width 21 height 6
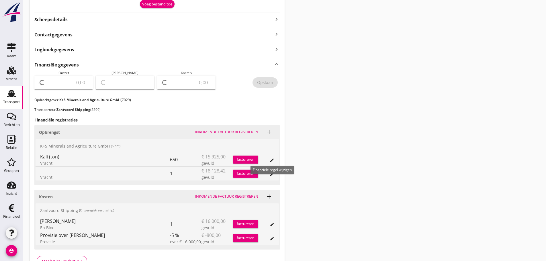
click at [274, 160] on icon "edit" at bounding box center [272, 160] width 5 height 5
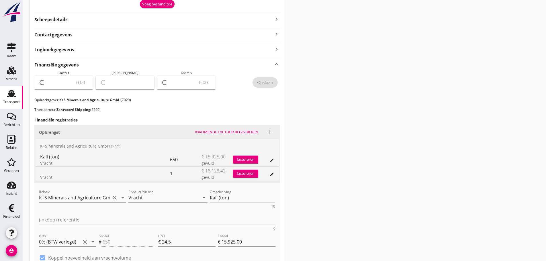
click at [367, 179] on div "Transport overzicht 085313 Sita (Zantvoord) local_gas_station emergency_share m…" at bounding box center [285, 48] width 524 height 670
click at [461, 167] on div "Transport overzicht 085313 Sita (Zantvoord) local_gas_station emergency_share m…" at bounding box center [285, 48] width 524 height 670
click at [429, 162] on div "Transport overzicht 085313 Sita (Zantvoord) local_gas_station emergency_share m…" at bounding box center [285, 48] width 524 height 670
click at [226, 187] on div "opslaan" at bounding box center [223, 189] width 21 height 6
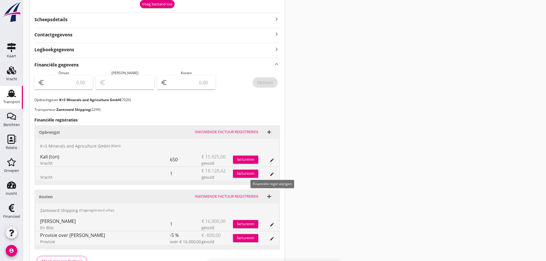
scroll to position [323, 0]
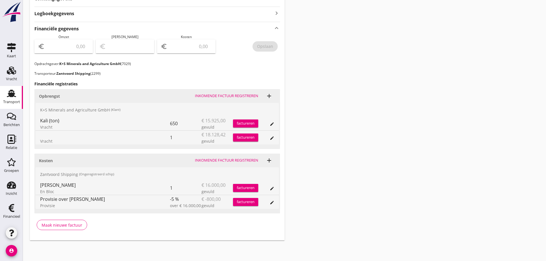
drag, startPoint x: 222, startPoint y: 132, endPoint x: 223, endPoint y: 139, distance: 7.2
click at [223, 139] on div "K+S Minerals and Agriculture GmbH (Klant) Kali (ton) Vracht 650 € 15.925,00 gev…" at bounding box center [158, 124] width 244 height 42
click at [271, 138] on icon "edit" at bounding box center [272, 138] width 5 height 5
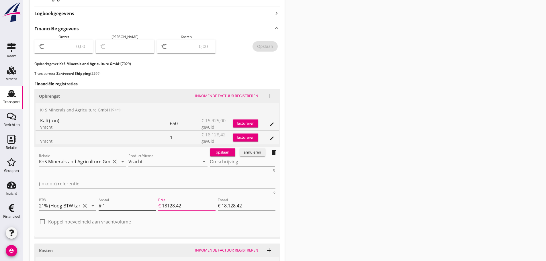
drag, startPoint x: 190, startPoint y: 185, endPoint x: 126, endPoint y: 186, distance: 64.0
click at [128, 196] on div "Aantal # 1 Prijs € 18128.42 Totaal € 18.128,42" at bounding box center [187, 207] width 179 height 22
click at [225, 153] on div "opslaan" at bounding box center [223, 153] width 21 height 6
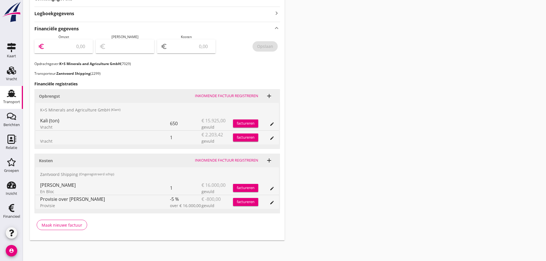
click at [66, 45] on input "number" at bounding box center [68, 46] width 44 height 9
click at [267, 47] on div "Opslaan" at bounding box center [265, 46] width 16 height 6
click at [251, 97] on div "Inkomende factuur registreren" at bounding box center [226, 96] width 63 height 6
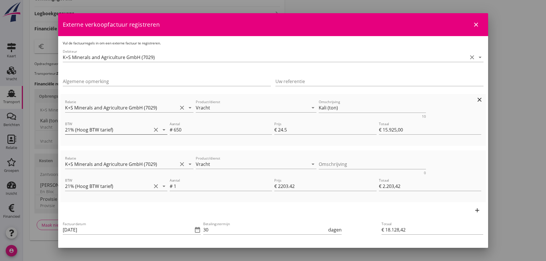
click at [164, 130] on icon "arrow_drop_down" at bounding box center [164, 130] width 7 height 7
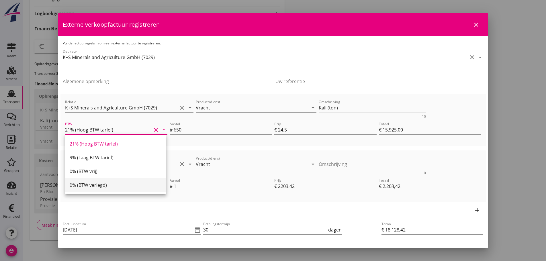
click at [107, 183] on div "0% (BTW verlegd)" at bounding box center [116, 185] width 92 height 7
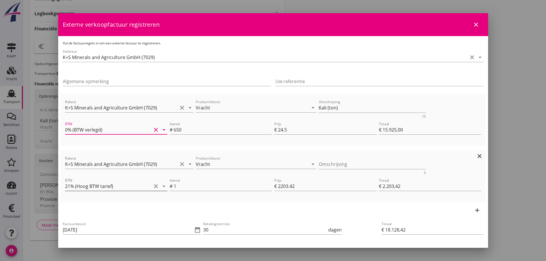
click at [163, 185] on icon "arrow_drop_down" at bounding box center [164, 186] width 7 height 7
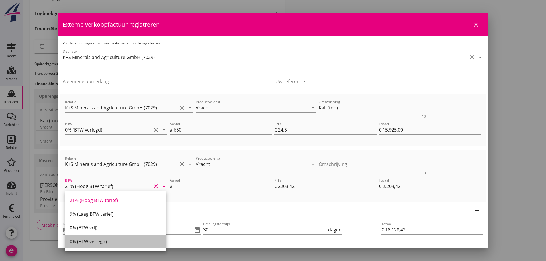
click at [97, 242] on div "0% (BTW verlegd)" at bounding box center [116, 241] width 92 height 7
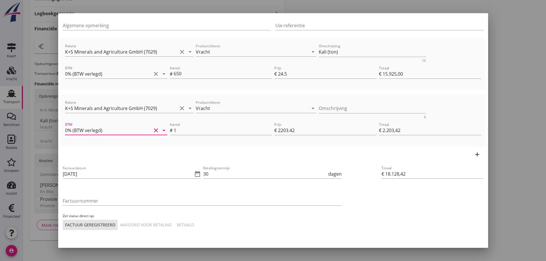
scroll to position [57, 0]
click at [196, 173] on icon "date_range" at bounding box center [197, 172] width 7 height 7
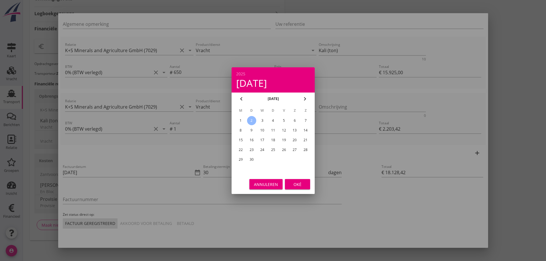
click at [242, 120] on div "1" at bounding box center [240, 120] width 9 height 9
click at [297, 186] on div "Oké" at bounding box center [298, 184] width 16 height 6
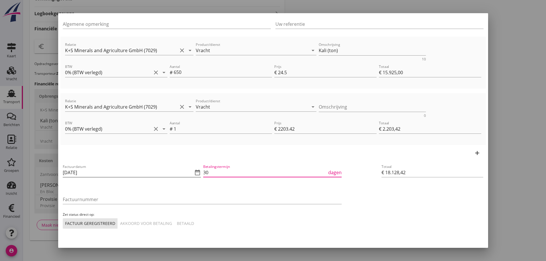
drag, startPoint x: 211, startPoint y: 173, endPoint x: 184, endPoint y: 171, distance: 27.0
click at [186, 171] on div "Factuurdatum [DATE] date_range Betalingstermijn 30 dagen Factuurnummer Zet stat…" at bounding box center [202, 196] width 281 height 68
click at [179, 224] on div "Betaald" at bounding box center [185, 224] width 17 height 6
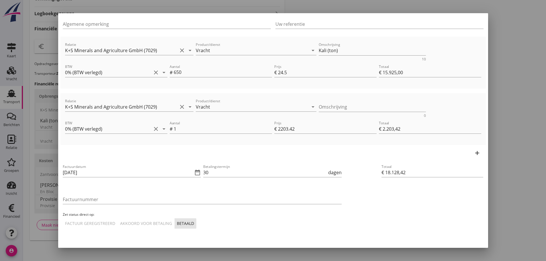
click at [59, 193] on div "Vul de factuurregels in om een externe factuur te registreren. Debiteur K+S Min…" at bounding box center [273, 110] width 430 height 262
click at [71, 198] on input "Factuurnummer" at bounding box center [202, 199] width 279 height 9
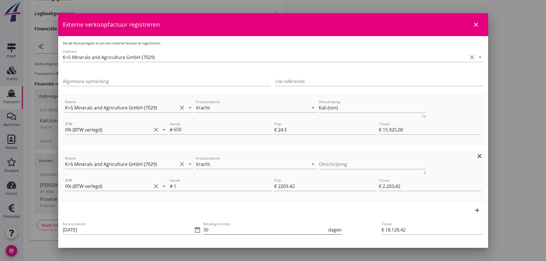
scroll to position [70, 0]
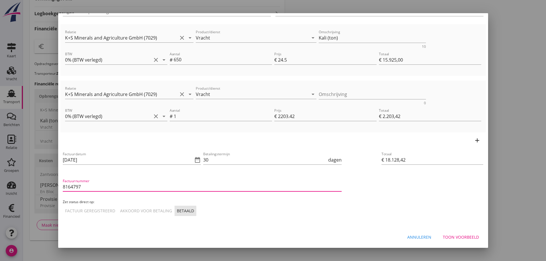
click at [468, 239] on div "Toon voorbeeld" at bounding box center [461, 237] width 36 height 6
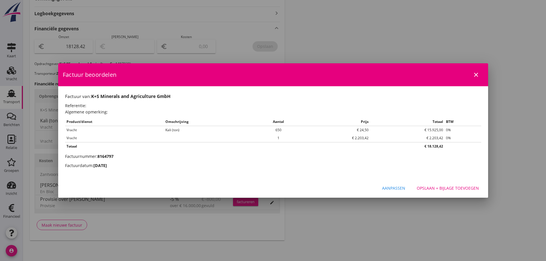
scroll to position [0, 0]
click at [459, 184] on button "Opslaan + bijlage toevoegen" at bounding box center [448, 188] width 71 height 10
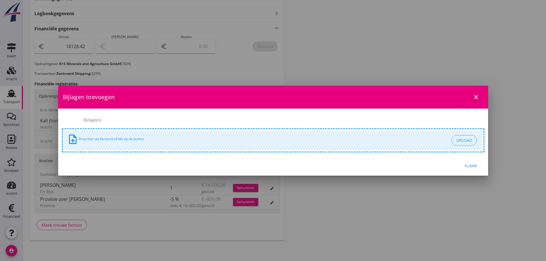
click at [469, 161] on button "Klaar" at bounding box center [471, 166] width 25 height 10
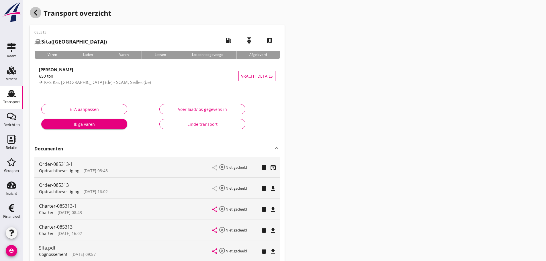
click at [35, 13] on use "button" at bounding box center [35, 13] width 3 height 6
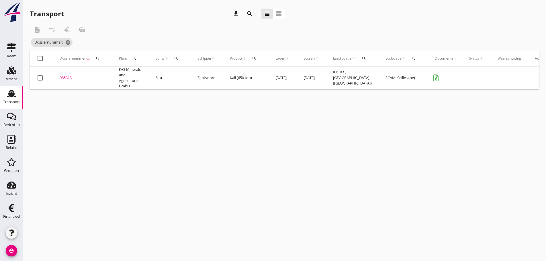
click at [97, 56] on icon "search" at bounding box center [98, 58] width 5 height 5
click at [99, 75] on input "Zoeken op dossiernummer..." at bounding box center [125, 75] width 60 height 9
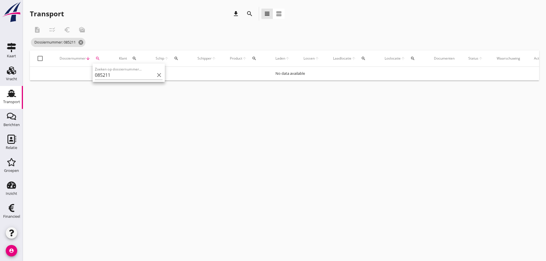
drag, startPoint x: 99, startPoint y: 102, endPoint x: 101, endPoint y: 98, distance: 4.6
click at [99, 102] on div "cancel You are impersonating another user. Transport download search view_headl…" at bounding box center [285, 130] width 524 height 261
click at [17, 98] on div "Transport" at bounding box center [11, 102] width 17 height 8
click at [84, 44] on icon "cancel" at bounding box center [81, 43] width 6 height 6
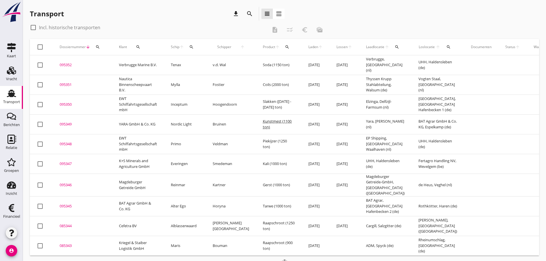
click at [102, 46] on div "search" at bounding box center [98, 47] width 10 height 5
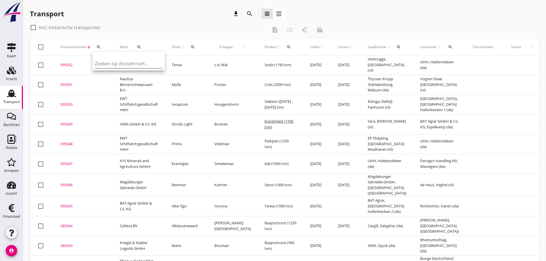
click at [104, 66] on input "Zoeken op dossiernummer..." at bounding box center [125, 63] width 60 height 9
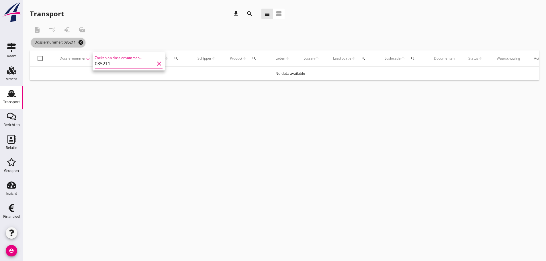
click at [84, 43] on icon "cancel" at bounding box center [81, 43] width 6 height 6
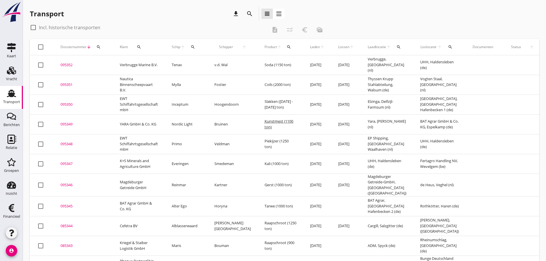
drag, startPoint x: 96, startPoint y: 48, endPoint x: 99, endPoint y: 48, distance: 2.9
click at [99, 48] on icon "search" at bounding box center [98, 47] width 5 height 5
click at [112, 63] on input "Zoeken op dossiernummer..." at bounding box center [126, 63] width 60 height 9
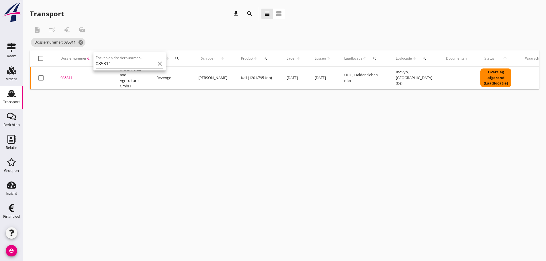
click at [67, 77] on div "085311" at bounding box center [84, 78] width 46 height 6
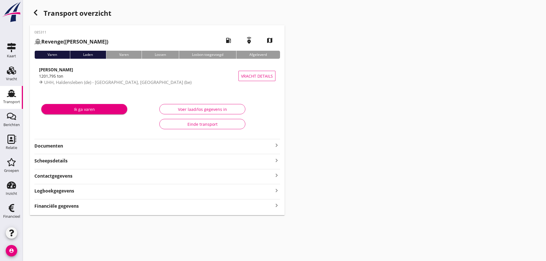
click at [70, 208] on strong "Financiële gegevens" at bounding box center [56, 206] width 44 height 7
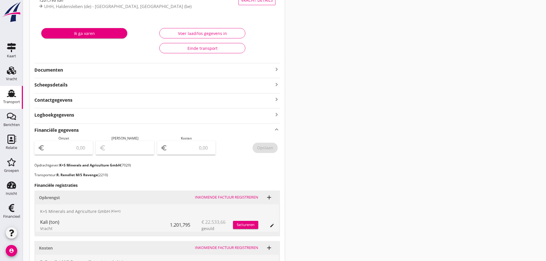
scroll to position [164, 0]
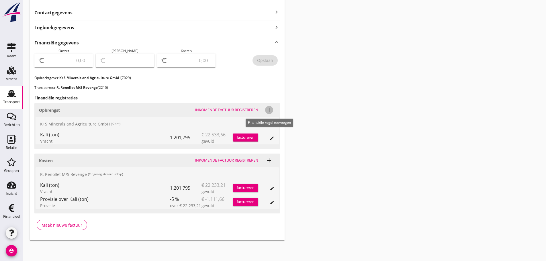
click at [272, 111] on icon "add" at bounding box center [269, 110] width 7 height 7
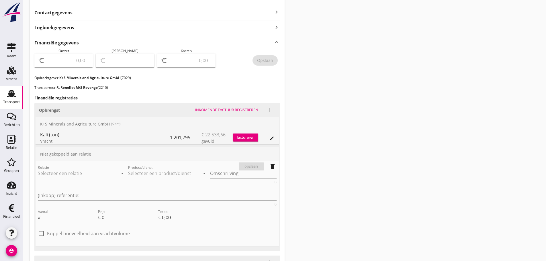
click at [74, 174] on input "Relatie" at bounding box center [74, 173] width 72 height 9
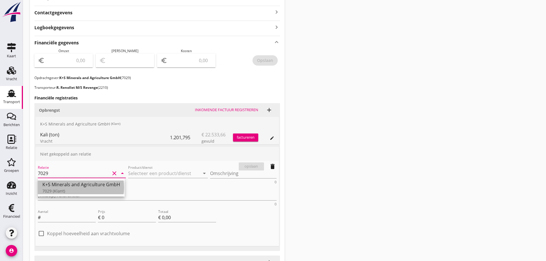
click at [76, 184] on div "K+S Minerals and Agriculture GmbH" at bounding box center [81, 184] width 78 height 7
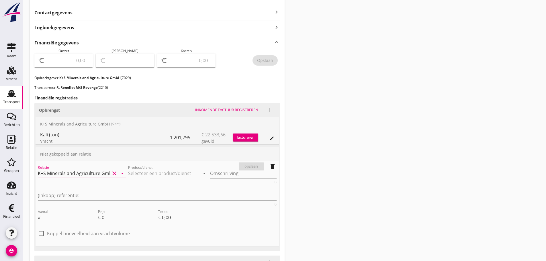
click at [128, 168] on div "Product/dienst arrow_drop_down" at bounding box center [168, 175] width 80 height 18
click at [128, 174] on input "Product/dienst" at bounding box center [164, 173] width 72 height 9
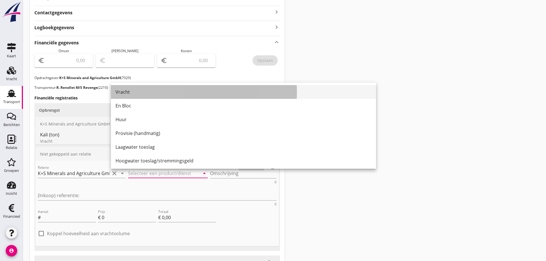
drag, startPoint x: 132, startPoint y: 96, endPoint x: 140, endPoint y: 108, distance: 15.2
click at [132, 96] on div "Vracht" at bounding box center [244, 92] width 256 height 14
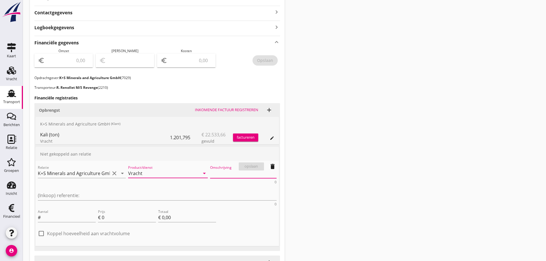
click at [210, 176] on textarea "Omschrijving" at bounding box center [243, 173] width 67 height 9
click at [77, 213] on input "Aantal" at bounding box center [69, 217] width 54 height 9
click at [253, 168] on div "opslaan" at bounding box center [251, 167] width 21 height 6
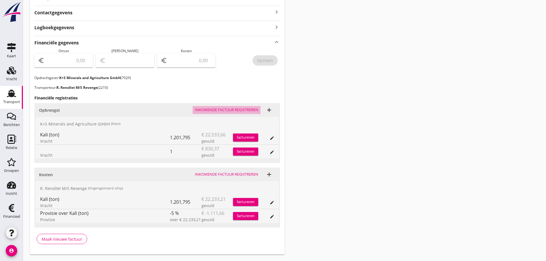
click at [250, 110] on div "Inkomende factuur registreren" at bounding box center [226, 110] width 63 height 6
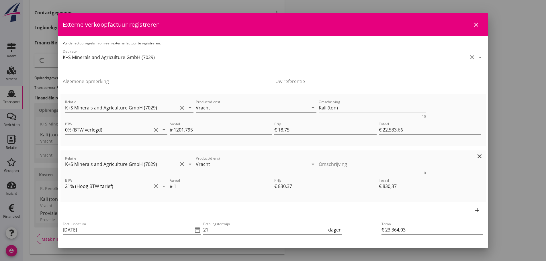
drag, startPoint x: 164, startPoint y: 189, endPoint x: 161, endPoint y: 186, distance: 4.5
click at [164, 189] on icon "arrow_drop_down" at bounding box center [164, 186] width 7 height 7
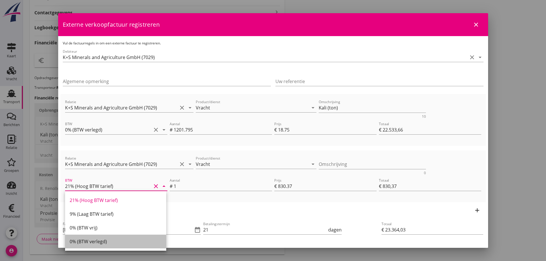
drag, startPoint x: 103, startPoint y: 245, endPoint x: 108, endPoint y: 238, distance: 8.3
click at [103, 245] on div "0% (BTW verlegd)" at bounding box center [116, 241] width 92 height 7
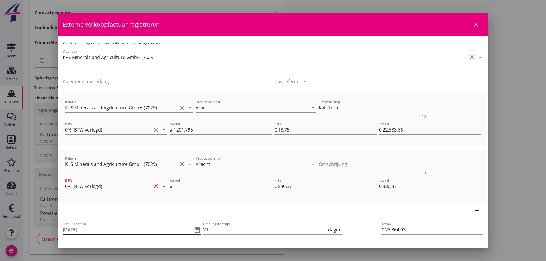
click at [195, 230] on icon "date_range" at bounding box center [197, 230] width 7 height 7
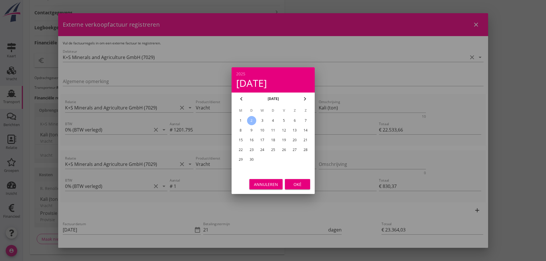
click at [241, 118] on div "1" at bounding box center [240, 120] width 9 height 9
click at [296, 185] on div "Oké" at bounding box center [298, 184] width 16 height 6
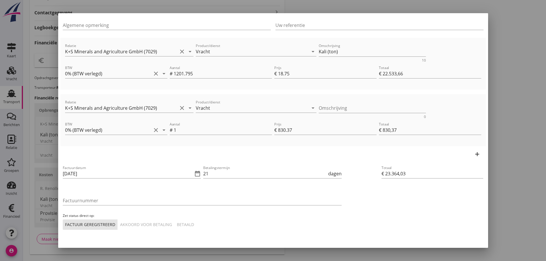
scroll to position [57, 0]
click at [86, 202] on input "Factuurnummer" at bounding box center [202, 199] width 279 height 9
click at [179, 227] on button "Betaald" at bounding box center [186, 224] width 22 height 10
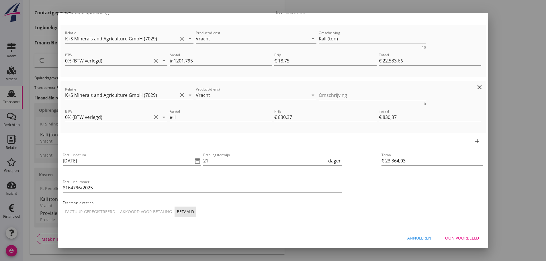
scroll to position [70, 0]
click at [473, 237] on div "Toon voorbeeld" at bounding box center [461, 237] width 36 height 6
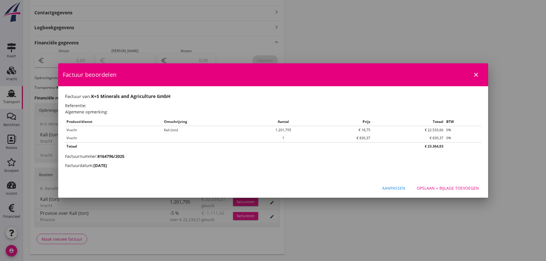
scroll to position [0, 0]
click at [468, 192] on button "Opslaan + bijlage toevoegen" at bounding box center [448, 188] width 71 height 10
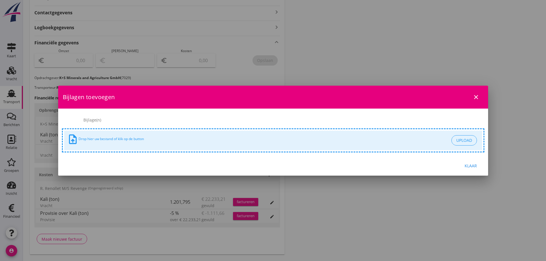
drag, startPoint x: 383, startPoint y: 236, endPoint x: 550, endPoint y: 233, distance: 167.8
click at [546, 245] on html "Uploaden of genereren attach_file Upload document restore_page Genereer documen…" at bounding box center [273, 55] width 546 height 439
click at [467, 165] on div "Klaar" at bounding box center [471, 166] width 16 height 6
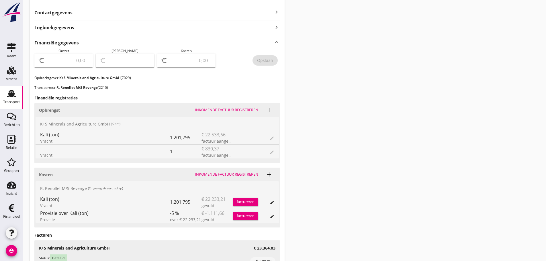
click at [294, 133] on div "Transport overzicht 085311 Revenge ([PERSON_NAME]) local_gas_station emergency_…" at bounding box center [285, 78] width 524 height 484
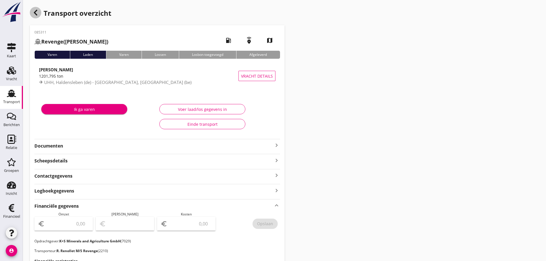
click at [34, 16] on icon "button" at bounding box center [35, 12] width 7 height 7
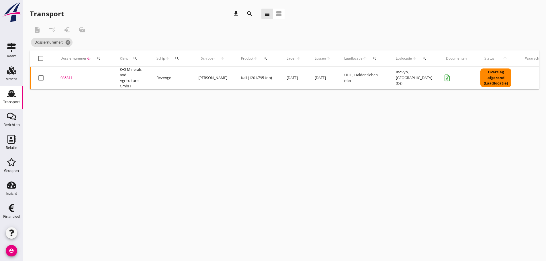
click at [102, 58] on div "search" at bounding box center [99, 58] width 10 height 5
click at [106, 78] on input "Zoeken op dossiernummer..." at bounding box center [126, 75] width 60 height 9
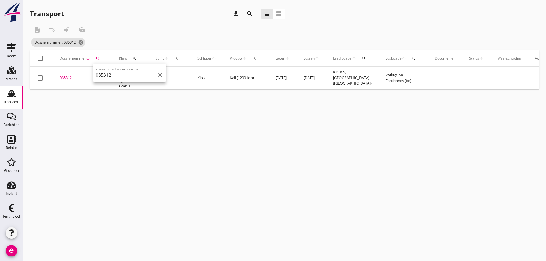
click at [75, 79] on div "085312" at bounding box center [83, 78] width 46 height 6
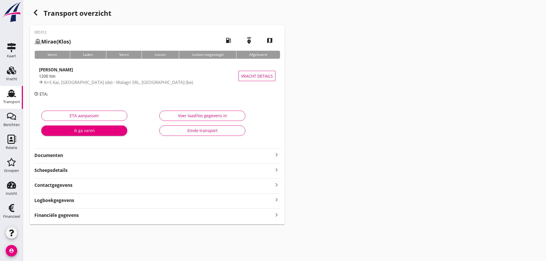
drag, startPoint x: 66, startPoint y: 215, endPoint x: 78, endPoint y: 212, distance: 12.2
click at [66, 214] on strong "Financiële gegevens" at bounding box center [56, 215] width 44 height 7
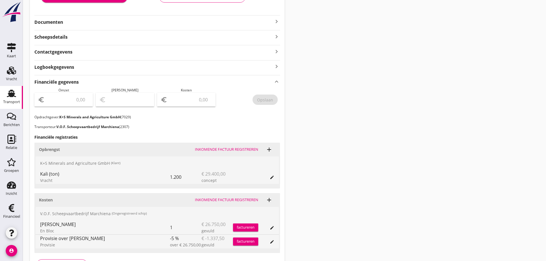
scroll to position [143, 0]
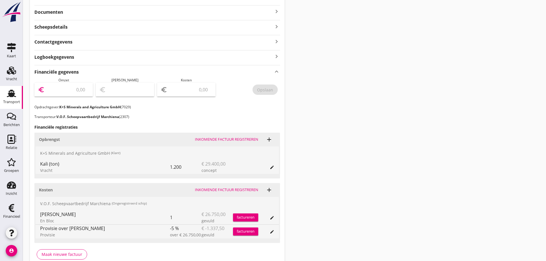
click at [66, 90] on input "number" at bounding box center [68, 89] width 44 height 9
click at [260, 89] on div "Opslaan" at bounding box center [265, 90] width 16 height 6
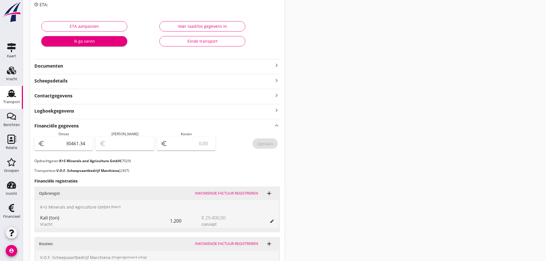
scroll to position [57, 0]
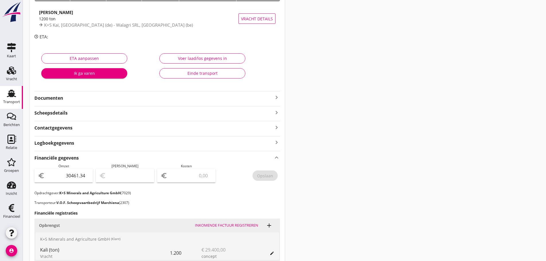
click at [230, 61] on div "Voer laad/los gegevens in" at bounding box center [202, 58] width 76 height 6
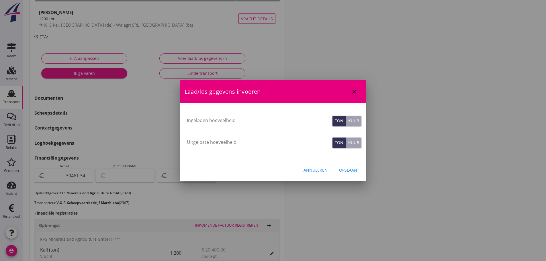
click at [241, 120] on input "Ingeladen hoeveelheid" at bounding box center [258, 120] width 143 height 9
click at [338, 118] on div "Ton" at bounding box center [339, 121] width 9 height 6
click at [358, 172] on button "Opslaan" at bounding box center [348, 170] width 27 height 10
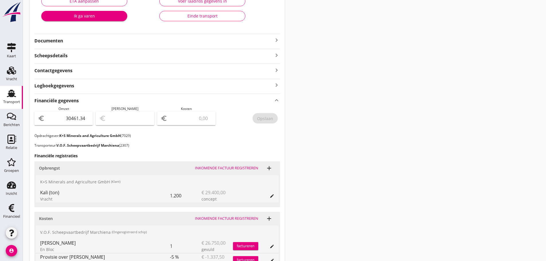
scroll to position [0, 0]
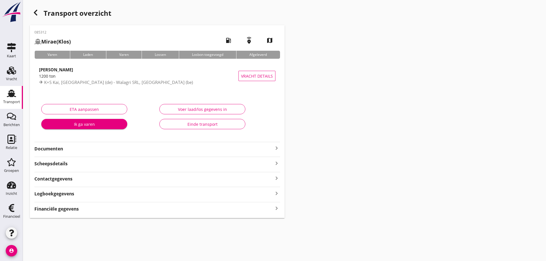
click at [276, 209] on icon "keyboard_arrow_right" at bounding box center [276, 209] width 7 height 8
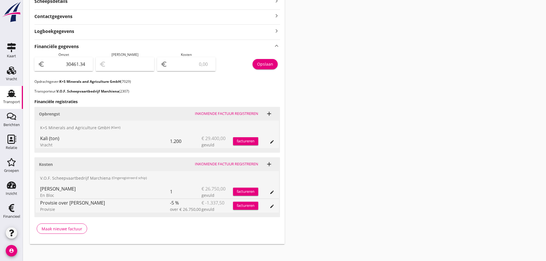
scroll to position [166, 0]
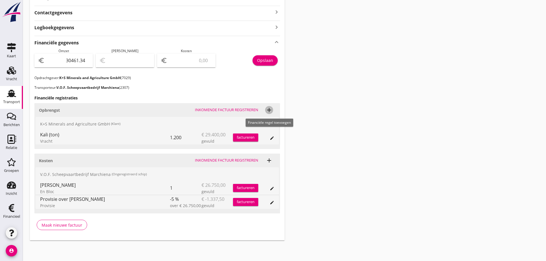
click at [269, 111] on icon "add" at bounding box center [269, 110] width 7 height 7
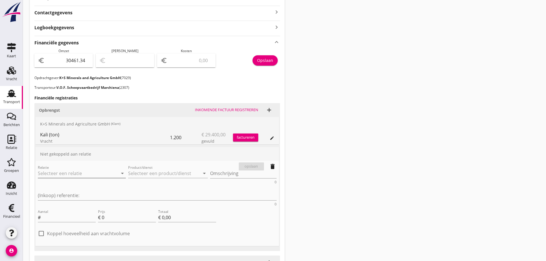
click at [64, 176] on input "Relatie" at bounding box center [74, 173] width 72 height 9
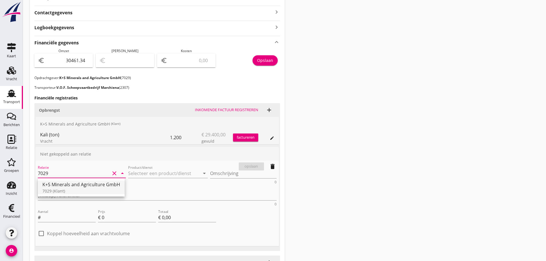
click at [71, 188] on div "K+S Minerals and Agriculture GmbH" at bounding box center [81, 184] width 78 height 7
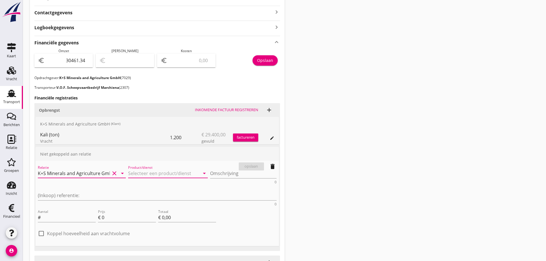
click at [133, 174] on input "Product/dienst" at bounding box center [164, 173] width 72 height 9
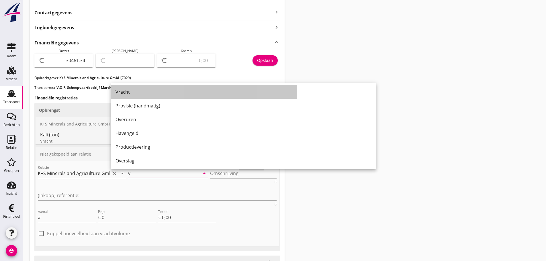
drag, startPoint x: 123, startPoint y: 95, endPoint x: 142, endPoint y: 97, distance: 19.4
click at [124, 94] on div "Vracht" at bounding box center [244, 92] width 256 height 7
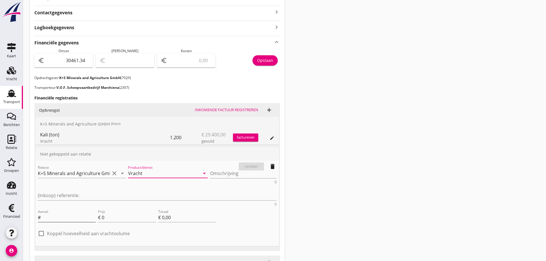
click at [46, 213] on input "Aantal" at bounding box center [69, 217] width 54 height 9
click at [243, 168] on div "opslaan" at bounding box center [251, 167] width 21 height 6
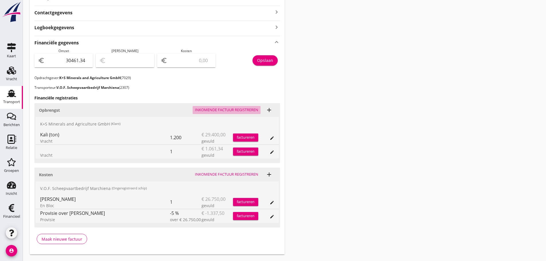
click at [253, 112] on div "Inkomende factuur registreren" at bounding box center [226, 110] width 63 height 6
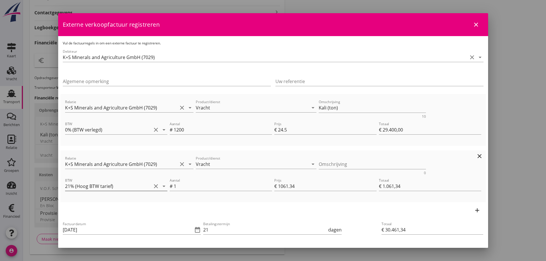
click at [164, 187] on icon "arrow_drop_down" at bounding box center [164, 186] width 7 height 7
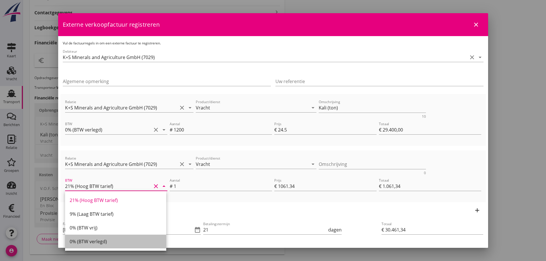
drag, startPoint x: 91, startPoint y: 240, endPoint x: 101, endPoint y: 229, distance: 15.2
click at [91, 240] on div "0% (BTW verlegd)" at bounding box center [116, 241] width 92 height 7
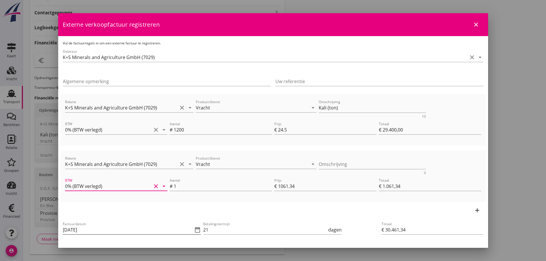
click at [198, 231] on icon "date_range" at bounding box center [197, 230] width 7 height 7
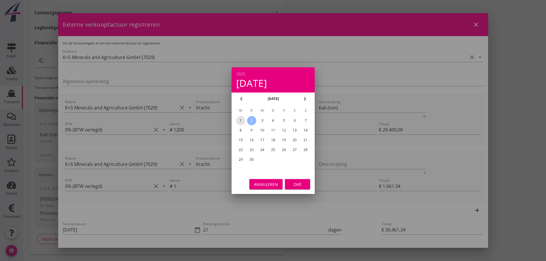
drag, startPoint x: 243, startPoint y: 120, endPoint x: 248, endPoint y: 144, distance: 24.6
click at [243, 120] on div "1" at bounding box center [240, 120] width 9 height 9
click at [298, 184] on div "Oké" at bounding box center [298, 184] width 16 height 6
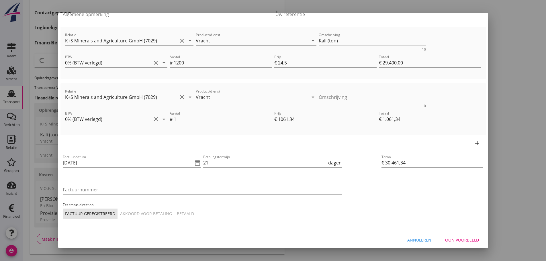
scroll to position [70, 0]
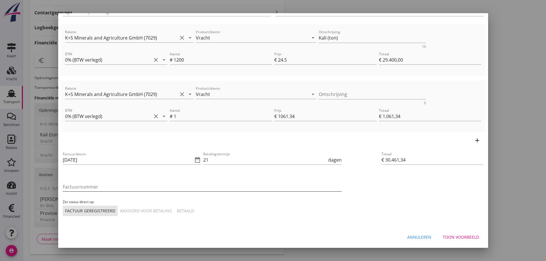
click at [122, 187] on input "Factuurnummer" at bounding box center [202, 186] width 279 height 9
drag, startPoint x: 183, startPoint y: 213, endPoint x: 194, endPoint y: 215, distance: 11.0
click at [186, 213] on div "Betaald" at bounding box center [185, 211] width 17 height 6
click at [466, 236] on div "Toon voorbeeld" at bounding box center [461, 237] width 36 height 6
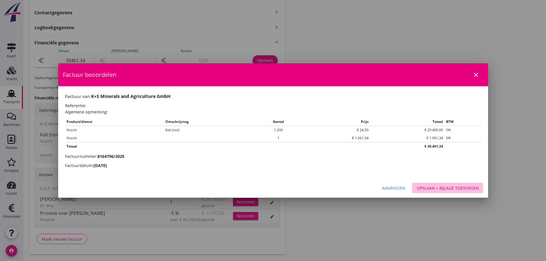
click at [468, 188] on div "Opslaan + bijlage toevoegen" at bounding box center [448, 188] width 62 height 6
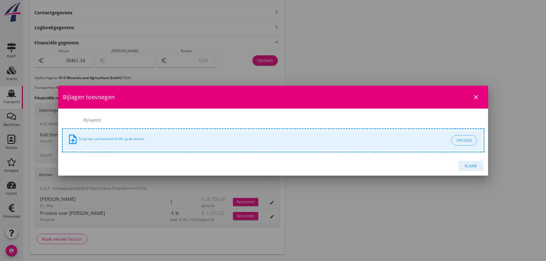
click at [477, 167] on div "Klaar" at bounding box center [471, 166] width 16 height 6
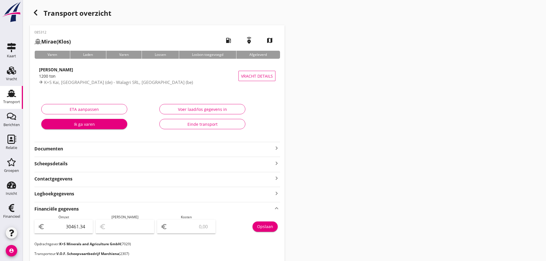
click at [15, 98] on div "Transport" at bounding box center [11, 102] width 17 height 8
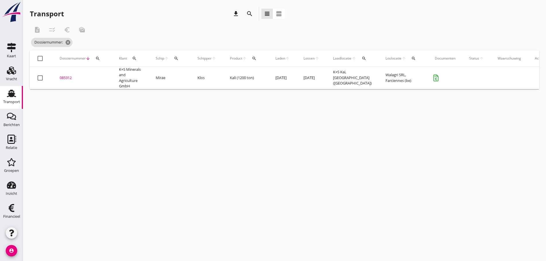
drag, startPoint x: 96, startPoint y: 59, endPoint x: 99, endPoint y: 75, distance: 16.6
click at [96, 59] on icon "search" at bounding box center [98, 58] width 5 height 5
click at [100, 77] on input "Zoeken op dossiernummer..." at bounding box center [125, 75] width 60 height 9
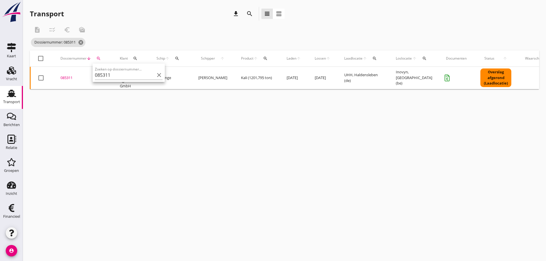
drag, startPoint x: 68, startPoint y: 78, endPoint x: 99, endPoint y: 102, distance: 39.2
click at [68, 77] on div "085311" at bounding box center [84, 78] width 46 height 6
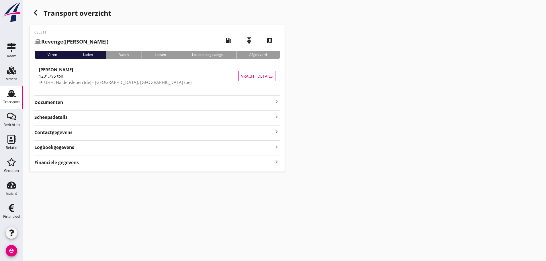
click at [64, 168] on div "085311 Revenge ([PERSON_NAME]) local_gas_station emergency_share map Varen Lade…" at bounding box center [157, 98] width 255 height 147
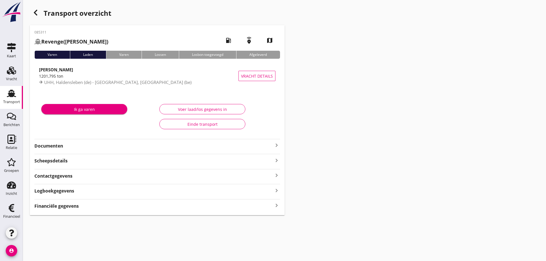
click at [81, 208] on div "Financiële gegevens keyboard_arrow_right" at bounding box center [157, 206] width 246 height 8
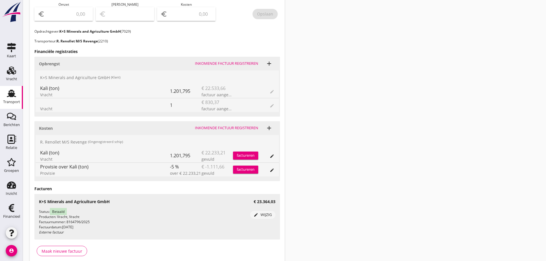
scroll to position [179, 0]
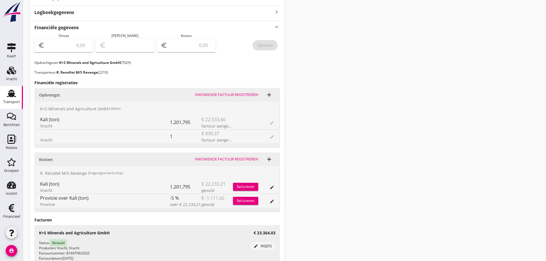
click at [69, 46] on input "number" at bounding box center [68, 45] width 44 height 9
click at [272, 46] on div "Opslaan" at bounding box center [265, 45] width 16 height 6
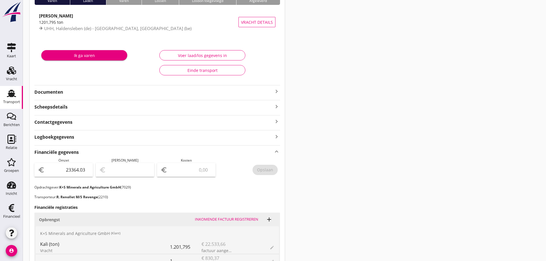
scroll to position [35, 0]
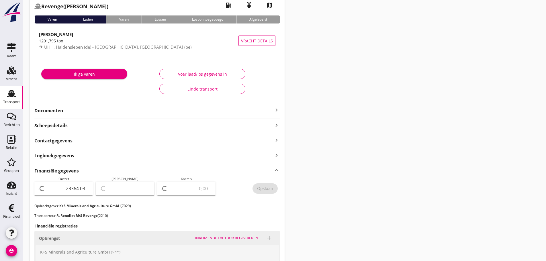
click at [10, 92] on icon "Transport" at bounding box center [11, 93] width 9 height 9
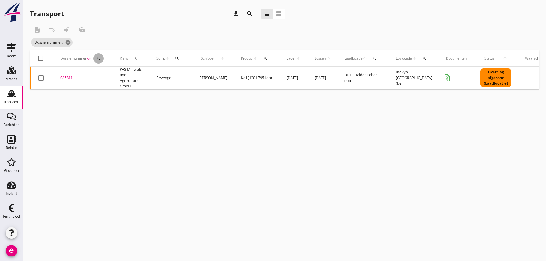
drag, startPoint x: 99, startPoint y: 57, endPoint x: 104, endPoint y: 80, distance: 24.4
click at [99, 58] on icon "search" at bounding box center [98, 58] width 5 height 5
click at [105, 75] on input "Zoeken op dossiernummer..." at bounding box center [126, 75] width 60 height 9
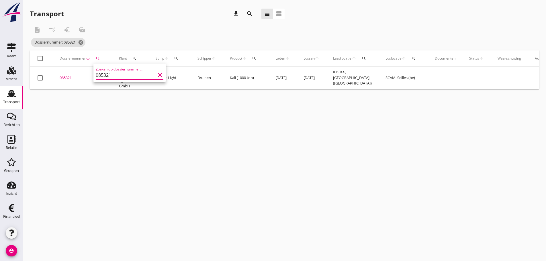
click at [70, 77] on div "085321" at bounding box center [83, 78] width 46 height 6
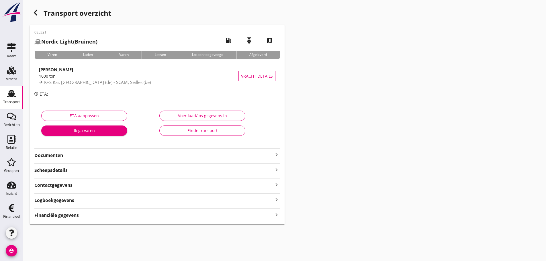
click at [71, 217] on strong "Financiële gegevens" at bounding box center [56, 215] width 44 height 7
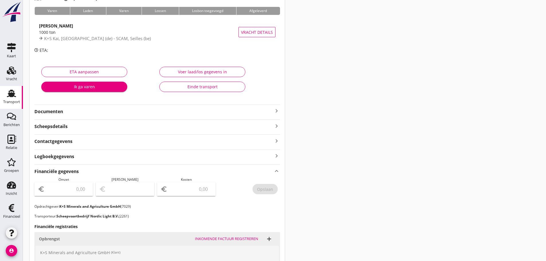
scroll to position [29, 0]
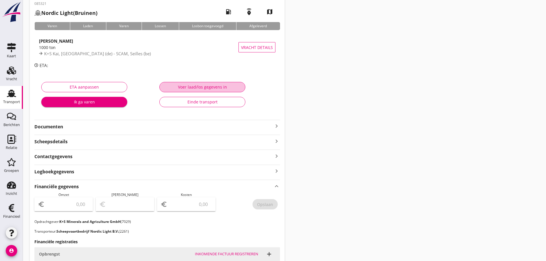
click at [224, 87] on div "Voer laad/los gegevens in" at bounding box center [202, 87] width 76 height 6
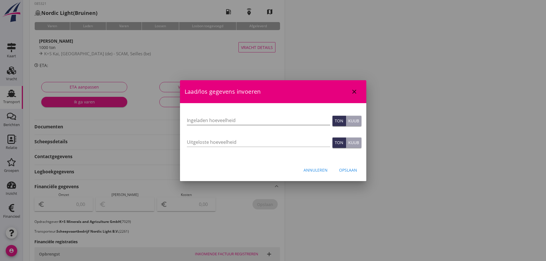
click at [280, 119] on input "Ingeladen hoeveelheid" at bounding box center [258, 120] width 143 height 9
click at [339, 118] on div "Ton" at bounding box center [339, 121] width 9 height 6
click at [346, 171] on div "Opslaan" at bounding box center [348, 170] width 18 height 6
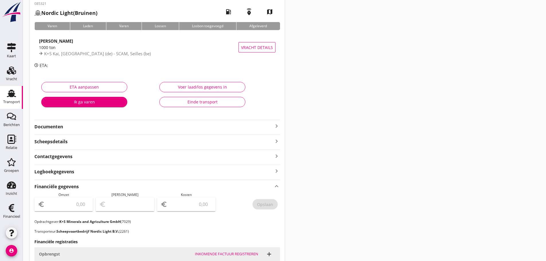
scroll to position [0, 0]
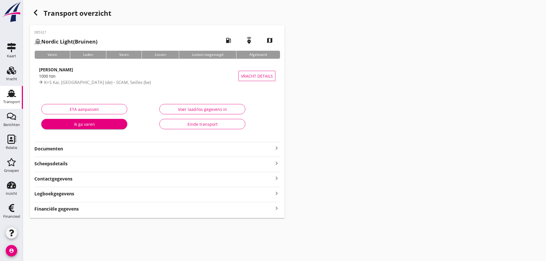
drag, startPoint x: 91, startPoint y: 209, endPoint x: 204, endPoint y: 208, distance: 113.0
click at [92, 209] on div "Financiële gegevens keyboard_arrow_right" at bounding box center [157, 209] width 246 height 8
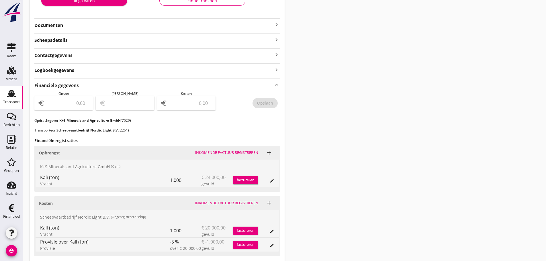
scroll to position [166, 0]
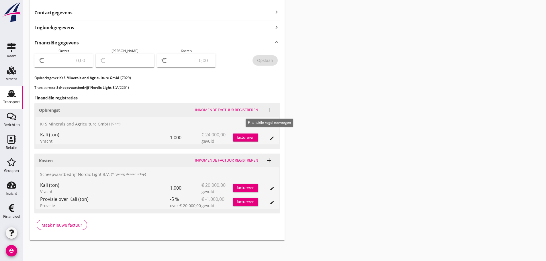
click at [270, 110] on icon "add" at bounding box center [269, 110] width 7 height 7
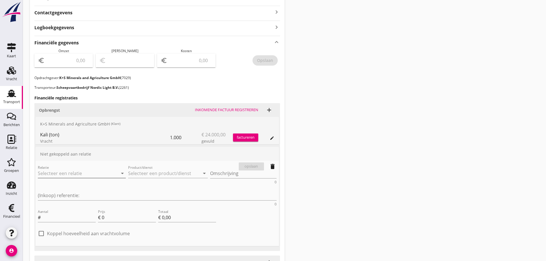
click at [45, 173] on input "Relatie" at bounding box center [74, 173] width 72 height 9
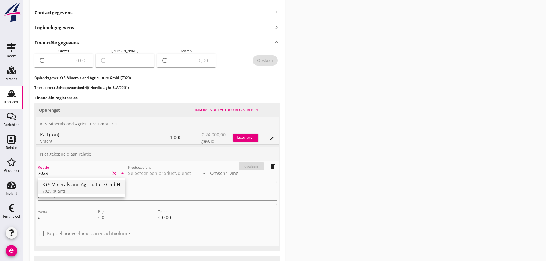
click at [64, 188] on div "K+S Minerals and Agriculture GmbH" at bounding box center [81, 184] width 78 height 7
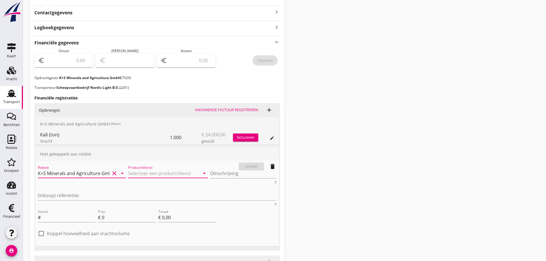
click at [163, 172] on input "Product/dienst" at bounding box center [164, 173] width 72 height 9
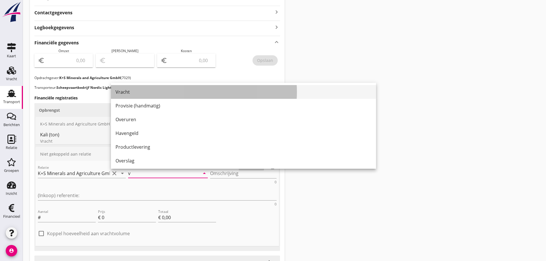
click at [128, 93] on div "Vracht" at bounding box center [244, 92] width 256 height 7
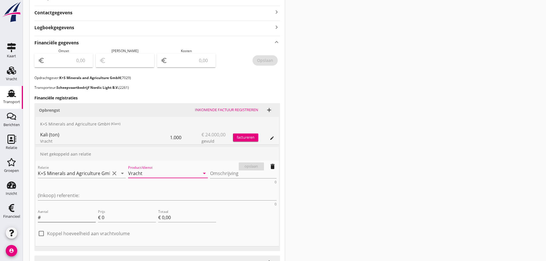
click at [86, 213] on input "Aantal" at bounding box center [69, 217] width 54 height 9
click at [258, 166] on div "opslaan" at bounding box center [251, 167] width 21 height 6
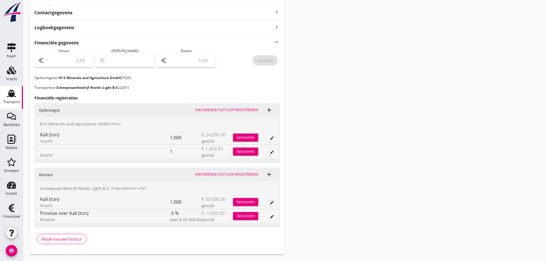
click at [65, 60] on input "number" at bounding box center [68, 60] width 44 height 9
click at [264, 61] on div "Opslaan" at bounding box center [265, 60] width 16 height 6
click at [250, 111] on div "Inkomende factuur registreren" at bounding box center [226, 110] width 63 height 6
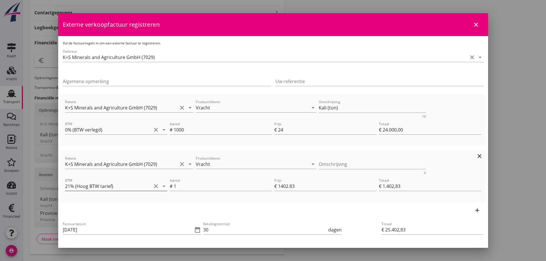
click at [162, 185] on icon "arrow_drop_down" at bounding box center [164, 186] width 7 height 7
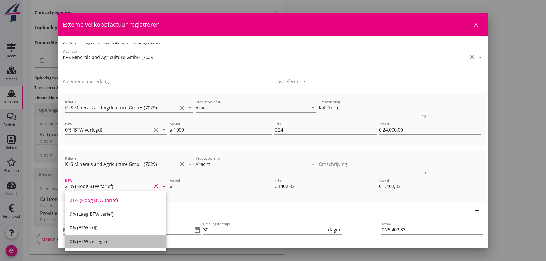
click at [96, 242] on div "0% (BTW verlegd)" at bounding box center [116, 241] width 92 height 7
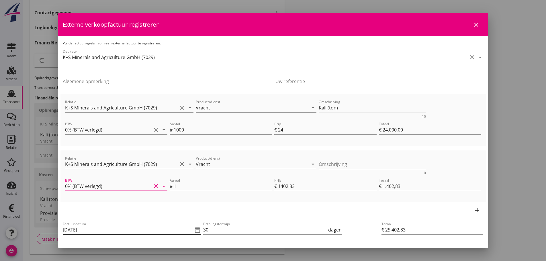
click at [198, 232] on icon "date_range" at bounding box center [197, 230] width 7 height 7
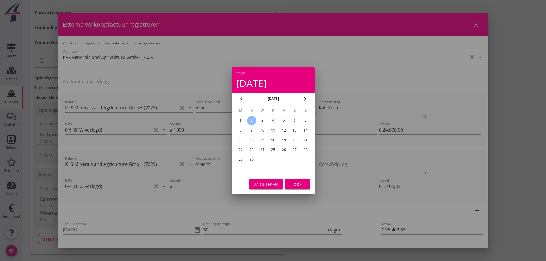
click at [244, 122] on div "1" at bounding box center [240, 120] width 9 height 9
click at [302, 184] on div "Oké" at bounding box center [298, 184] width 16 height 6
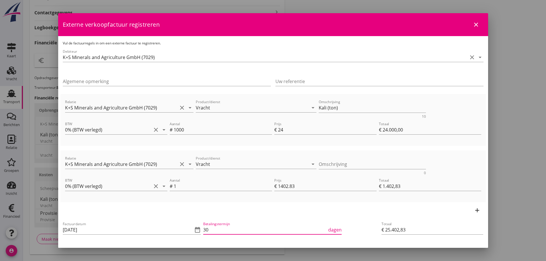
drag, startPoint x: 220, startPoint y: 227, endPoint x: 154, endPoint y: 223, distance: 65.8
click at [164, 224] on div "Factuurdatum [DATE] date_range Betalingstermijn 30 dagen Factuurnummer Zet stat…" at bounding box center [202, 254] width 281 height 68
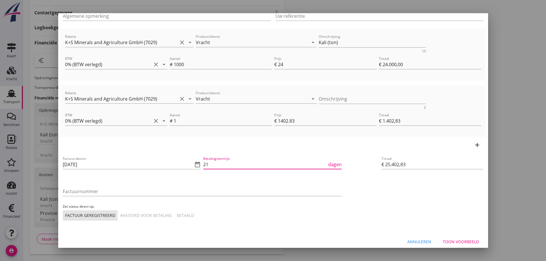
scroll to position [70, 0]
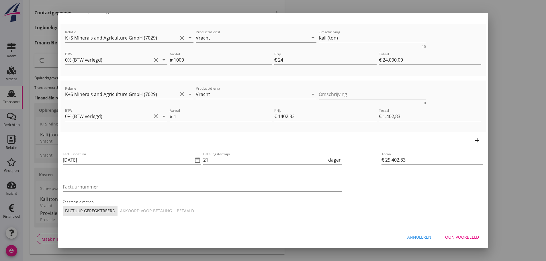
click at [74, 181] on div "Factuurnummer" at bounding box center [202, 188] width 279 height 18
click at [81, 187] on input "Factuurnummer" at bounding box center [202, 186] width 279 height 9
click at [189, 214] on div "Betaald" at bounding box center [185, 211] width 17 height 6
click at [470, 241] on button "Toon voorbeeld" at bounding box center [461, 237] width 45 height 10
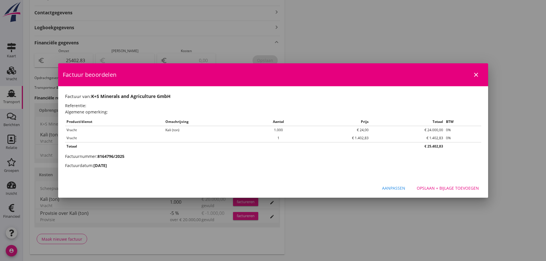
scroll to position [0, 0]
click at [468, 187] on div "Opslaan + bijlage toevoegen" at bounding box center [448, 188] width 62 height 6
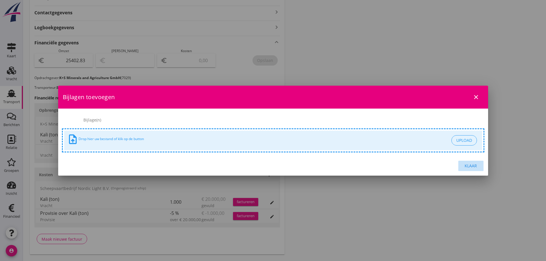
click at [472, 167] on div "Klaar" at bounding box center [471, 166] width 16 height 6
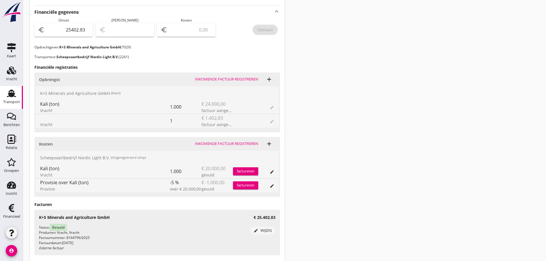
scroll to position [239, 0]
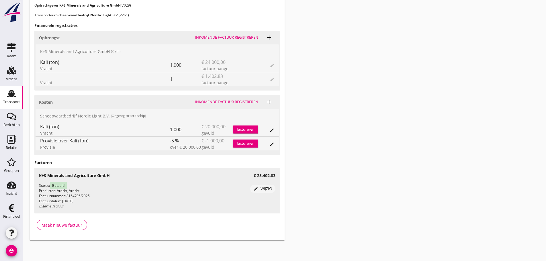
click at [542, 118] on div "Transport overzicht 085321 Nordic Light (Bruinen) local_gas_station emergency_s…" at bounding box center [285, 4] width 524 height 487
click at [507, 174] on div "Transport overzicht 085321 Nordic Light (Bruinen) local_gas_station emergency_s…" at bounding box center [285, 4] width 524 height 487
click at [410, 180] on div "Transport overzicht 085321 Nordic Light (Bruinen) local_gas_station emergency_s…" at bounding box center [285, 4] width 524 height 487
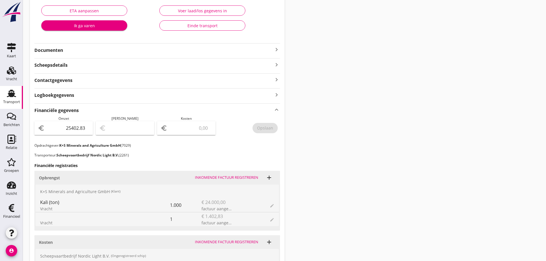
scroll to position [96, 0]
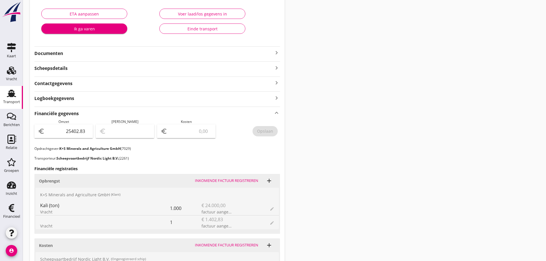
click at [209, 11] on div "Voer laad/los gegevens in" at bounding box center [202, 14] width 76 height 6
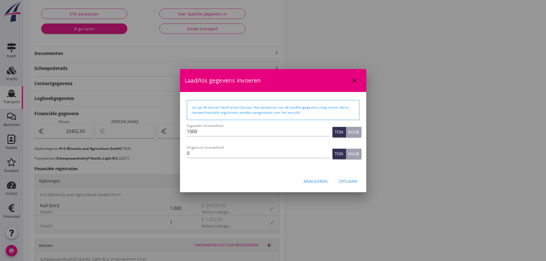
click at [317, 186] on button "Annuleren" at bounding box center [315, 181] width 33 height 10
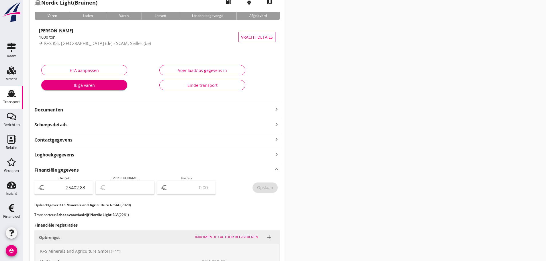
scroll to position [0, 0]
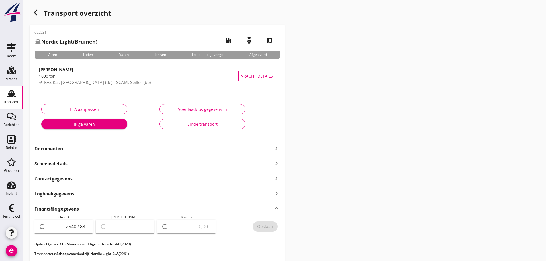
click at [35, 15] on icon "button" at bounding box center [35, 12] width 7 height 7
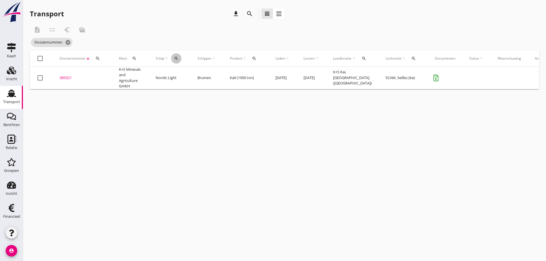
click at [182, 58] on div "search" at bounding box center [176, 58] width 10 height 5
drag, startPoint x: 183, startPoint y: 72, endPoint x: 176, endPoint y: 75, distance: 7.1
click at [180, 74] on input "Zoek op (scheeps)naam" at bounding box center [204, 75] width 60 height 9
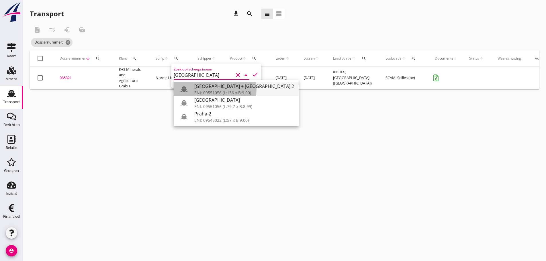
click at [205, 93] on div "ENI: 09551056 (L:136 x B:9.00)" at bounding box center [244, 93] width 100 height 6
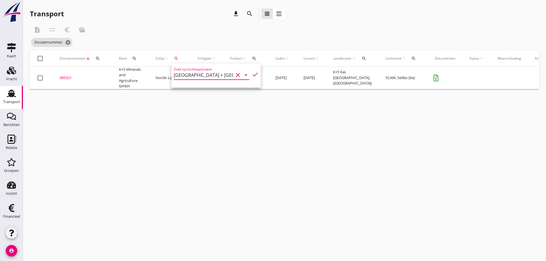
click at [252, 77] on icon "check" at bounding box center [255, 74] width 7 height 7
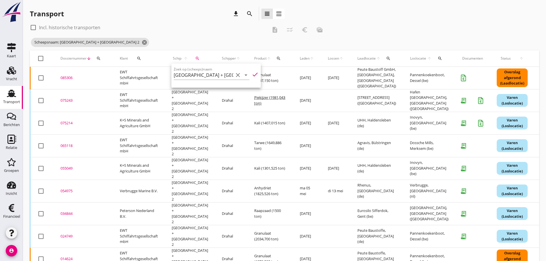
scroll to position [54, 0]
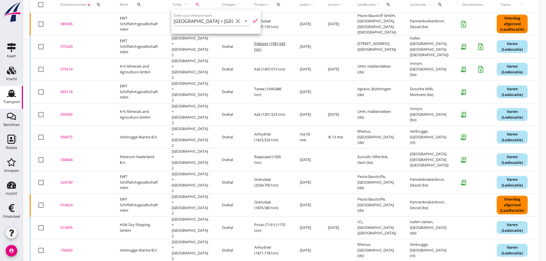
click at [67, 225] on div "014595" at bounding box center [84, 228] width 46 height 6
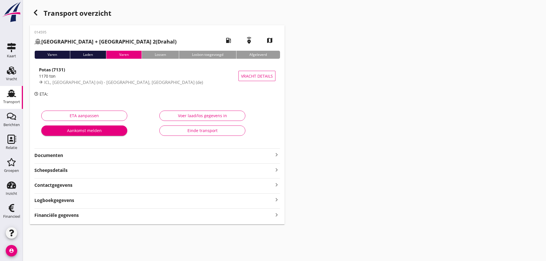
click at [278, 154] on icon "keyboard_arrow_right" at bounding box center [276, 154] width 7 height 7
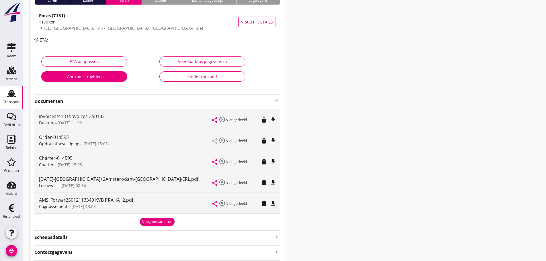
scroll to position [57, 0]
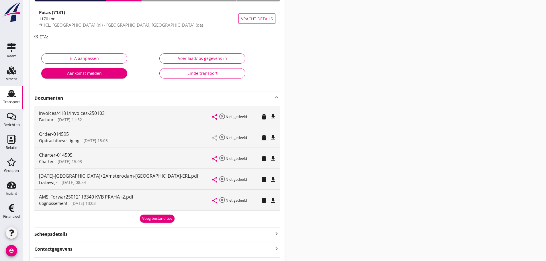
click at [13, 96] on use at bounding box center [11, 93] width 9 height 7
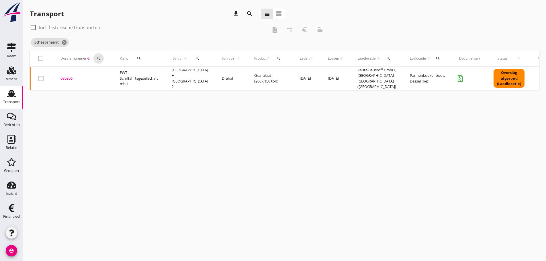
drag, startPoint x: 103, startPoint y: 59, endPoint x: 104, endPoint y: 69, distance: 10.4
click at [103, 59] on div "search" at bounding box center [99, 58] width 10 height 5
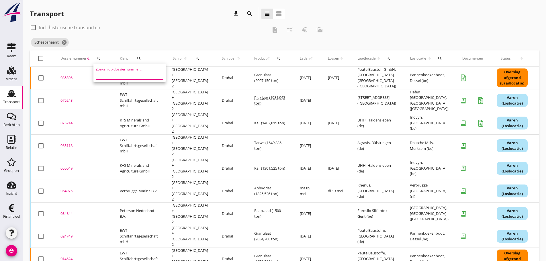
click at [104, 74] on input "Zoeken op dossiernummer..." at bounding box center [126, 75] width 60 height 9
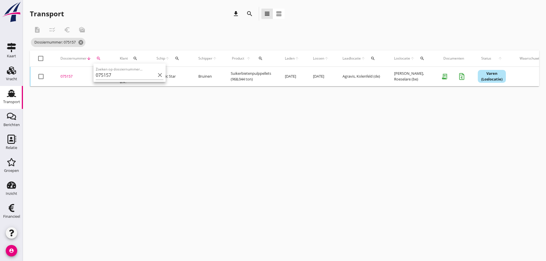
click at [65, 76] on div "075157" at bounding box center [84, 77] width 46 height 6
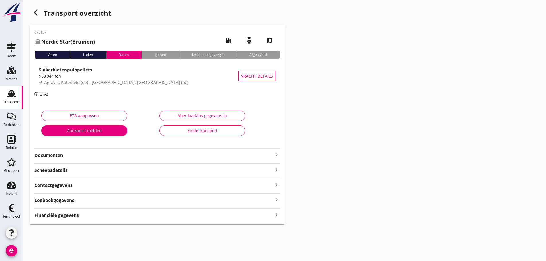
click at [277, 215] on icon "keyboard_arrow_right" at bounding box center [276, 215] width 7 height 8
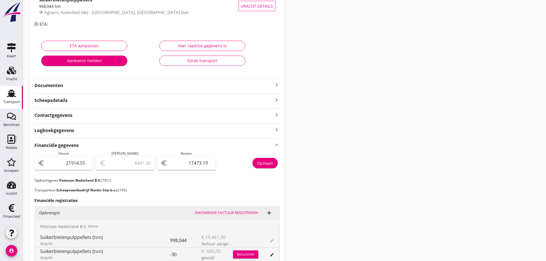
scroll to position [143, 0]
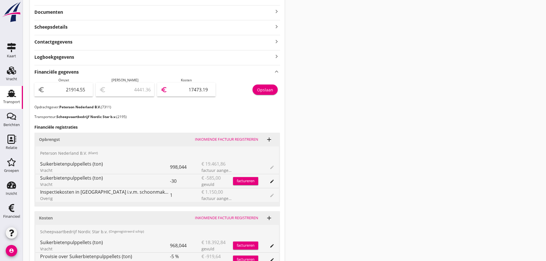
drag, startPoint x: 183, startPoint y: 91, endPoint x: 251, endPoint y: 92, distance: 68.0
click at [247, 91] on div "Omzet euro 21914.55 Marge euro 4441.36 Kosten euro 17473.19 Opslaan" at bounding box center [157, 91] width 246 height 27
click at [267, 88] on div "Opslaan" at bounding box center [265, 90] width 16 height 6
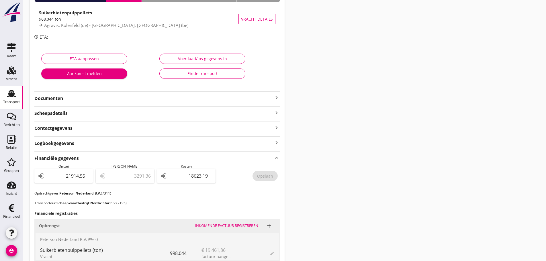
scroll to position [0, 0]
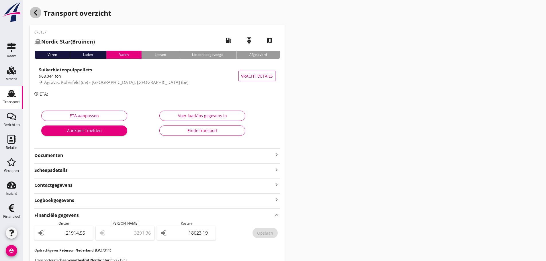
click at [34, 12] on icon "button" at bounding box center [35, 12] width 7 height 7
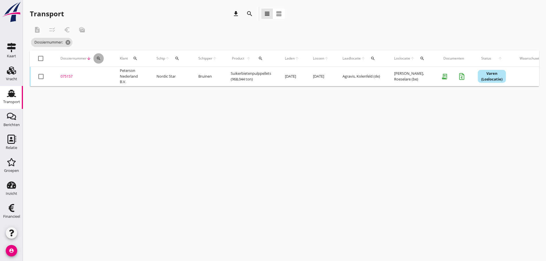
drag, startPoint x: 96, startPoint y: 58, endPoint x: 107, endPoint y: 77, distance: 21.8
click at [98, 59] on icon "search" at bounding box center [98, 58] width 5 height 5
click at [107, 77] on input "Zoeken op dossiernummer..." at bounding box center [126, 75] width 60 height 9
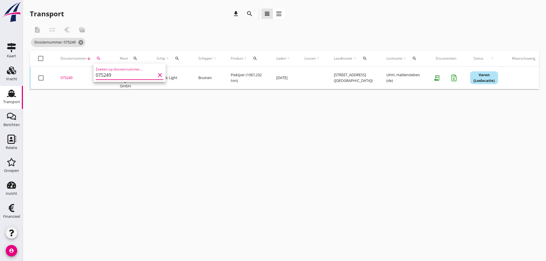
click at [73, 76] on div "075249" at bounding box center [84, 78] width 46 height 6
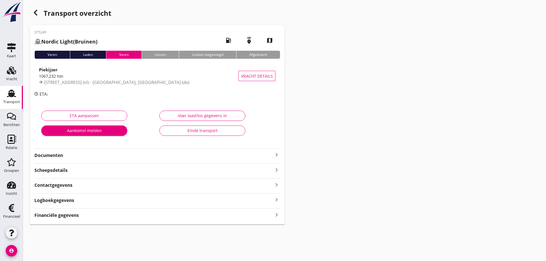
click at [279, 214] on div "075249 Nordic Light (Bruinen) local_gas_station emergency_share map Varen Laden…" at bounding box center [157, 124] width 255 height 199
click at [276, 215] on icon "keyboard_arrow_right" at bounding box center [276, 215] width 7 height 8
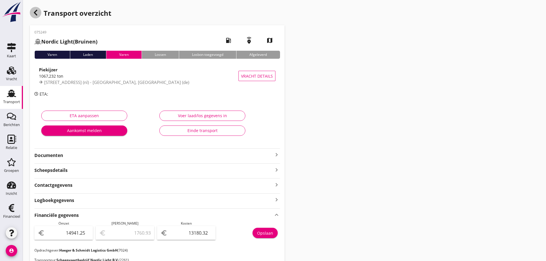
click at [38, 11] on icon "button" at bounding box center [35, 12] width 7 height 7
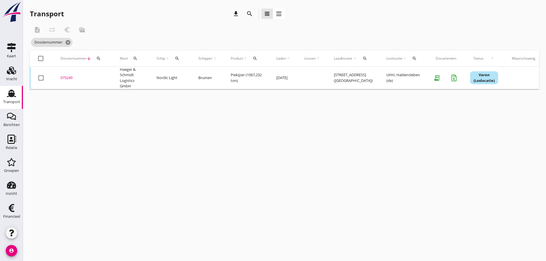
drag, startPoint x: 98, startPoint y: 58, endPoint x: 98, endPoint y: 63, distance: 5.5
click at [98, 61] on icon "search" at bounding box center [98, 58] width 5 height 5
click at [100, 75] on input "Zoeken op dossiernummer..." at bounding box center [126, 75] width 60 height 9
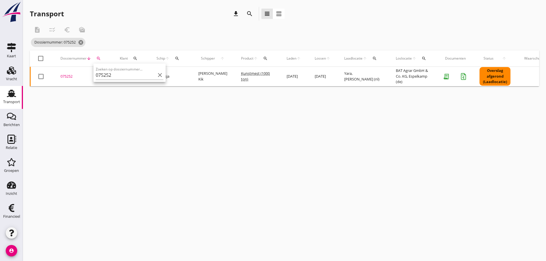
click at [71, 78] on div "075252" at bounding box center [84, 77] width 46 height 6
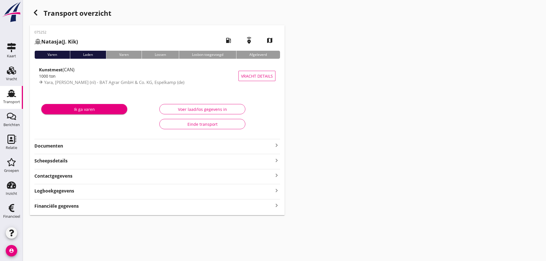
click at [279, 207] on icon "keyboard_arrow_right" at bounding box center [276, 206] width 7 height 8
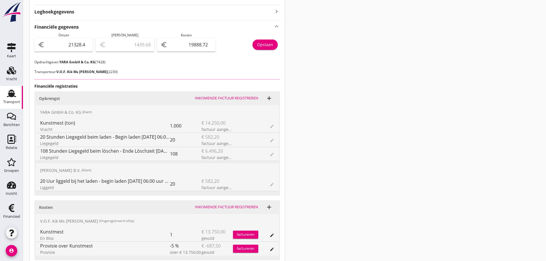
scroll to position [180, 0]
drag, startPoint x: 67, startPoint y: 41, endPoint x: 144, endPoint y: 39, distance: 76.9
click at [145, 39] on div "Omzet euro 21328.4 Marge euro 1439.68 Kosten euro 19888.72 Opslaan" at bounding box center [157, 45] width 246 height 27
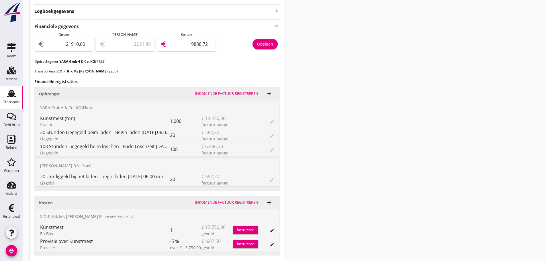
drag, startPoint x: 188, startPoint y: 47, endPoint x: 254, endPoint y: 40, distance: 66.9
click at [254, 40] on div "Omzet euro 21910.60 Marge euro 2021.88 Kosten euro 19888.72 Opslaan" at bounding box center [157, 45] width 246 height 27
drag, startPoint x: 269, startPoint y: 45, endPoint x: 275, endPoint y: 45, distance: 6.3
click at [269, 44] on div "Opslaan" at bounding box center [265, 44] width 16 height 6
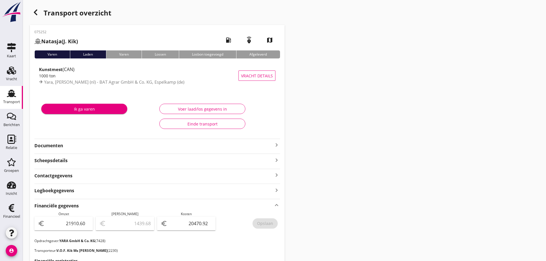
scroll to position [0, 0]
click at [34, 9] on icon "button" at bounding box center [35, 12] width 7 height 7
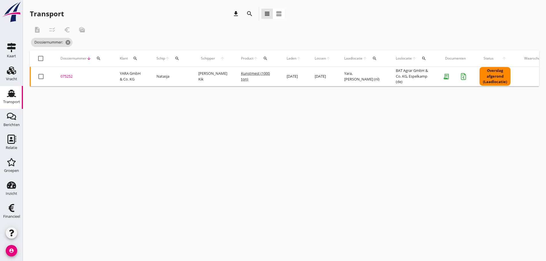
drag, startPoint x: 96, startPoint y: 58, endPoint x: 97, endPoint y: 63, distance: 5.0
click at [96, 61] on button "search" at bounding box center [99, 58] width 10 height 10
click at [108, 74] on input "Zoeken op dossiernummer..." at bounding box center [126, 75] width 60 height 9
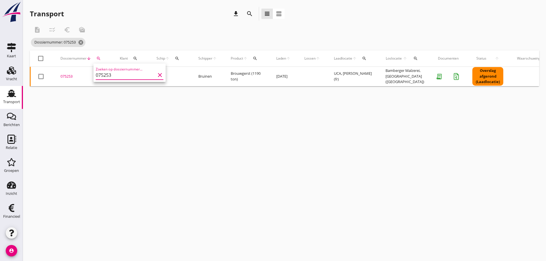
drag, startPoint x: 65, startPoint y: 74, endPoint x: 72, endPoint y: 77, distance: 7.2
click at [66, 74] on td "075253 upload_file Drop hier uw bestand om het aan het dossier toe te voegen" at bounding box center [83, 77] width 59 height 20
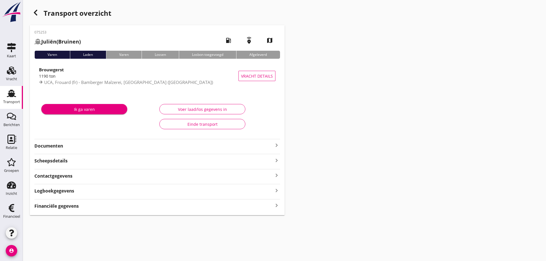
click at [277, 209] on icon "keyboard_arrow_right" at bounding box center [276, 206] width 7 height 8
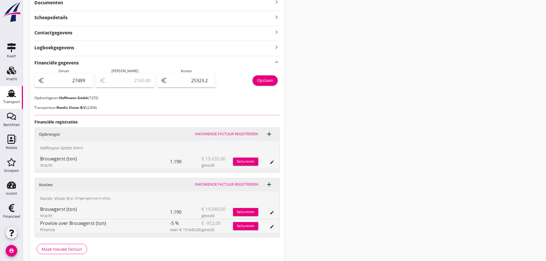
scroll to position [168, 0]
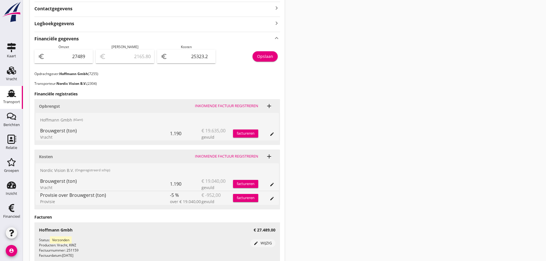
click at [487, 188] on div "Transport overzicht 075253 Juliën (Bruinen) local_gas_station emergency_share m…" at bounding box center [285, 64] width 524 height 464
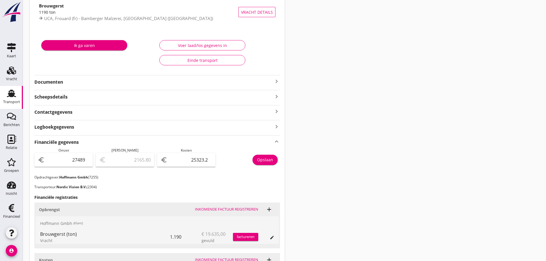
scroll to position [0, 0]
